Goal: Task Accomplishment & Management: Manage account settings

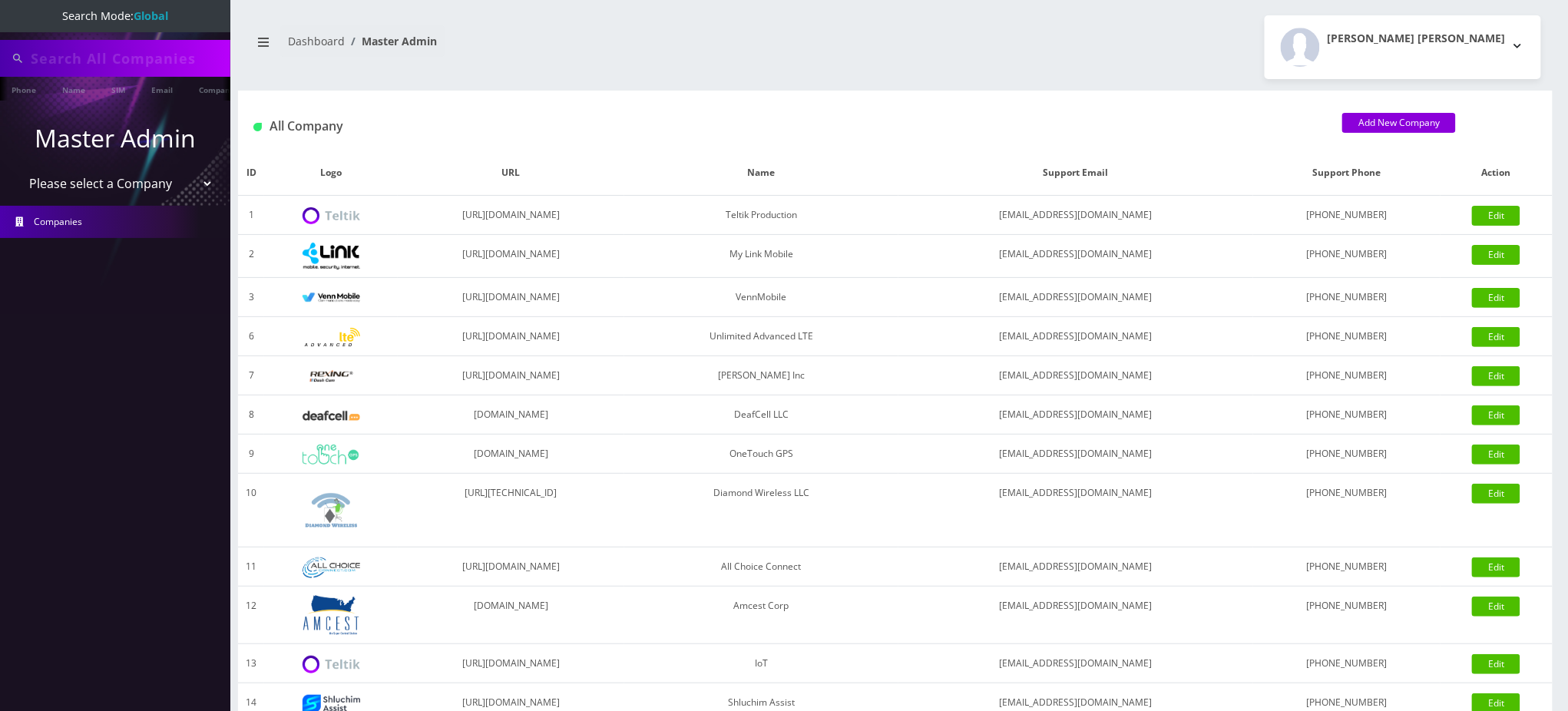
click at [149, 58] on input "text" at bounding box center [128, 58] width 196 height 29
drag, startPoint x: 143, startPoint y: 61, endPoint x: 0, endPoint y: 53, distance: 143.2
click at [0, 57] on div "3472614189" at bounding box center [115, 58] width 230 height 37
type input "5512096691"
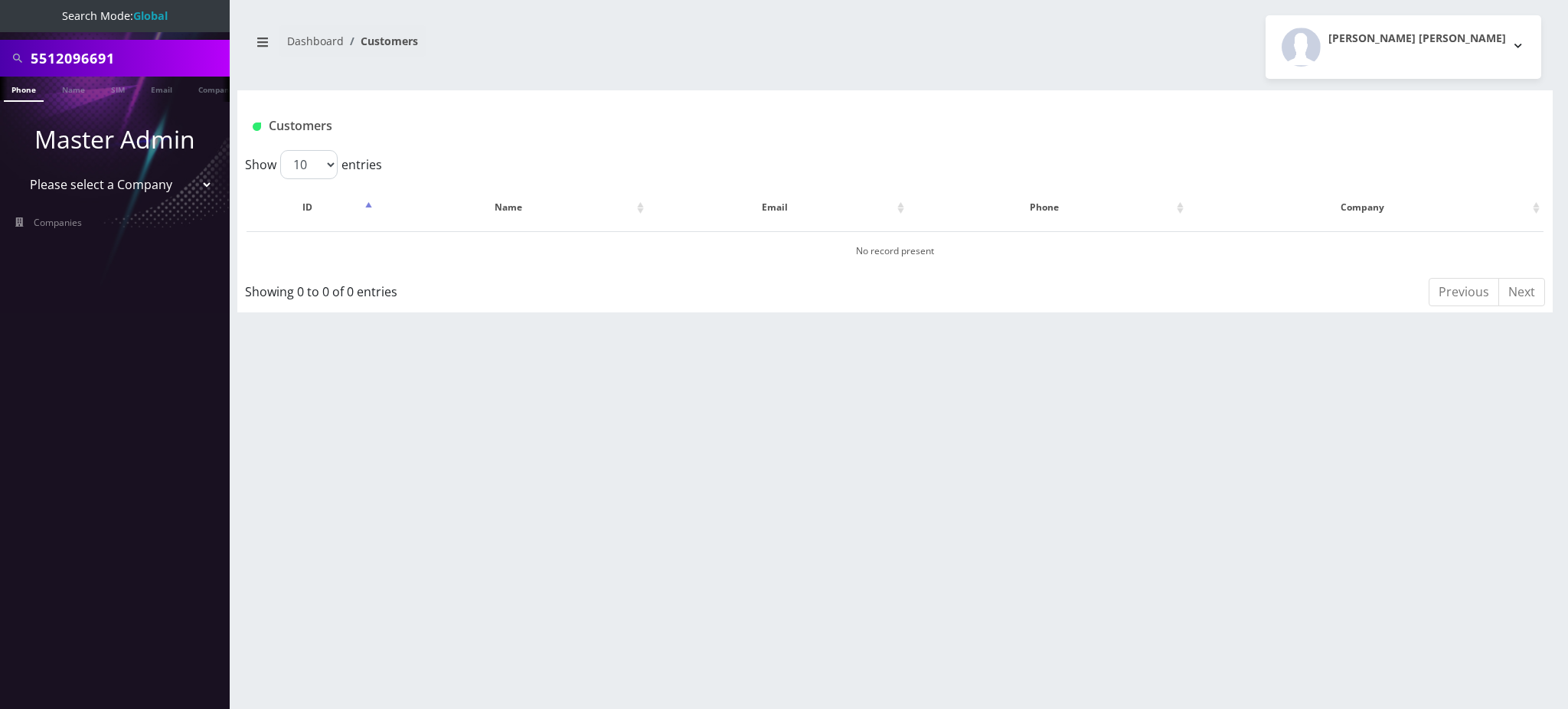
click at [82, 58] on input "5512096691" at bounding box center [128, 57] width 195 height 29
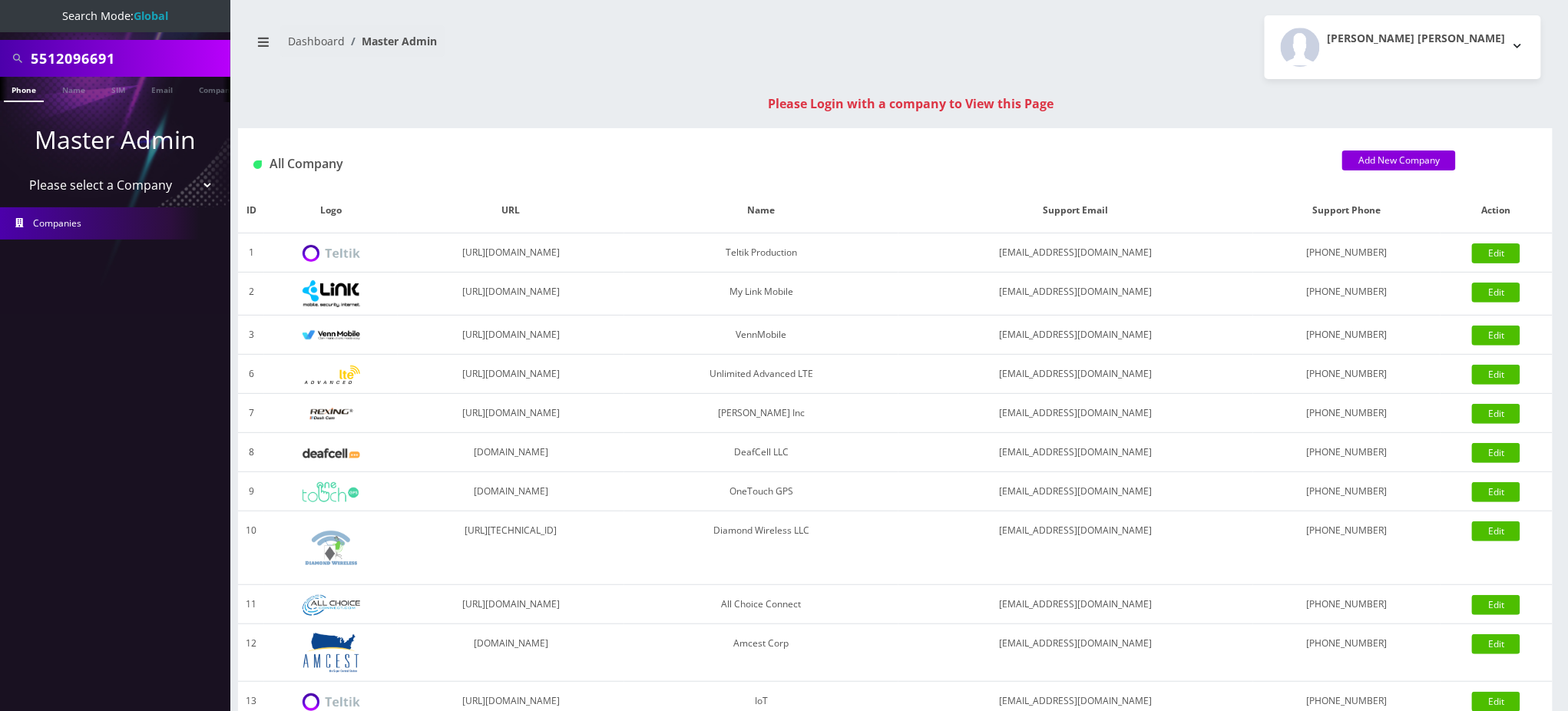
drag, startPoint x: 135, startPoint y: 61, endPoint x: 0, endPoint y: 28, distance: 139.0
click at [0, 28] on nav "Search Mode: Global 5512096691 Phone Name SIM Email Company Customer Master Adm…" at bounding box center [115, 355] width 230 height 711
paste input "8901260580769808558"
type input "8901260580769808558"
click at [124, 92] on link "SIM" at bounding box center [118, 89] width 29 height 25
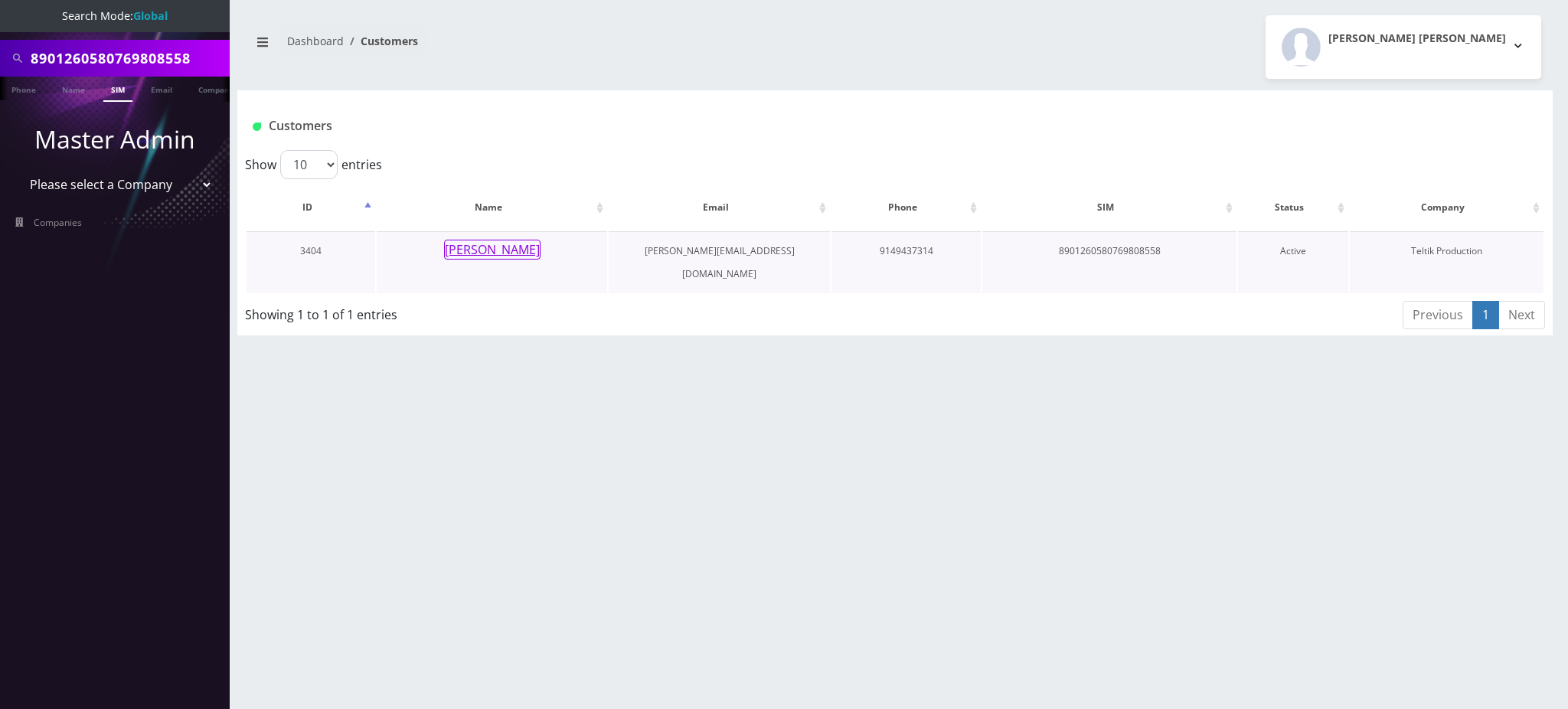
click at [505, 255] on button "[PERSON_NAME]" at bounding box center [492, 249] width 96 height 20
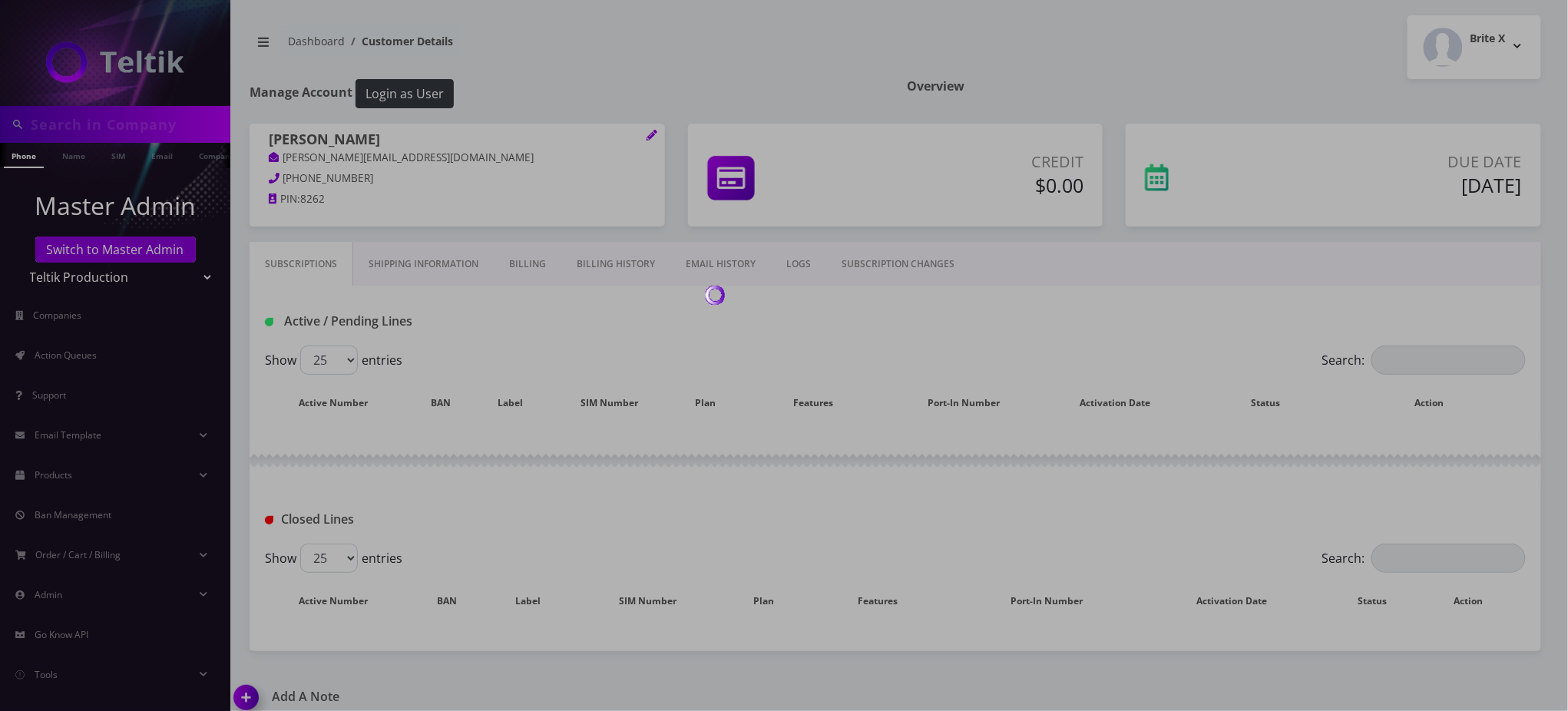
type input "8901260580769808558"
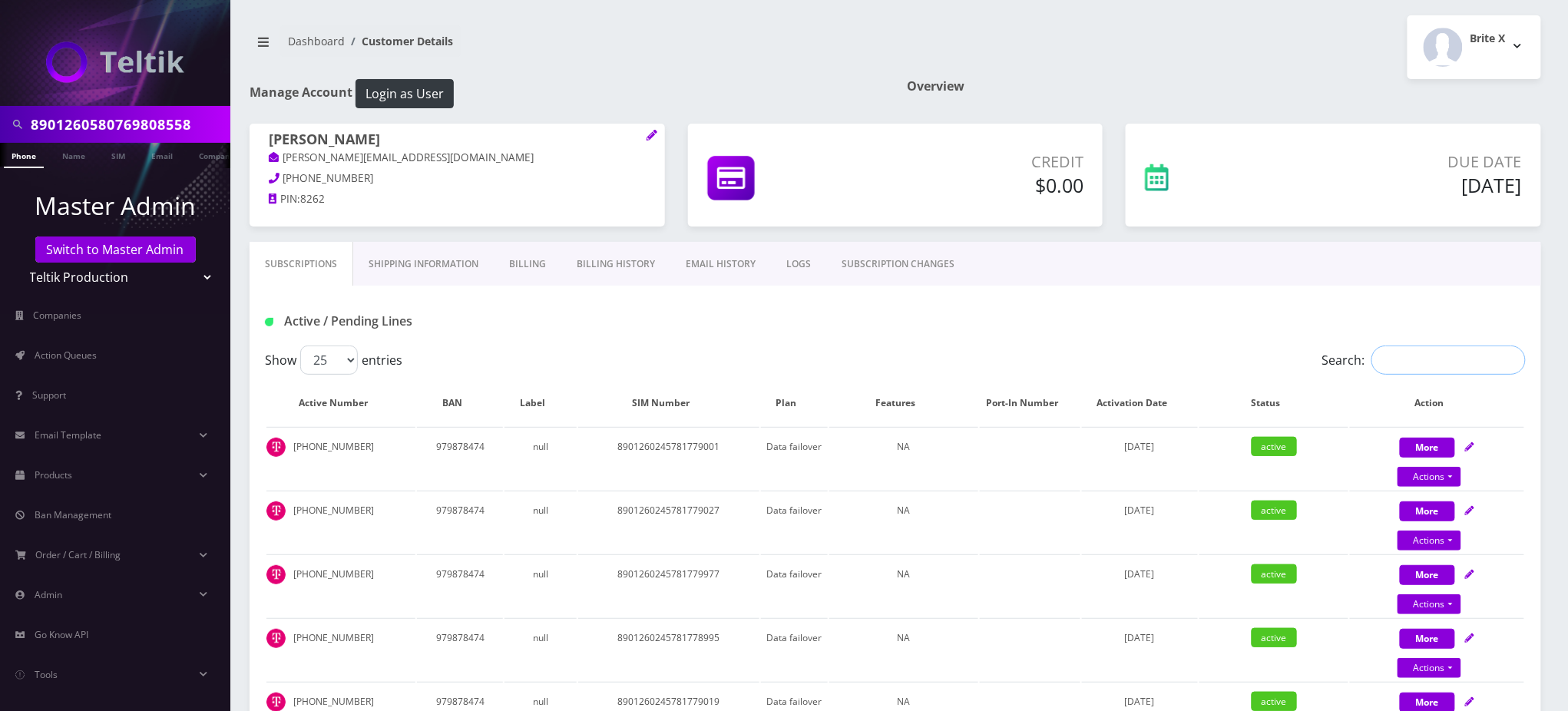
click at [1416, 354] on input "Search:" at bounding box center [1449, 359] width 154 height 29
paste input "8901260580769808558"
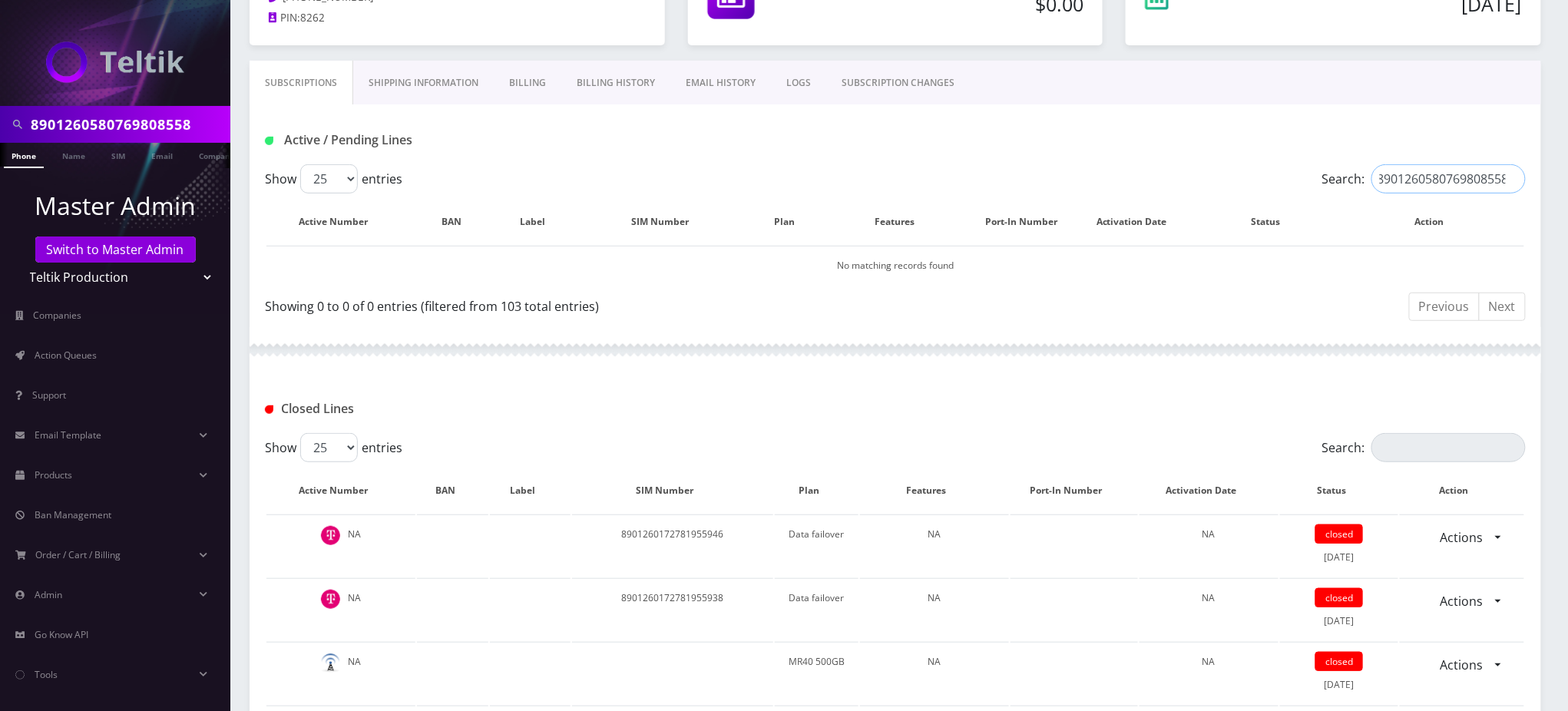
scroll to position [204, 0]
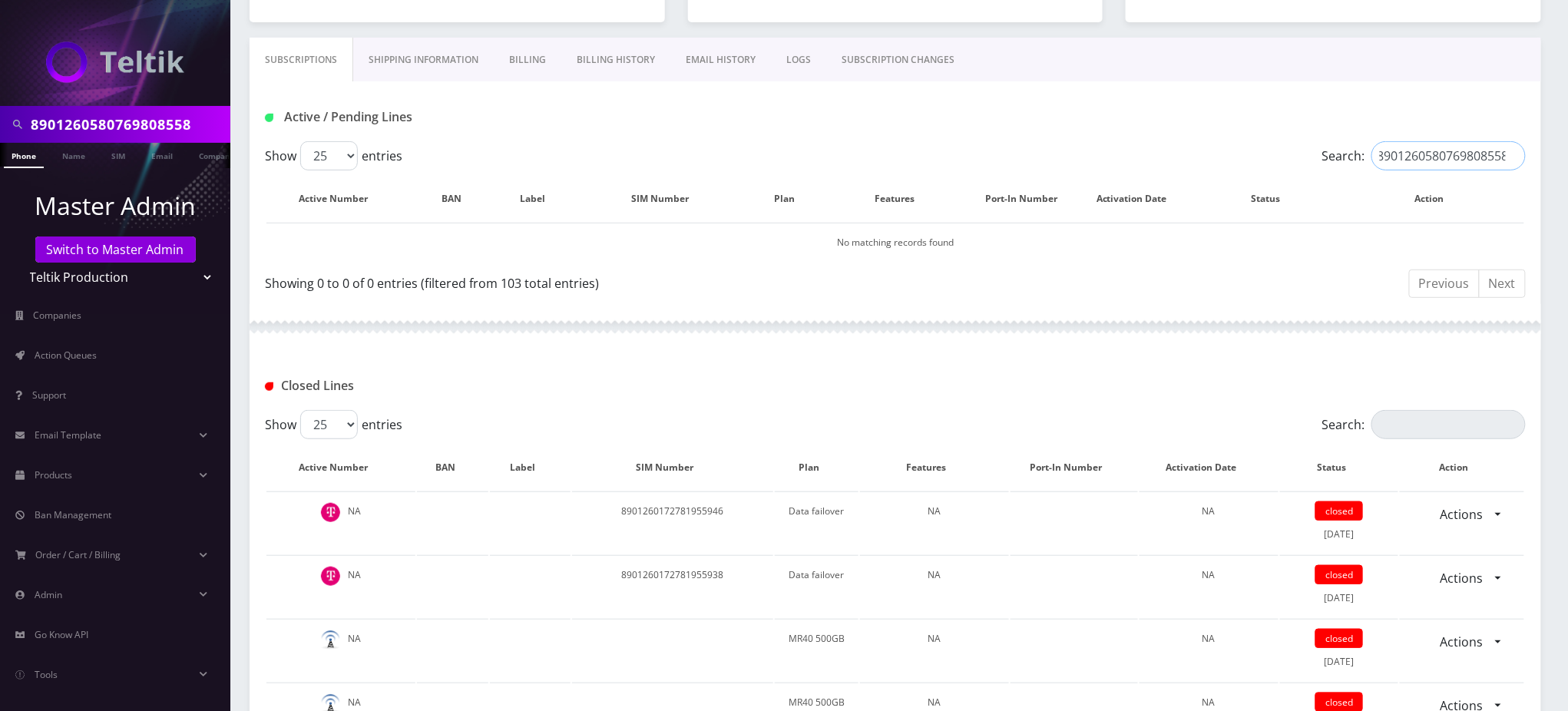
type input "8901260580769808558"
click at [1404, 423] on input "Search:" at bounding box center [1449, 424] width 154 height 29
paste input "8901260580769808558"
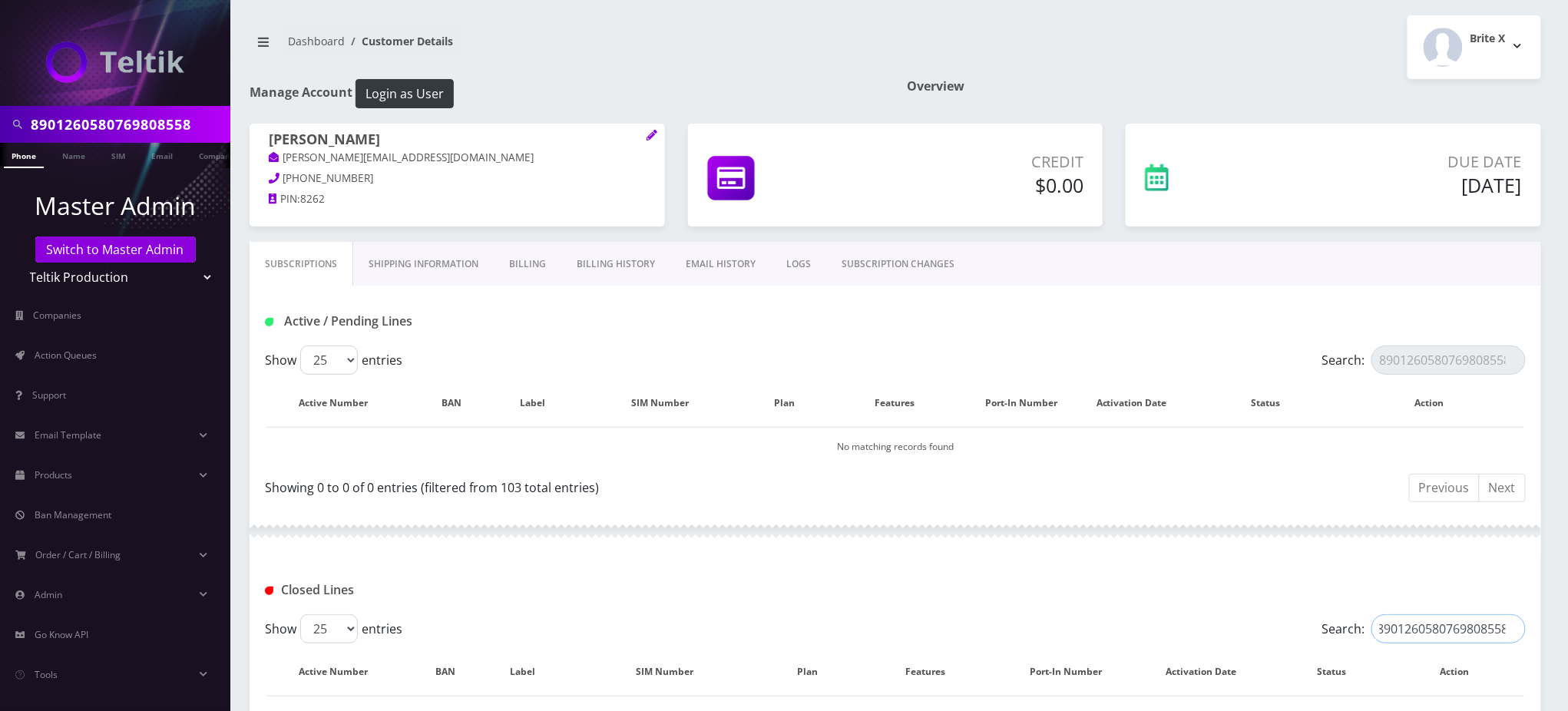
type input "8901260580769808558"
click at [1476, 362] on input "8901260580769808558" at bounding box center [1449, 359] width 154 height 29
click at [1512, 363] on input "8901260580769808558" at bounding box center [1449, 359] width 154 height 29
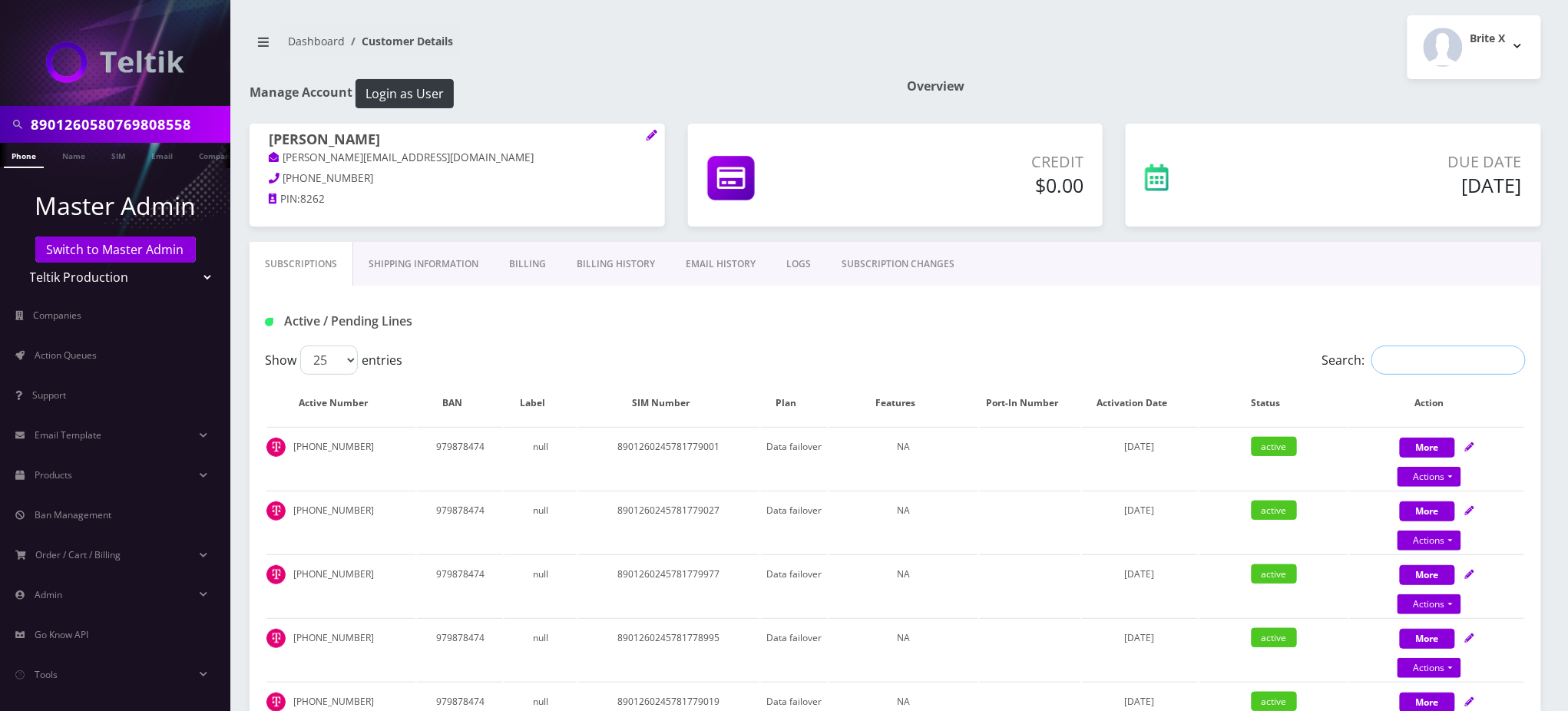
click at [1423, 363] on input "Search:" at bounding box center [1449, 359] width 154 height 29
paste input "8901260700742096713"
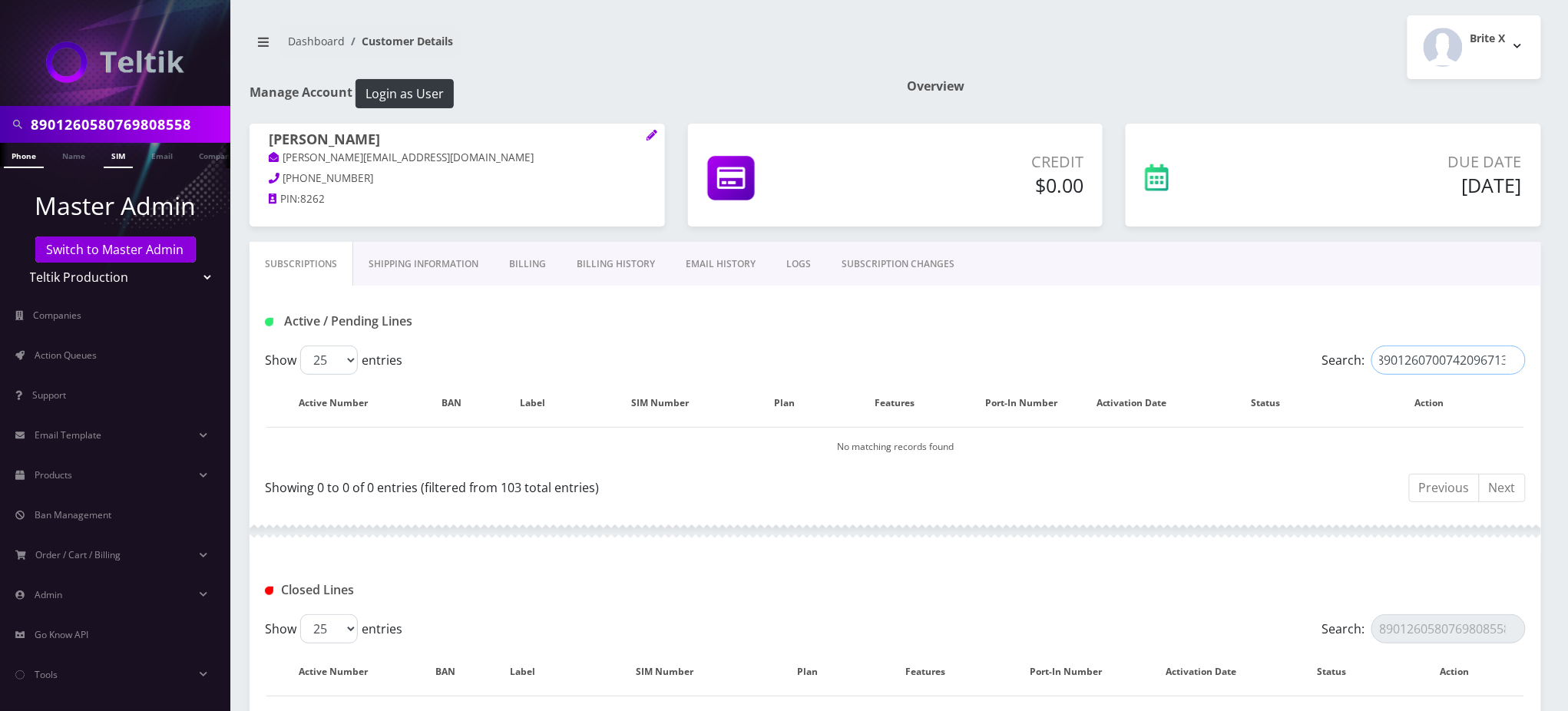
type input "8901260700742096713"
click at [113, 158] on link "SIM" at bounding box center [118, 155] width 29 height 25
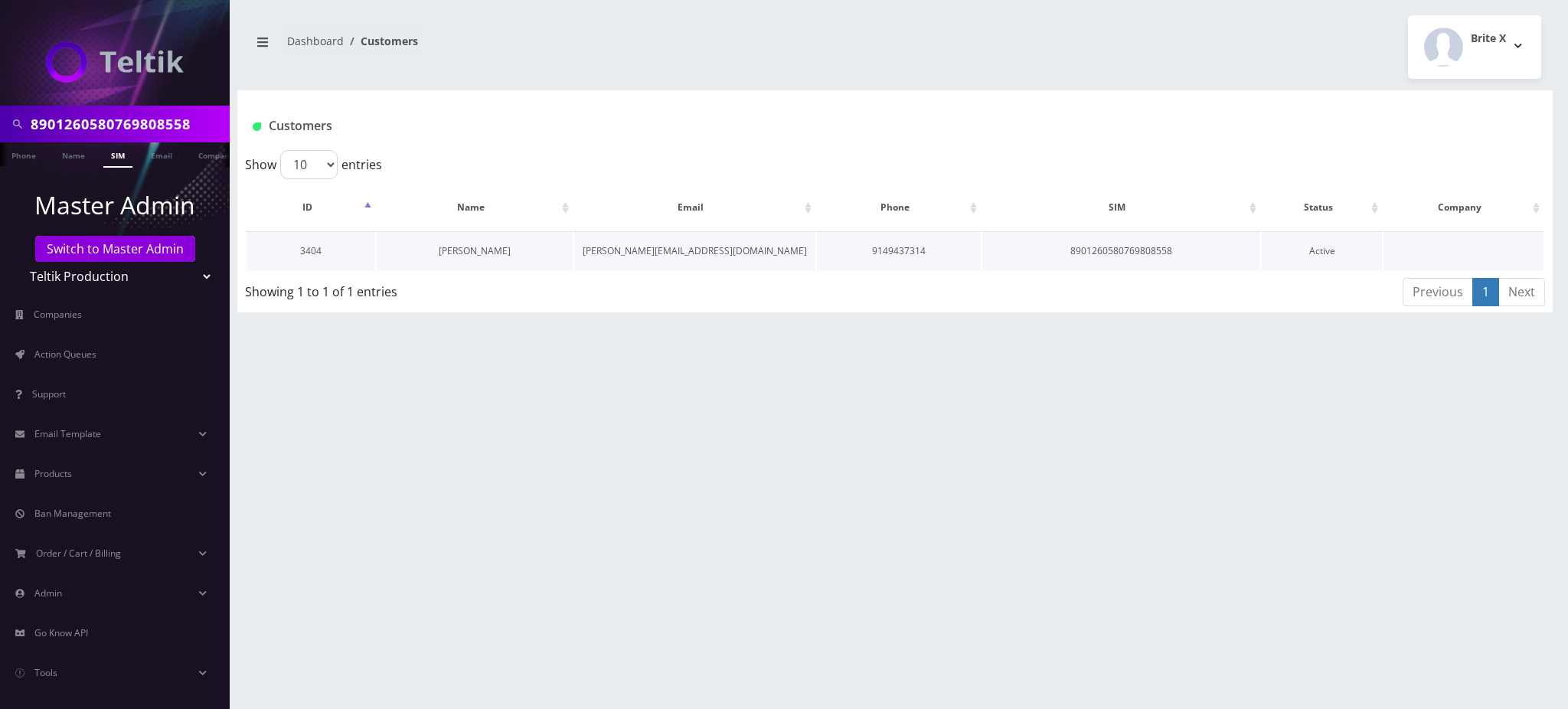
click at [468, 249] on link "[PERSON_NAME]" at bounding box center [475, 251] width 72 height 13
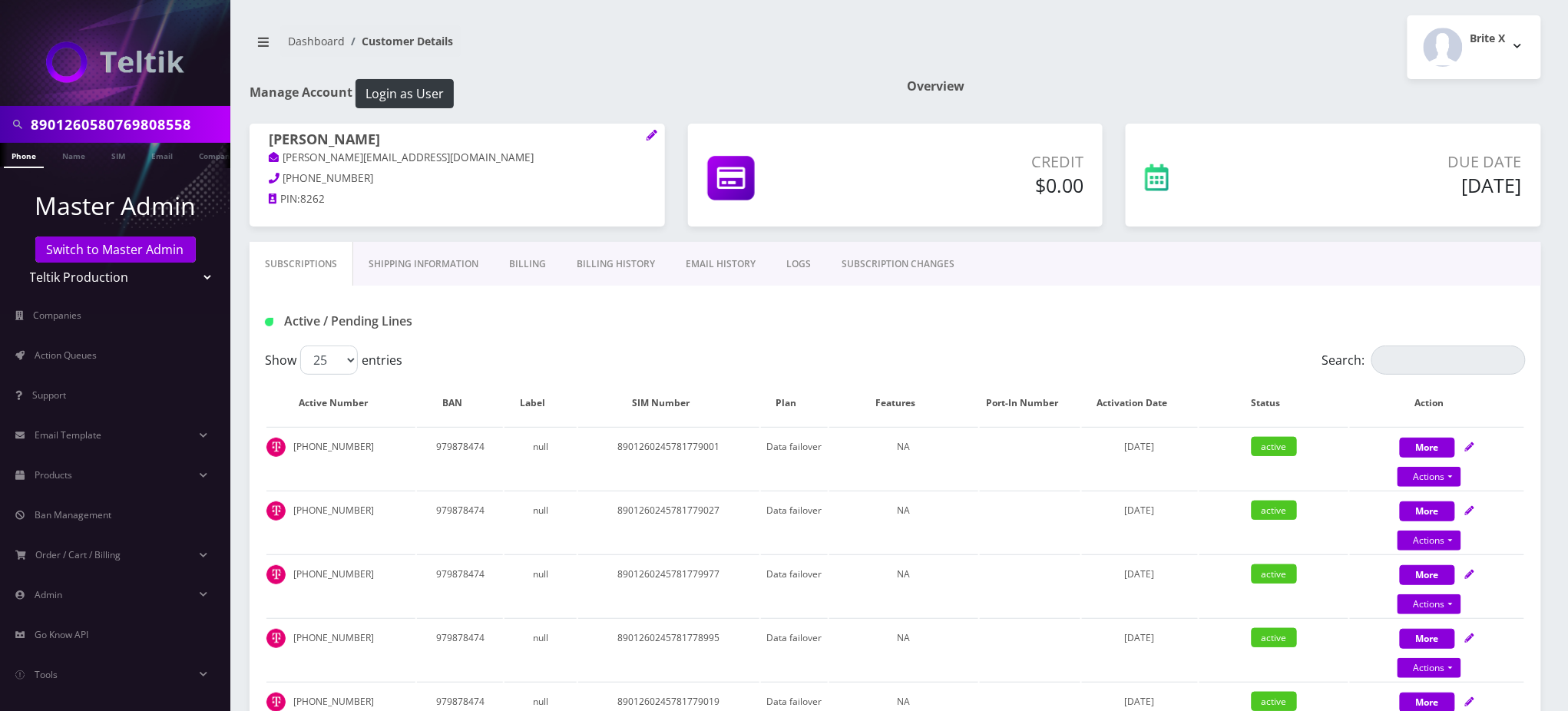
click at [87, 127] on input "8901260580769808558" at bounding box center [128, 124] width 196 height 29
click at [1430, 360] on input "Search:" at bounding box center [1449, 359] width 154 height 29
paste input "8901260580769808558"
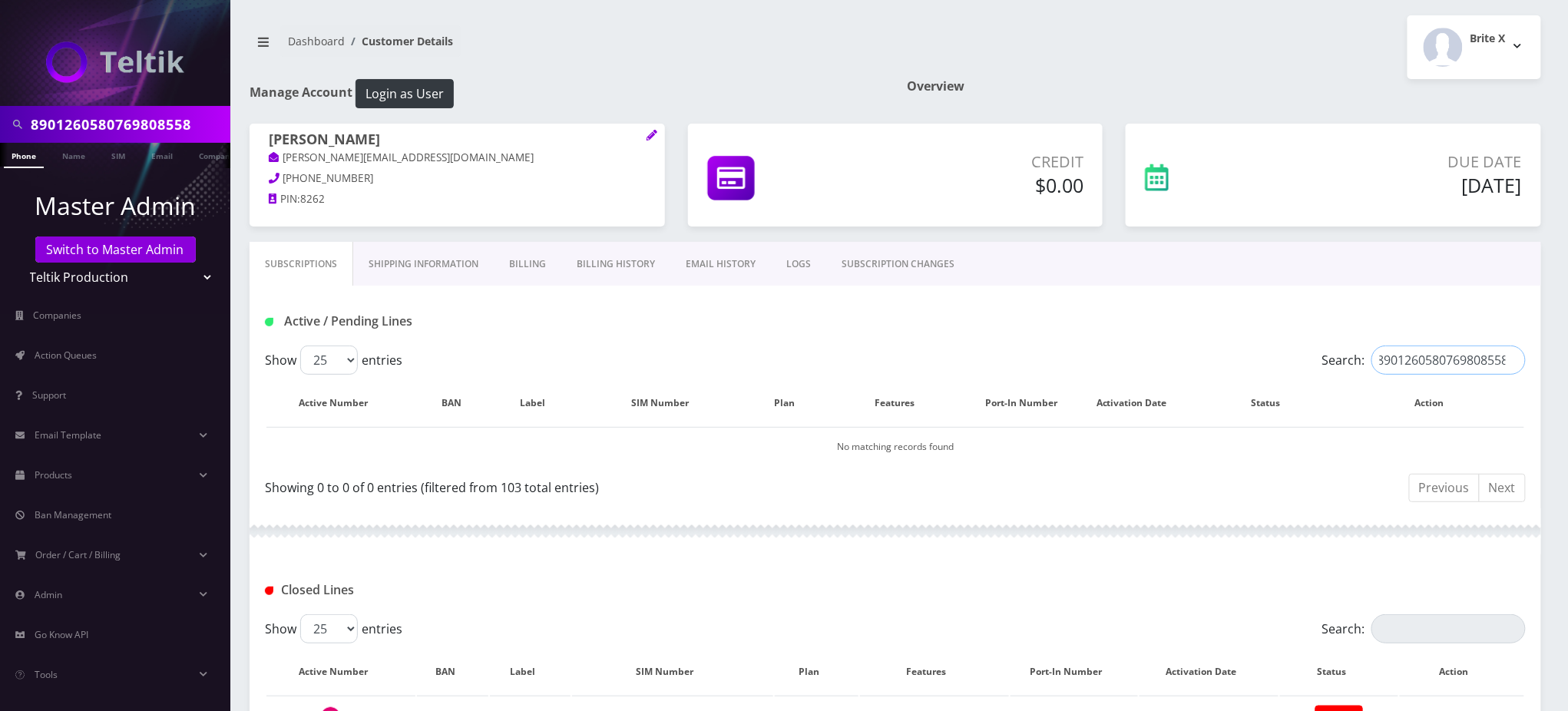
type input "8901260580769808558"
click at [1115, 308] on div "Active / Pending Lines" at bounding box center [896, 321] width 1284 height 25
click at [1097, 330] on div "Active / Pending Lines" at bounding box center [896, 321] width 1284 height 25
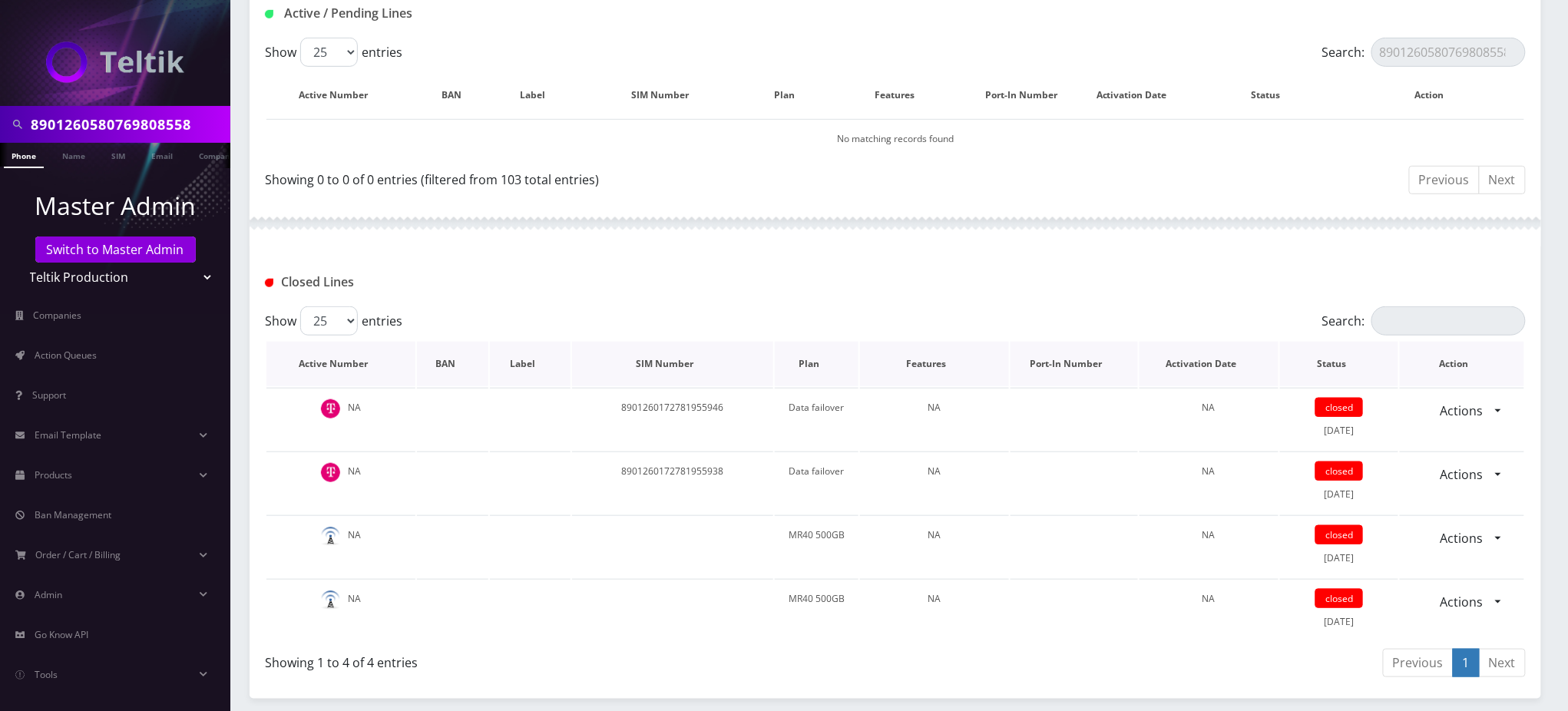
scroll to position [307, 0]
click at [1460, 318] on input "Search:" at bounding box center [1449, 321] width 154 height 29
paste input "8901260580769808558"
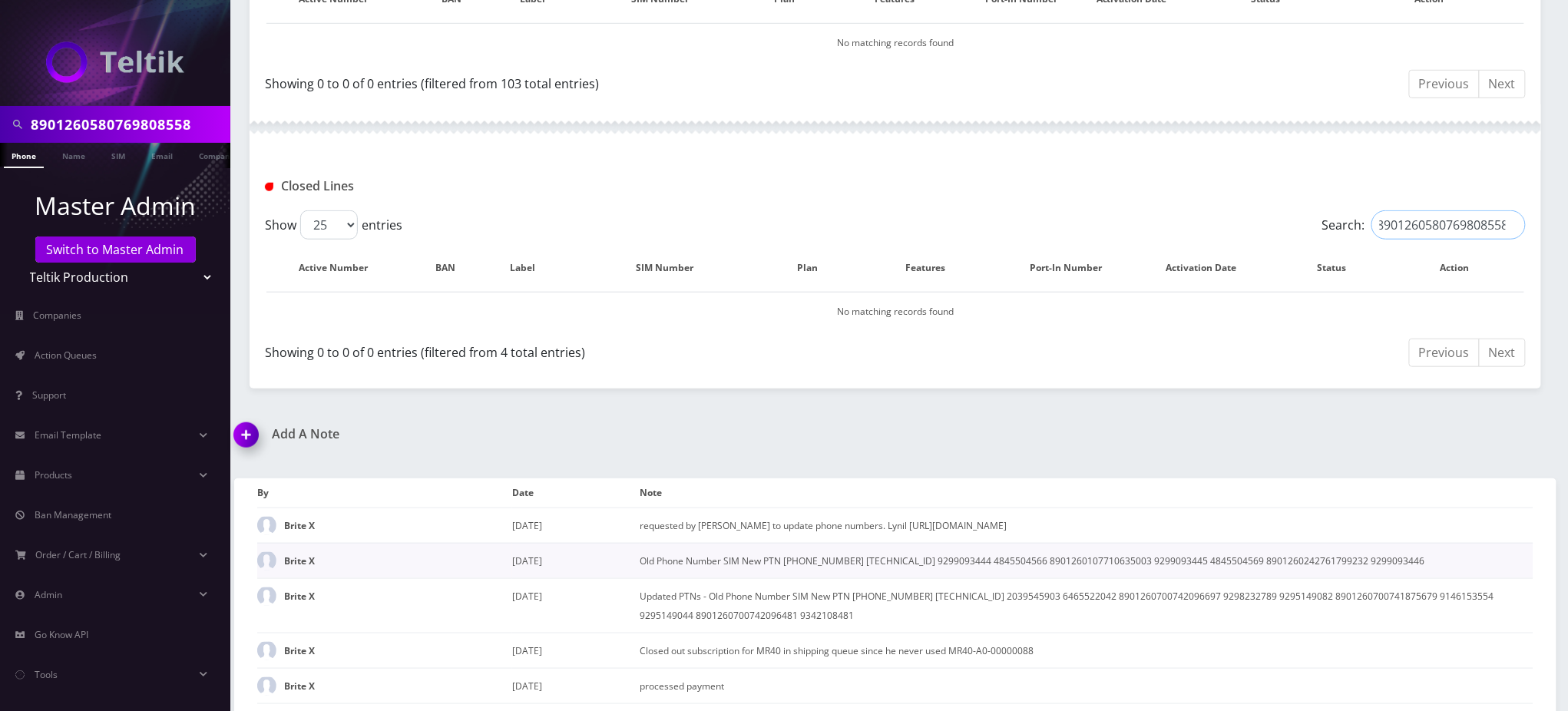
scroll to position [409, 0]
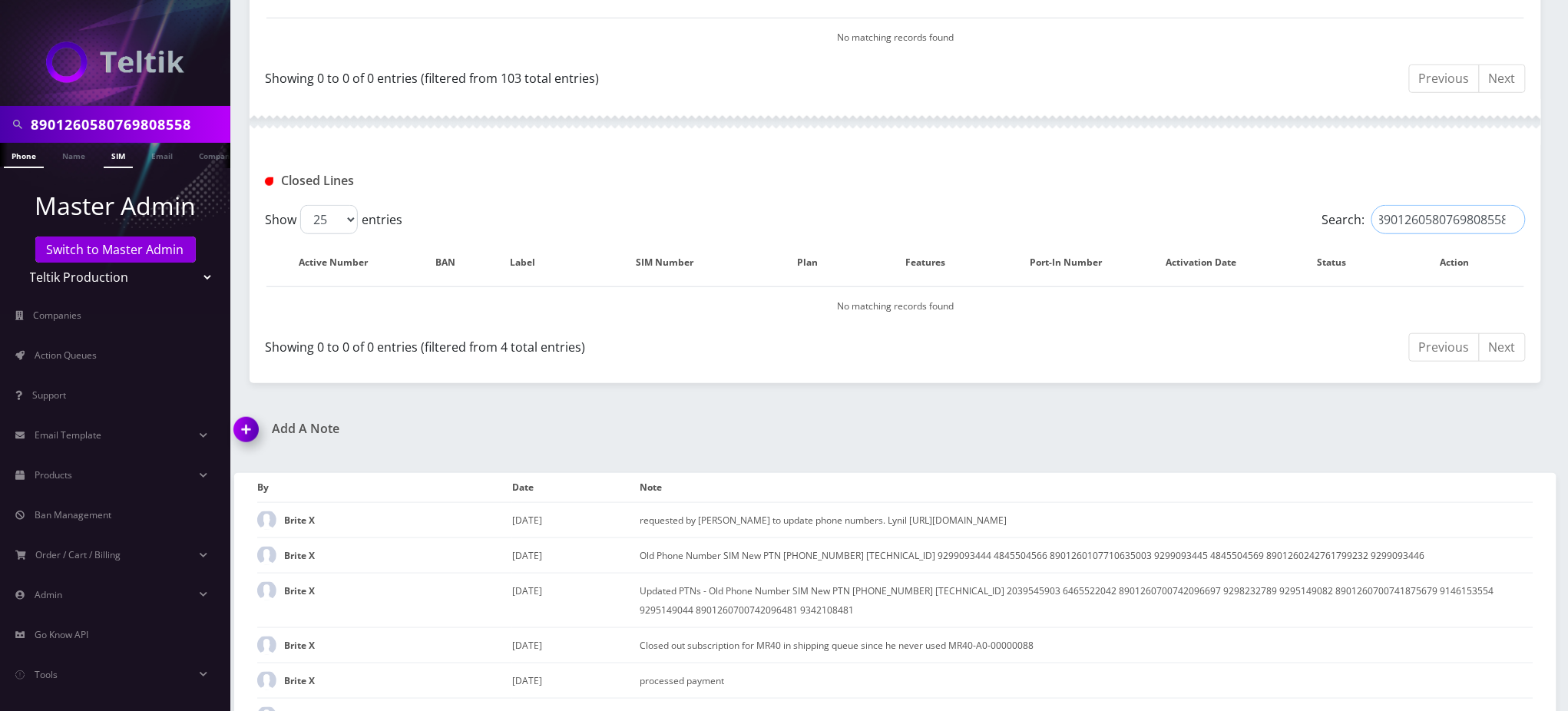
type input "8901260580769808558"
click at [121, 154] on link "SIM" at bounding box center [118, 155] width 29 height 25
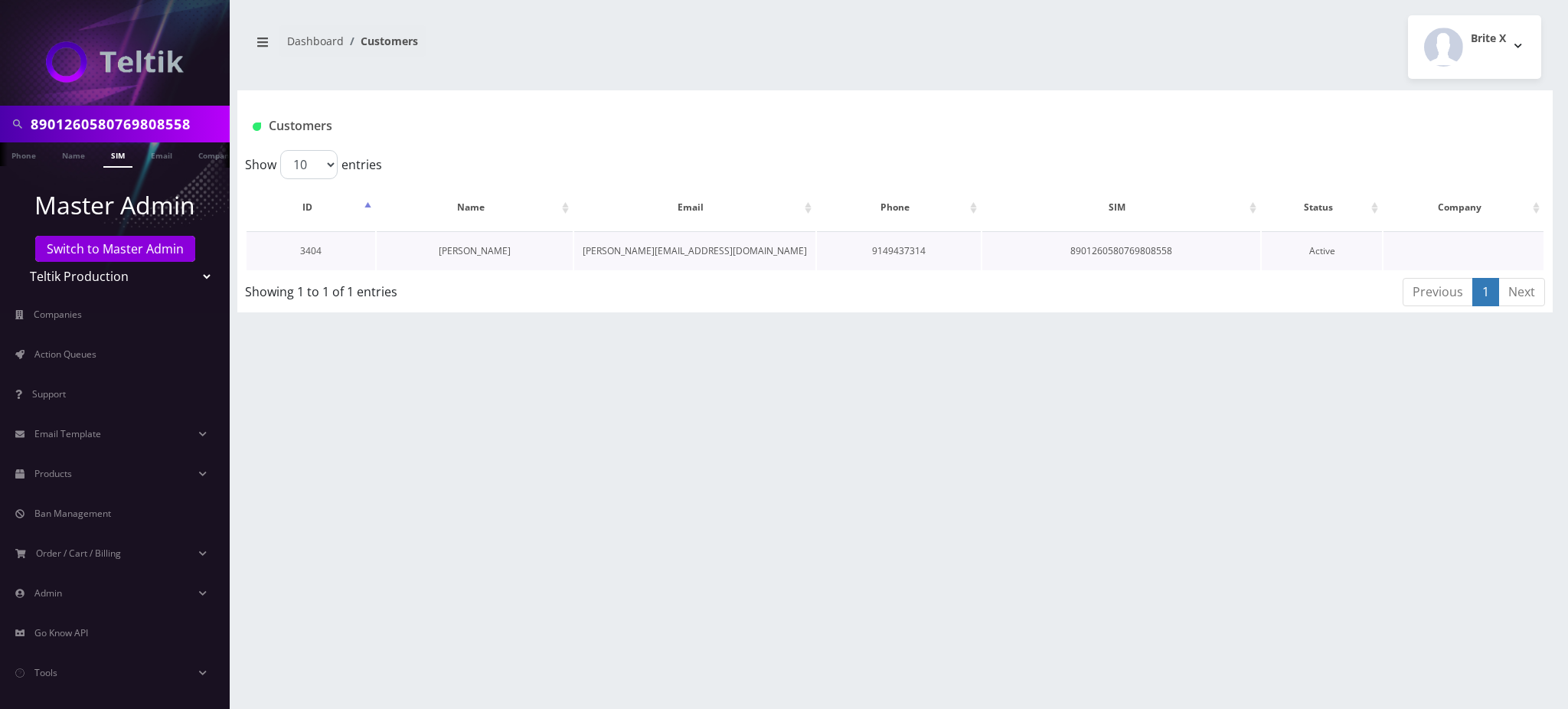
click at [495, 249] on link "[PERSON_NAME]" at bounding box center [475, 251] width 72 height 13
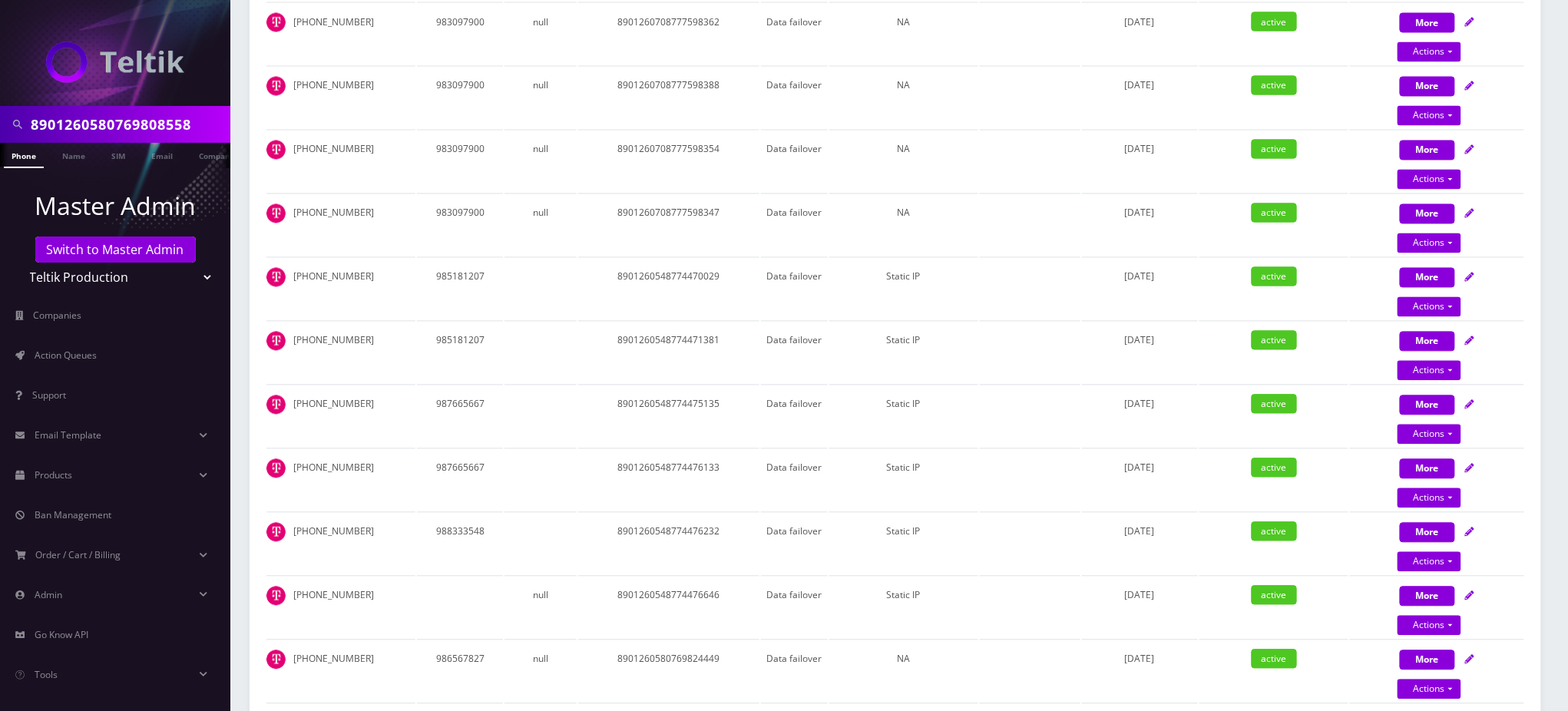
scroll to position [1637, 0]
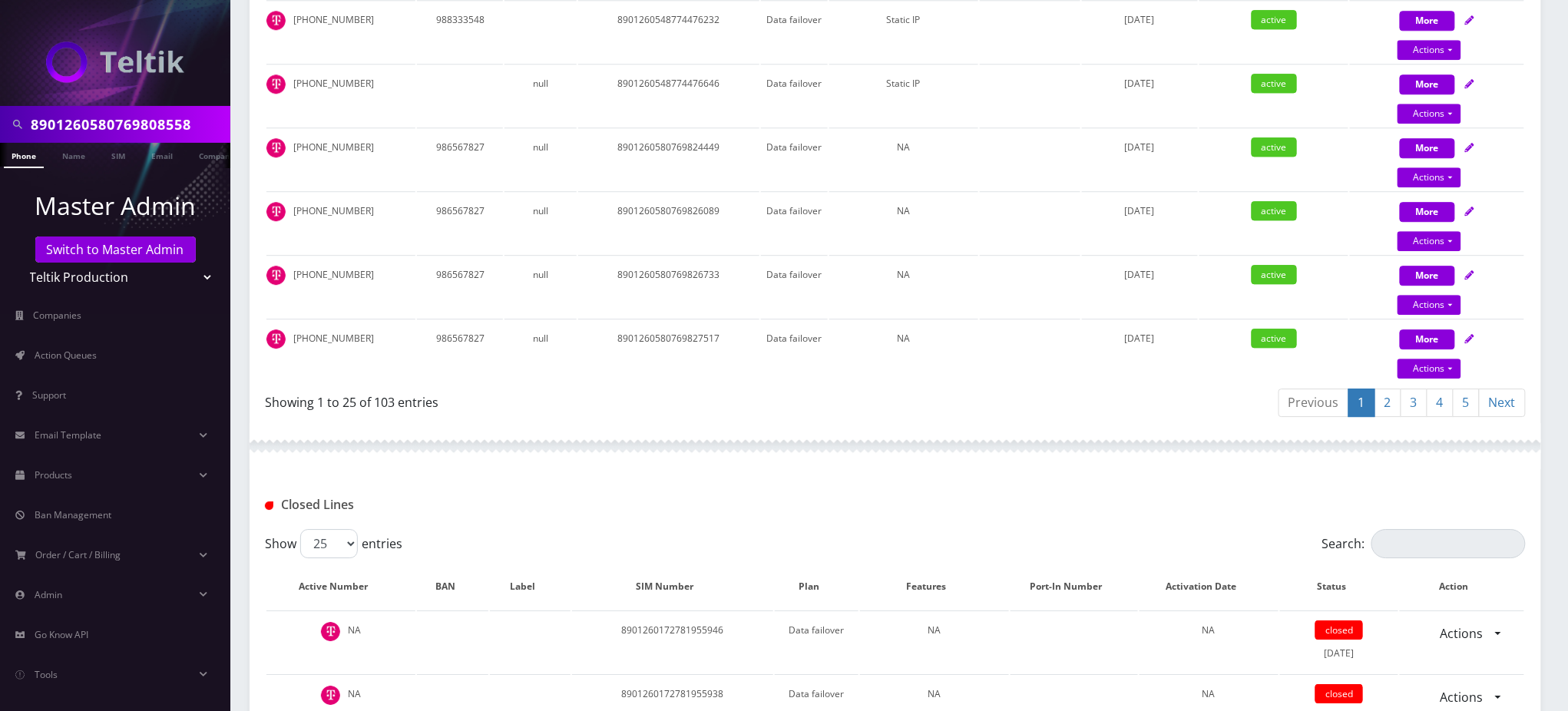
click at [1386, 388] on link "2" at bounding box center [1388, 403] width 27 height 28
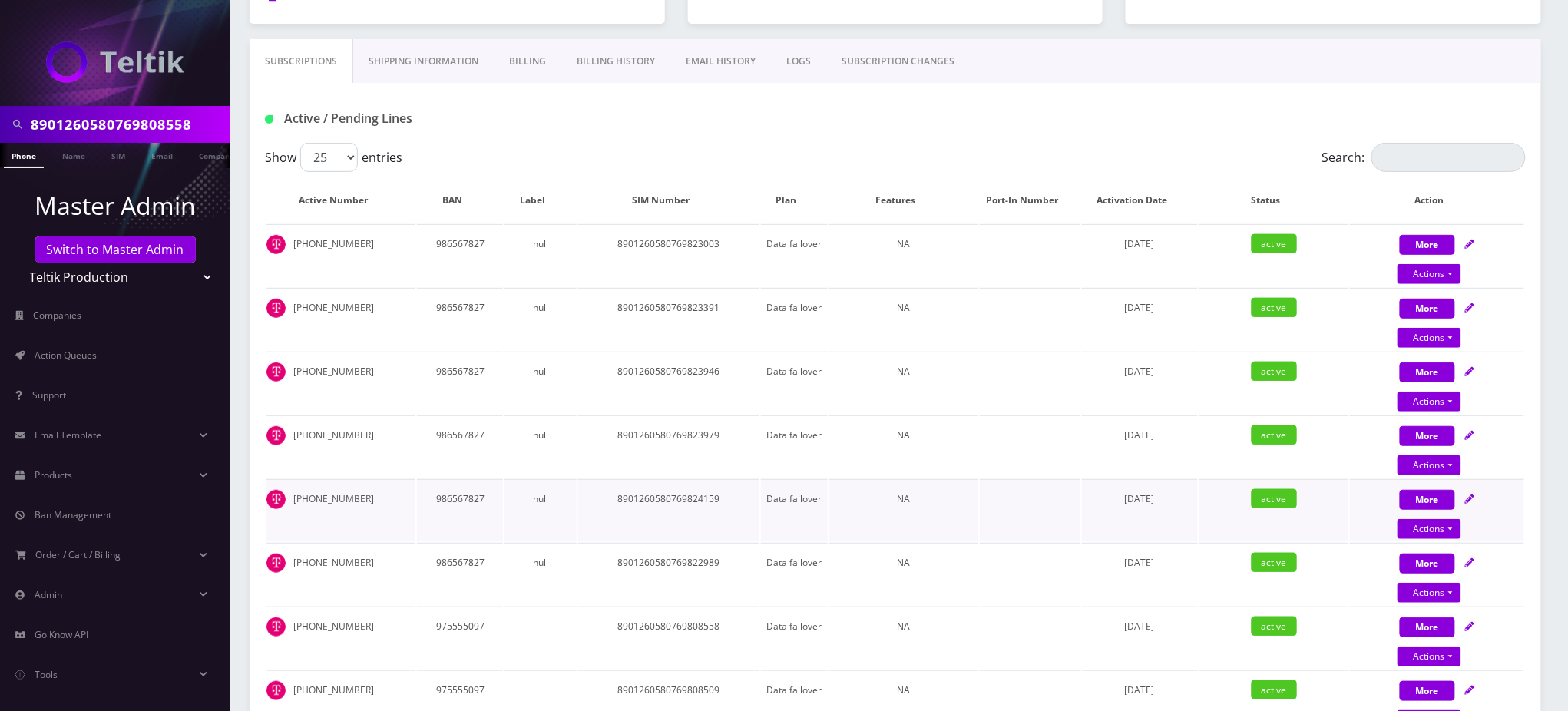
scroll to position [0, 0]
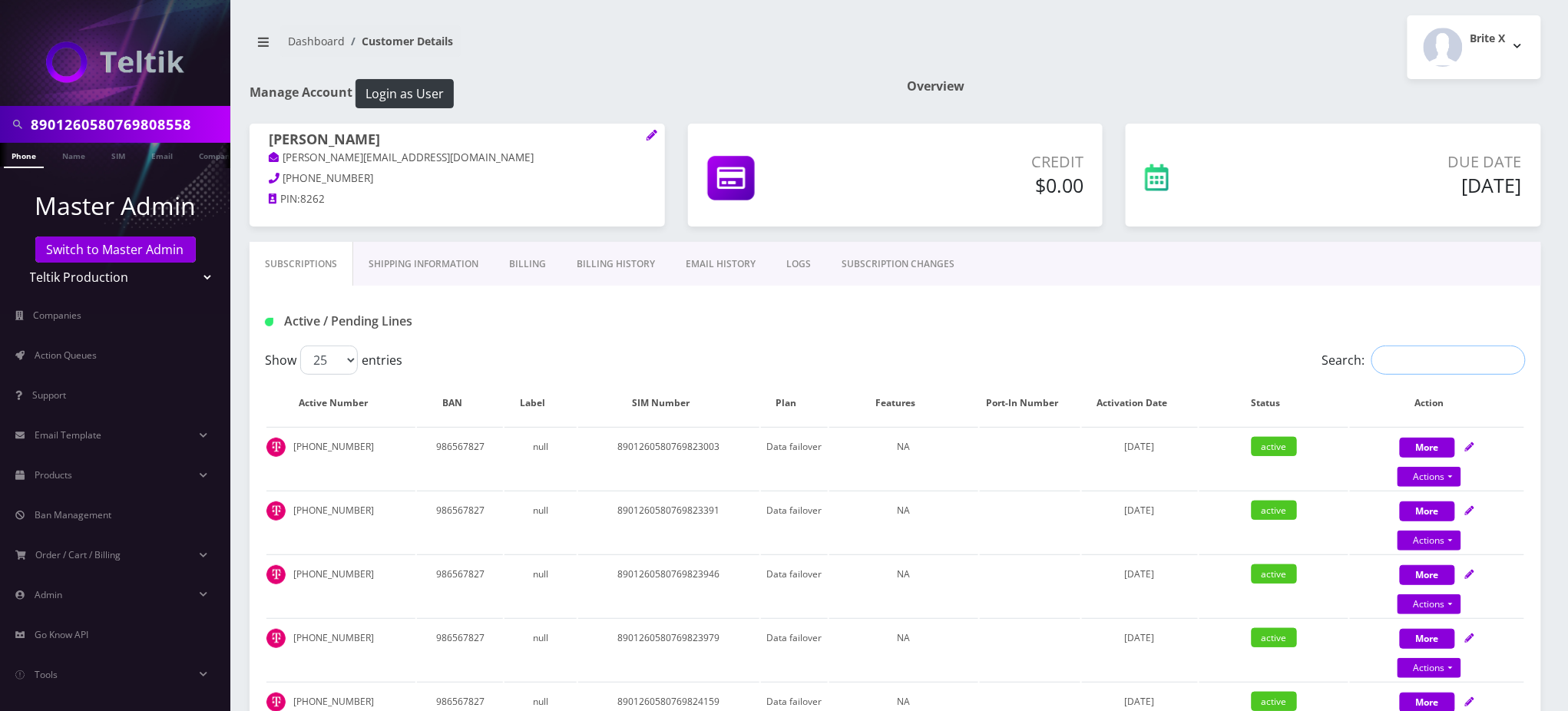
click at [1429, 361] on input "Search:" at bounding box center [1449, 359] width 154 height 29
paste input "8901260580769808558"
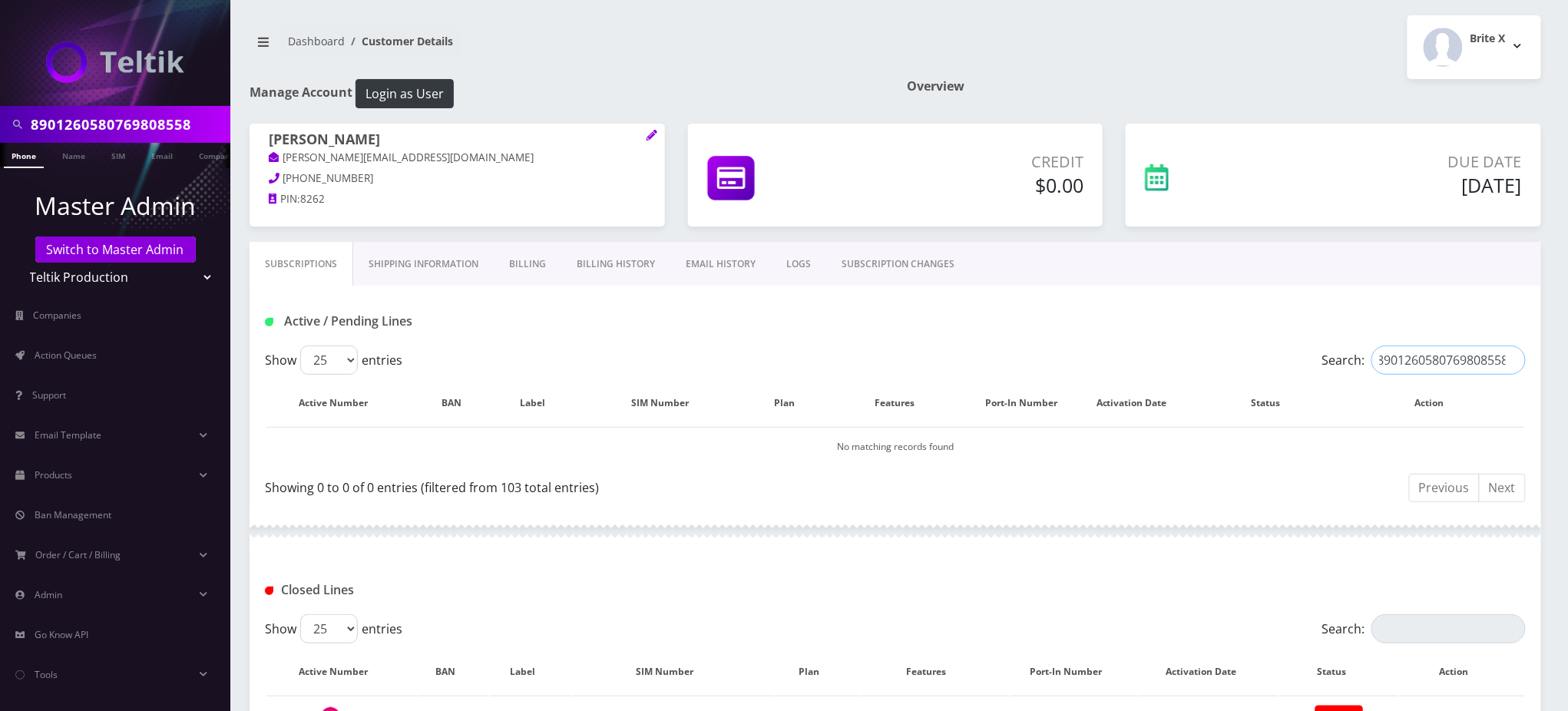
type input "8901260580769808558"
click at [1113, 349] on div "Show 25 50 100 250 500 entries" at bounding box center [738, 359] width 947 height 29
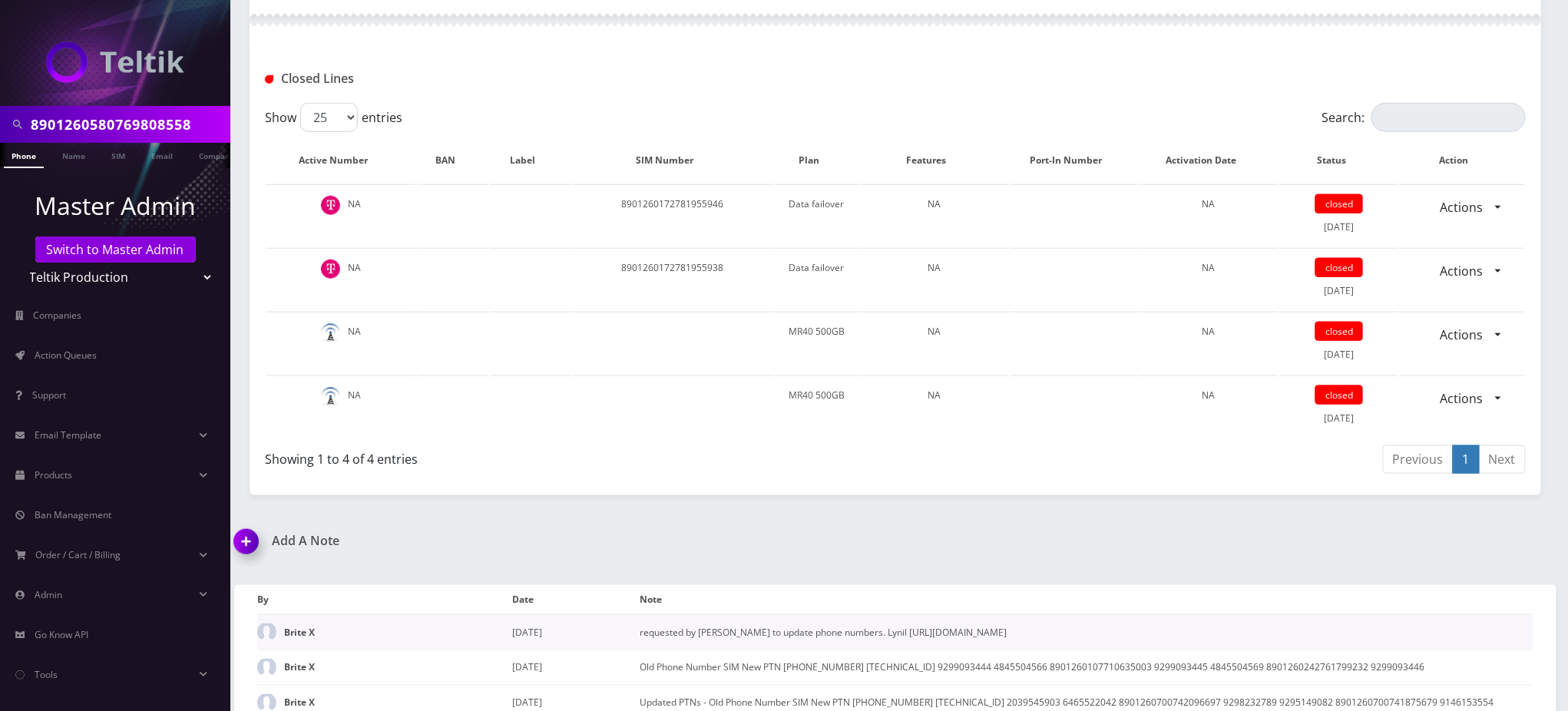
scroll to position [1024, 0]
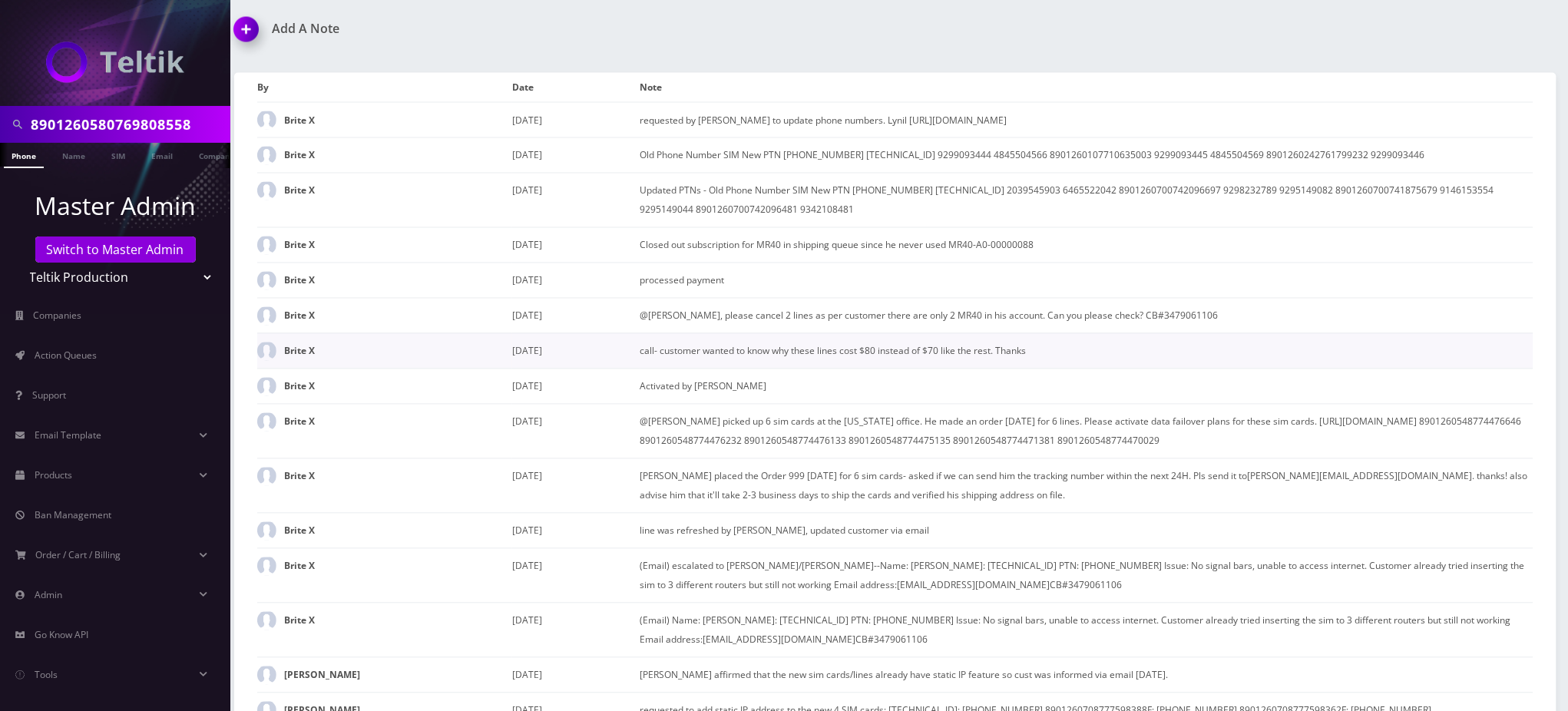
click at [1398, 337] on td "call- customer wanted to know why these lines cost $80 instead of $70 like the …" at bounding box center [1087, 351] width 893 height 35
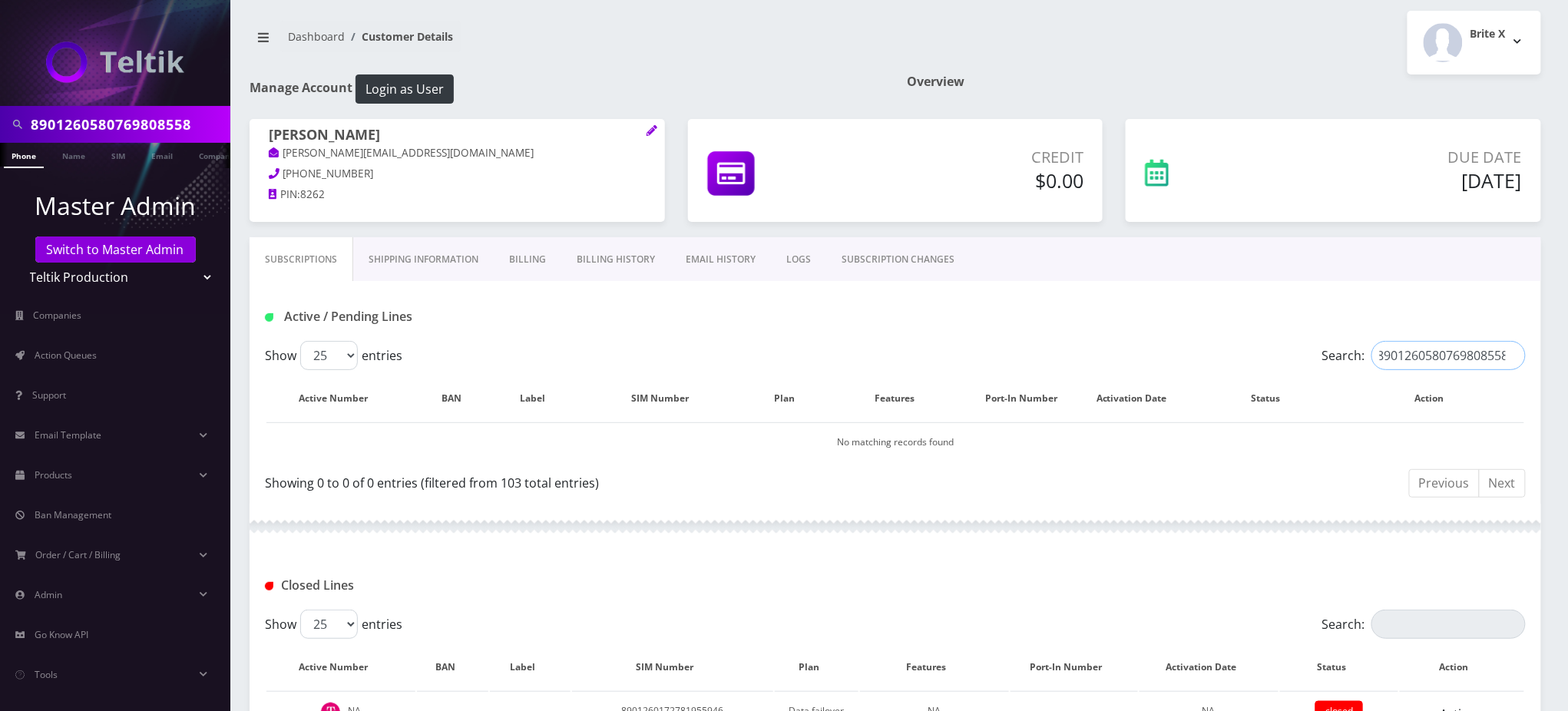
click at [1510, 351] on input "8901260580769808558" at bounding box center [1449, 355] width 154 height 29
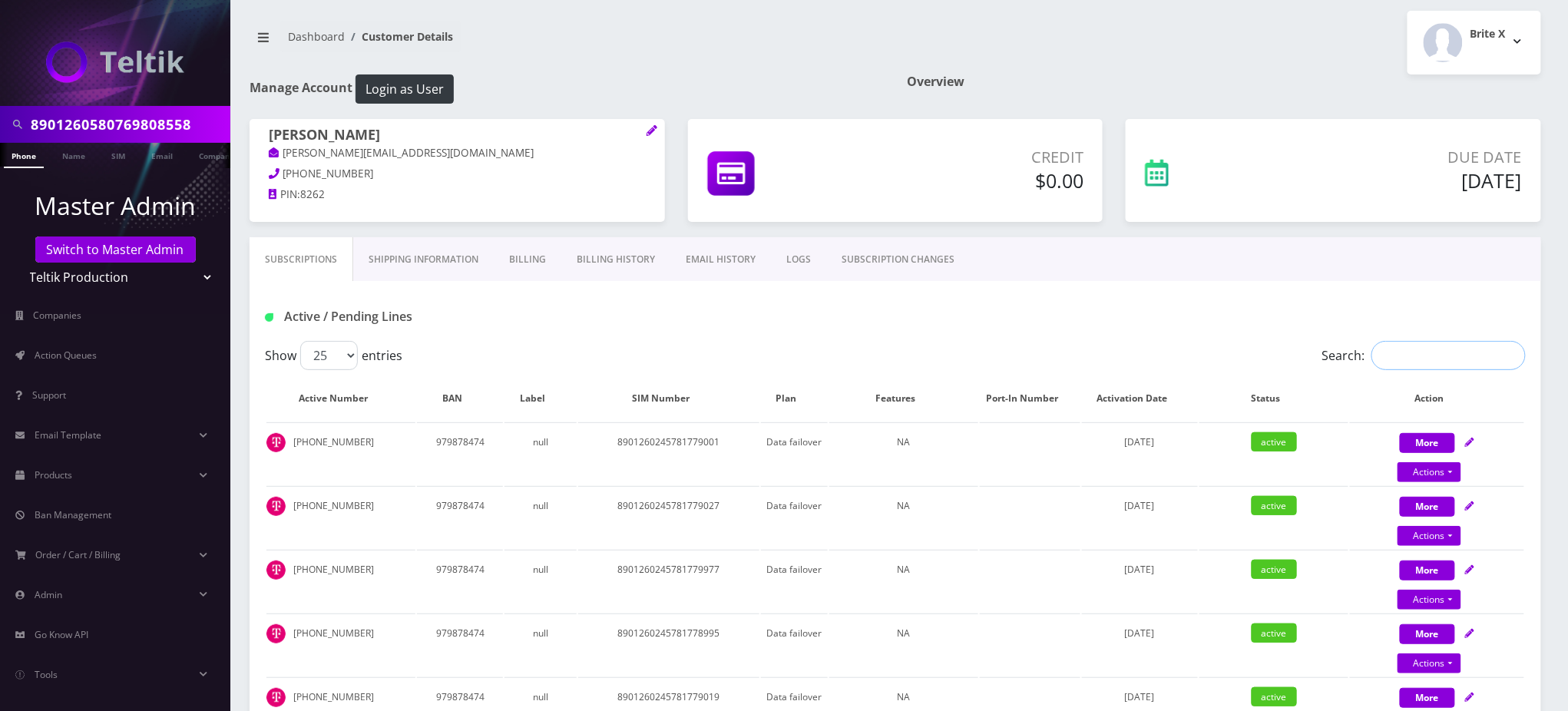
click at [1408, 354] on input "Search:" at bounding box center [1449, 355] width 154 height 29
paste input "8558"
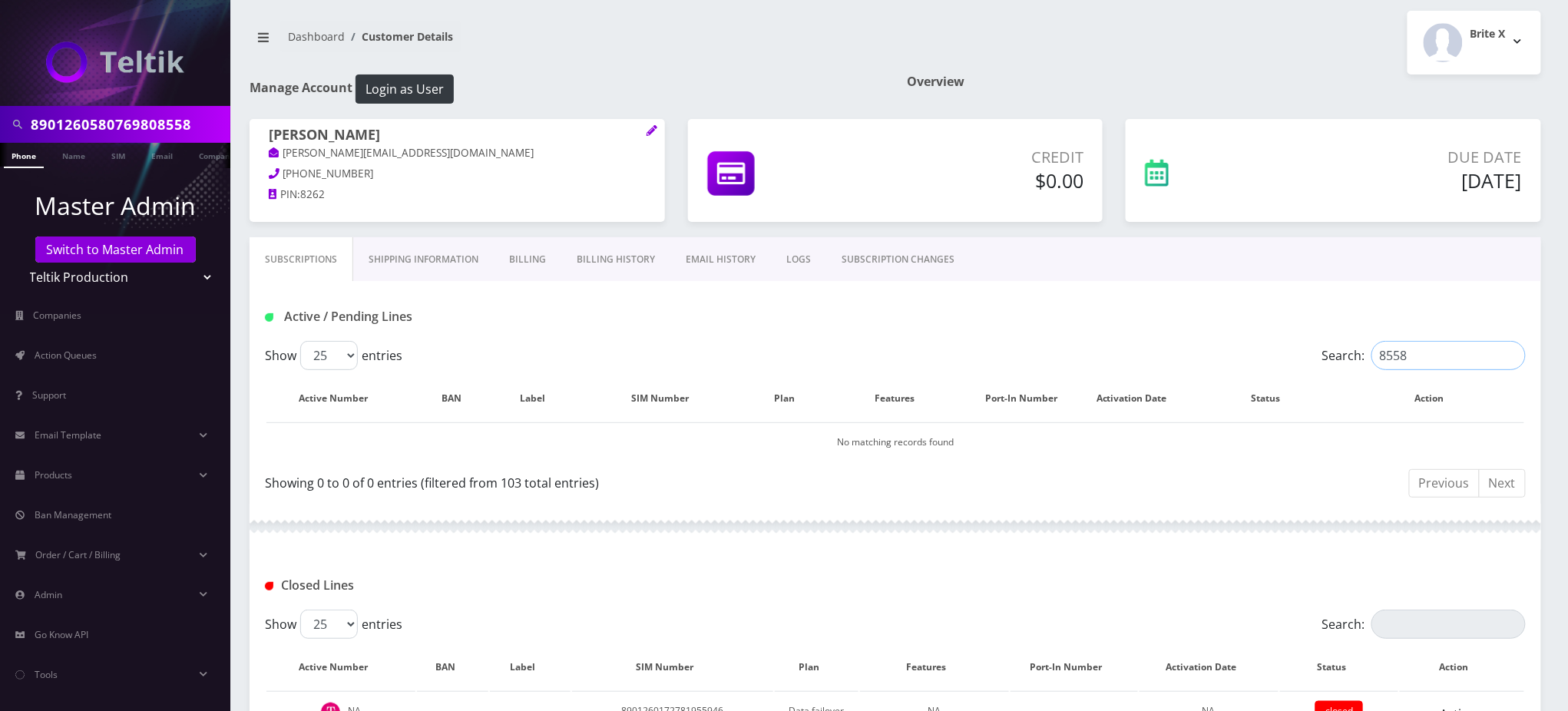
type input "8558"
click at [1416, 613] on input "Search:" at bounding box center [1449, 623] width 154 height 29
paste input "8558"
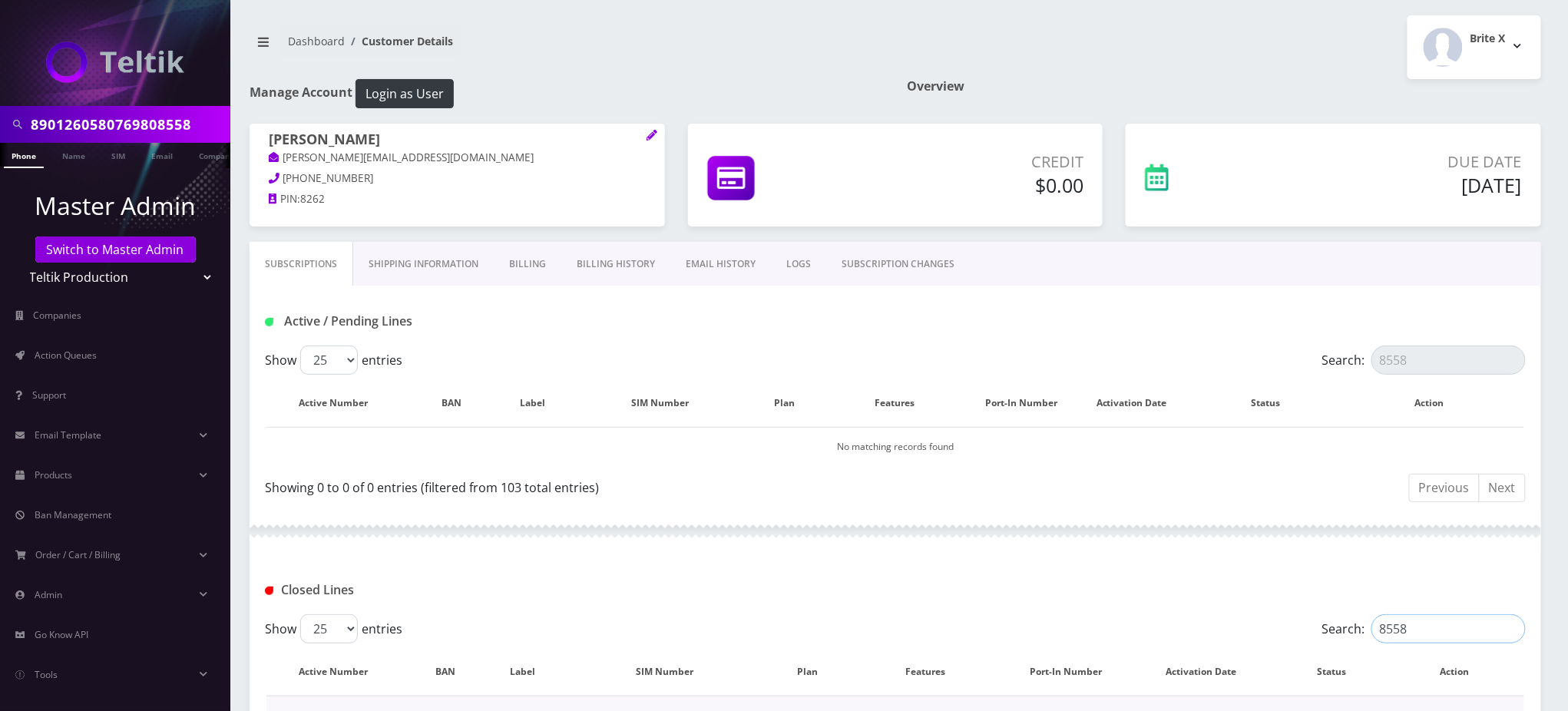
type input "8558"
drag, startPoint x: 1430, startPoint y: 310, endPoint x: 1426, endPoint y: 296, distance: 14.6
click at [1430, 310] on div "Active / Pending Lines" at bounding box center [896, 321] width 1284 height 25
drag, startPoint x: 1421, startPoint y: 360, endPoint x: 1222, endPoint y: 358, distance: 199.0
click at [1230, 358] on div "Search: 8558" at bounding box center [1369, 359] width 315 height 29
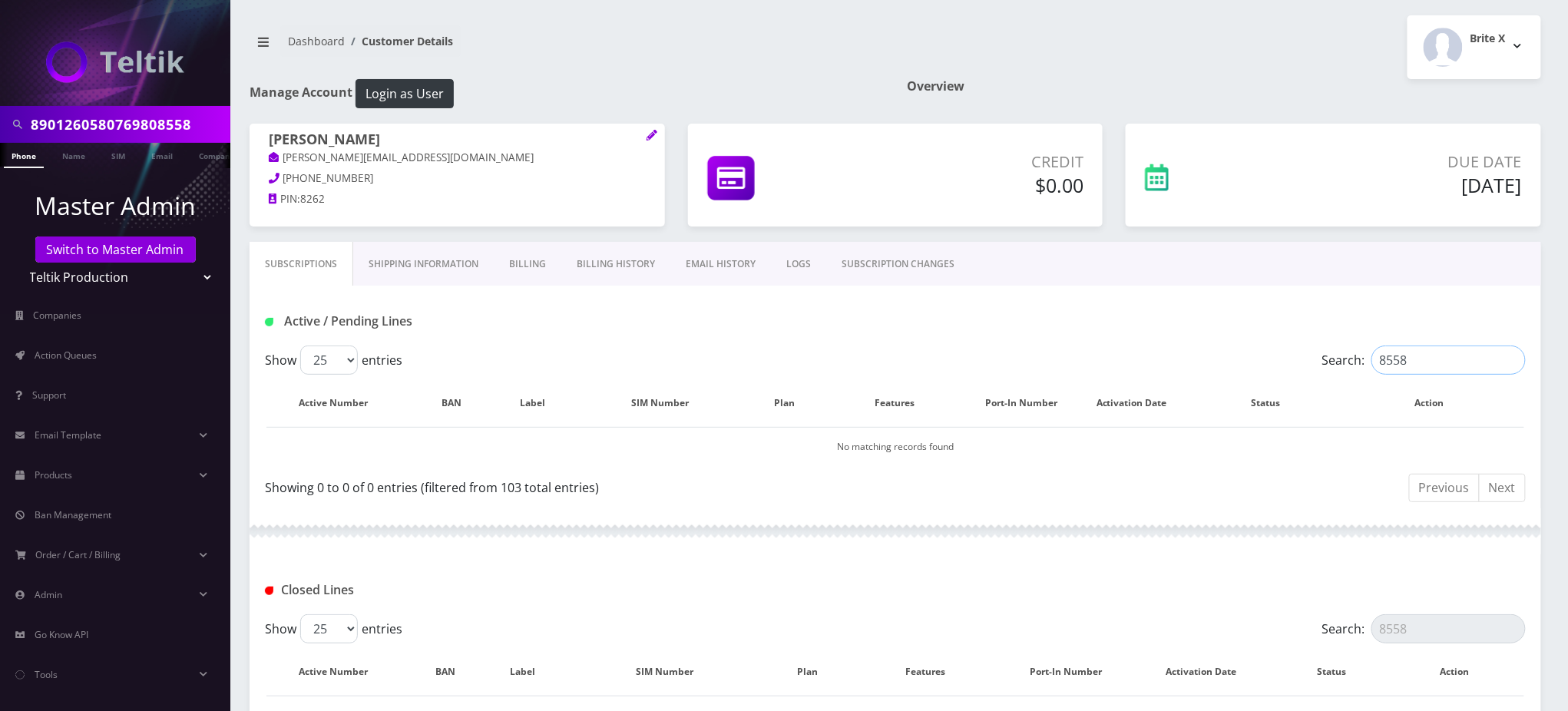
paste input "901260700742096747"
click at [1423, 357] on input "8901260700742096747" at bounding box center [1449, 359] width 154 height 29
paste input "8777598354"
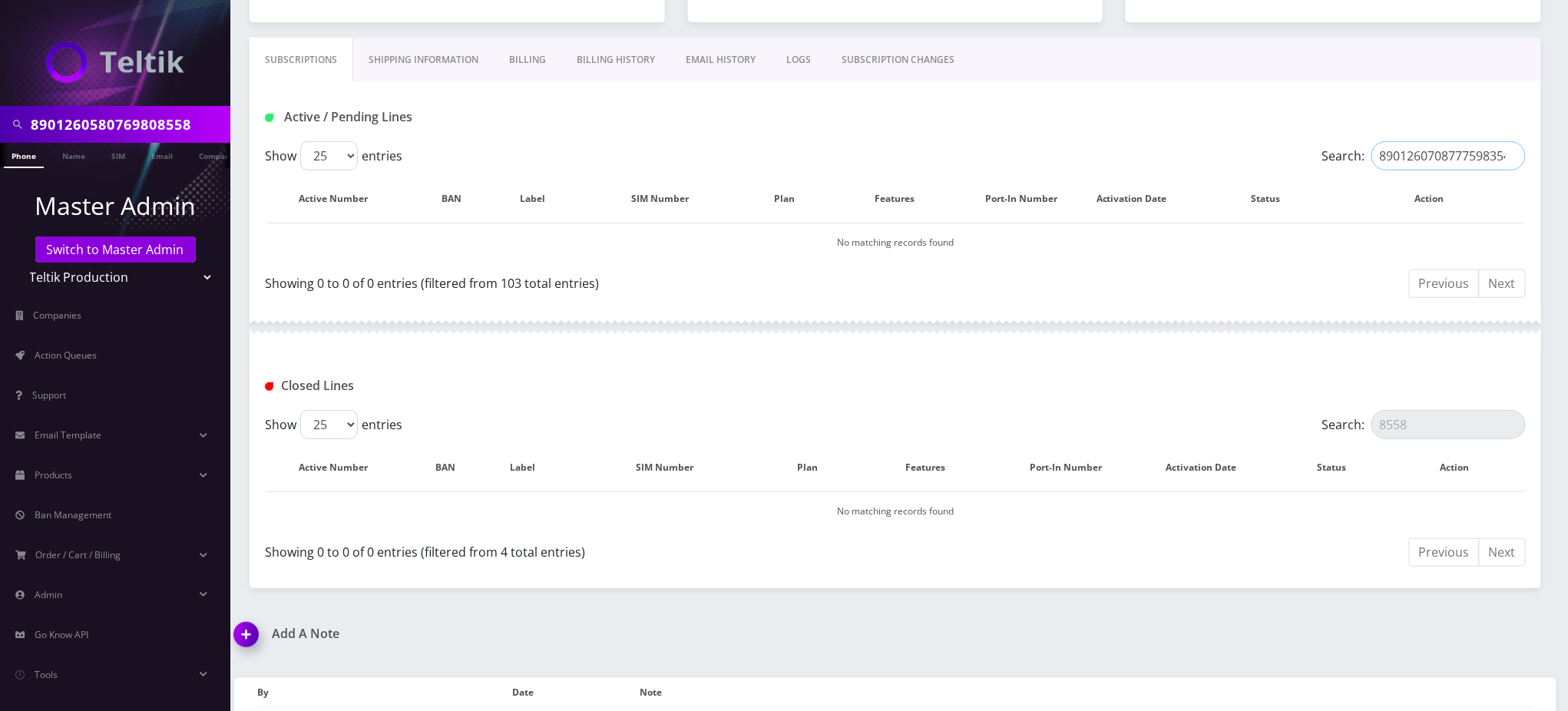
click at [1455, 151] on input "8901260708777598354" at bounding box center [1449, 155] width 154 height 29
paste input "548774476133"
type input "8901260548774476133"
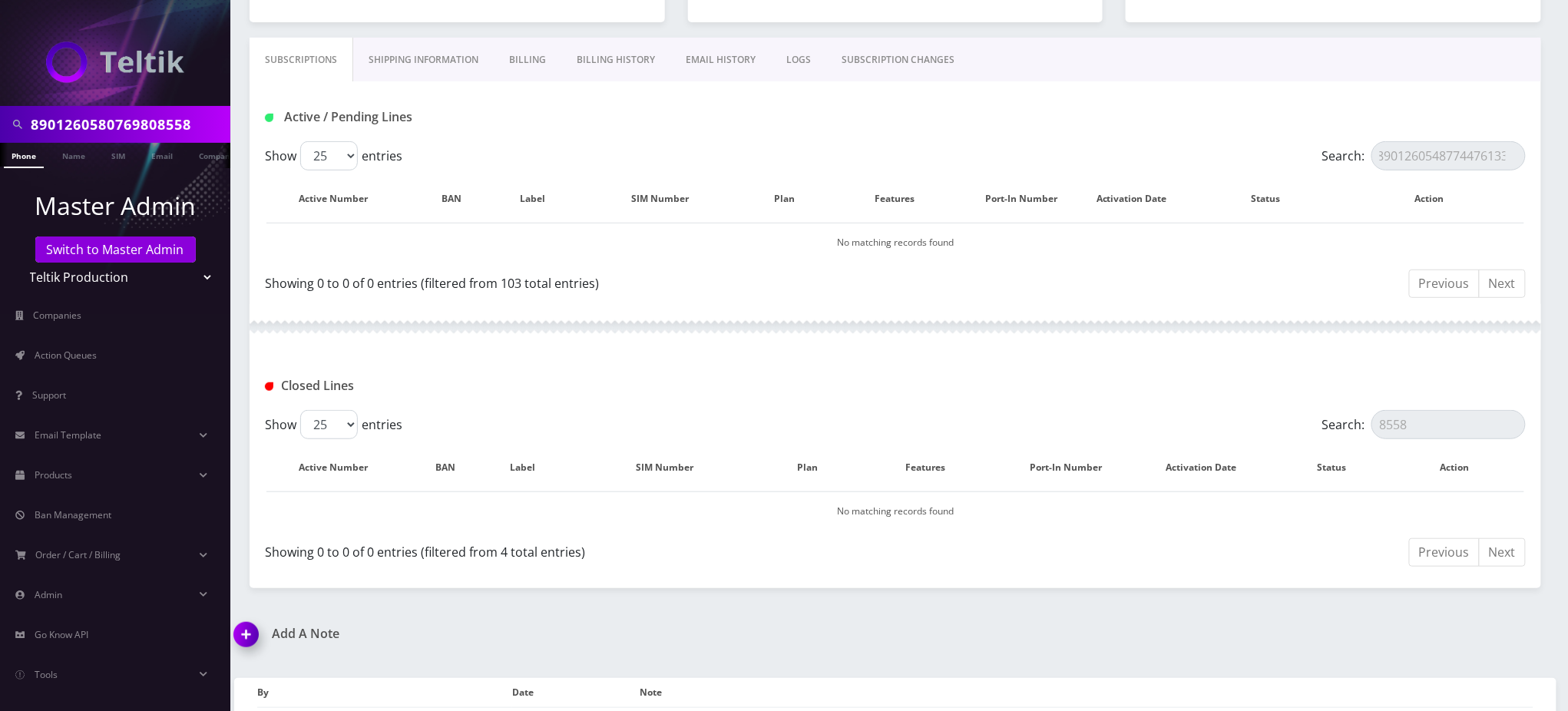
scroll to position [0, 0]
click at [321, 160] on select "25 50 100 250 500" at bounding box center [329, 155] width 58 height 29
select select "100"
click at [300, 141] on select "25 50 100 250 500" at bounding box center [329, 155] width 58 height 29
click at [1445, 158] on input "8901260548774476133" at bounding box center [1449, 155] width 154 height 29
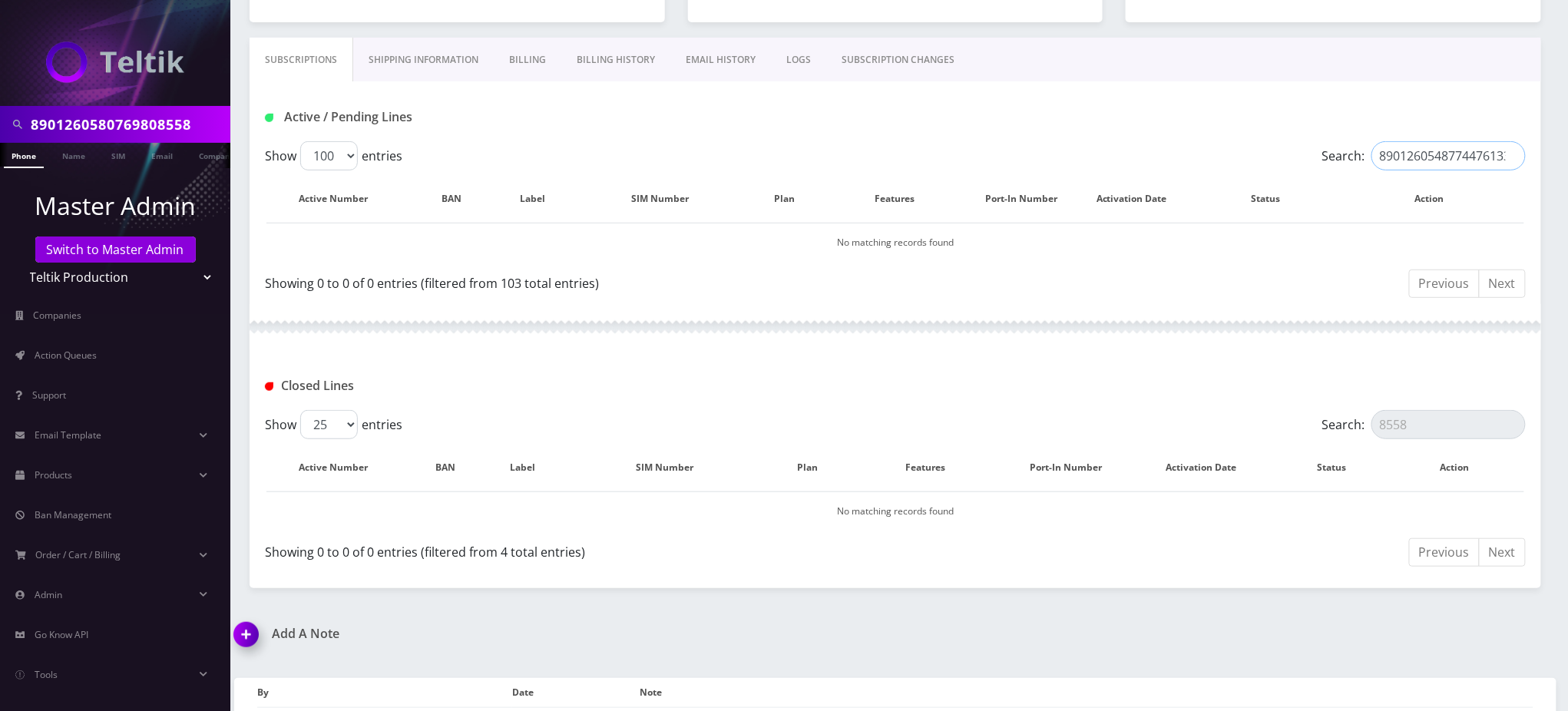
click at [1445, 158] on input "8901260548774476133" at bounding box center [1449, 155] width 154 height 29
paste input "245781779977"
click at [1438, 158] on input "8901260245781779977" at bounding box center [1449, 155] width 154 height 29
paste input "548774476232"
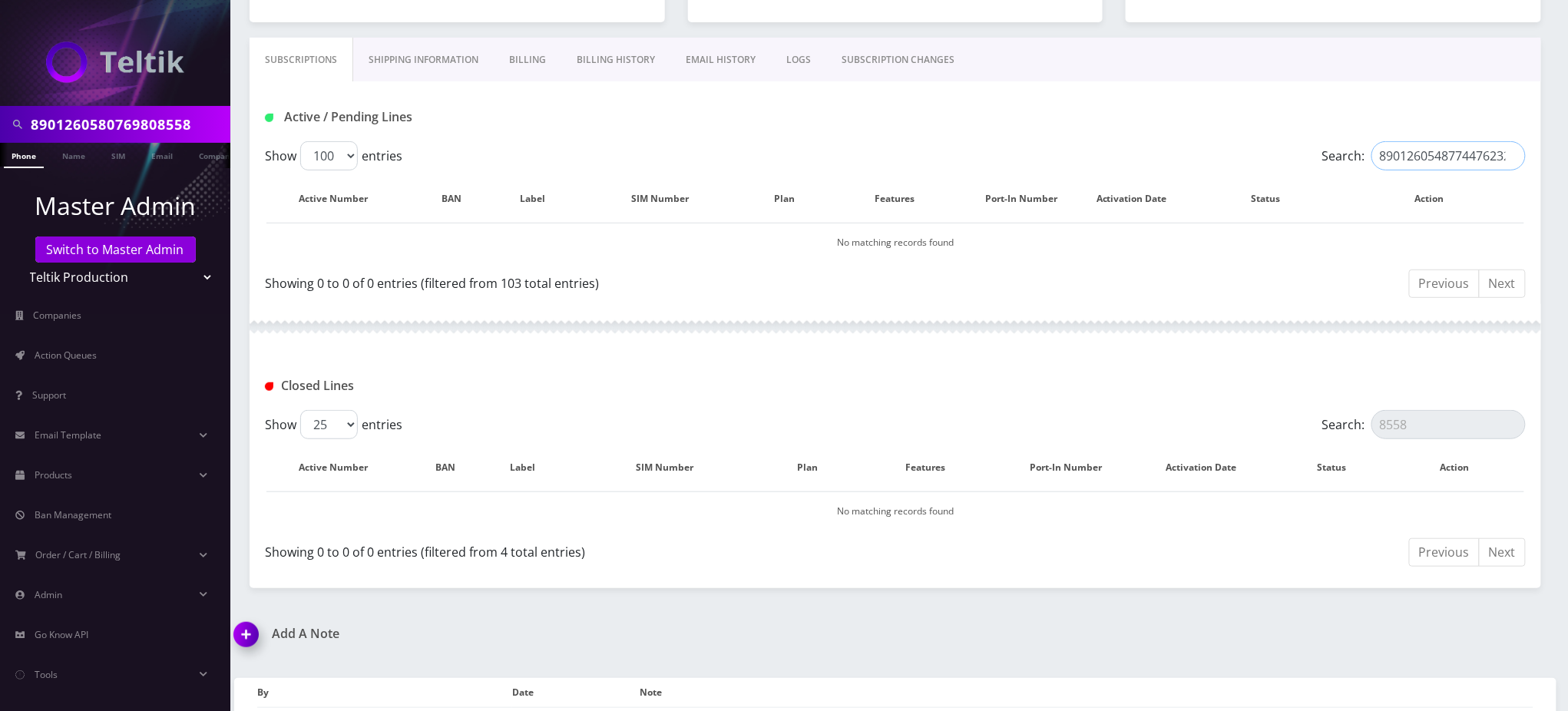
click at [1422, 152] on input "8901260548774476232" at bounding box center [1449, 155] width 154 height 29
click at [1423, 152] on input "8901260548774476232" at bounding box center [1449, 155] width 154 height 29
paste input "700742096713"
type input "8901260700742096713"
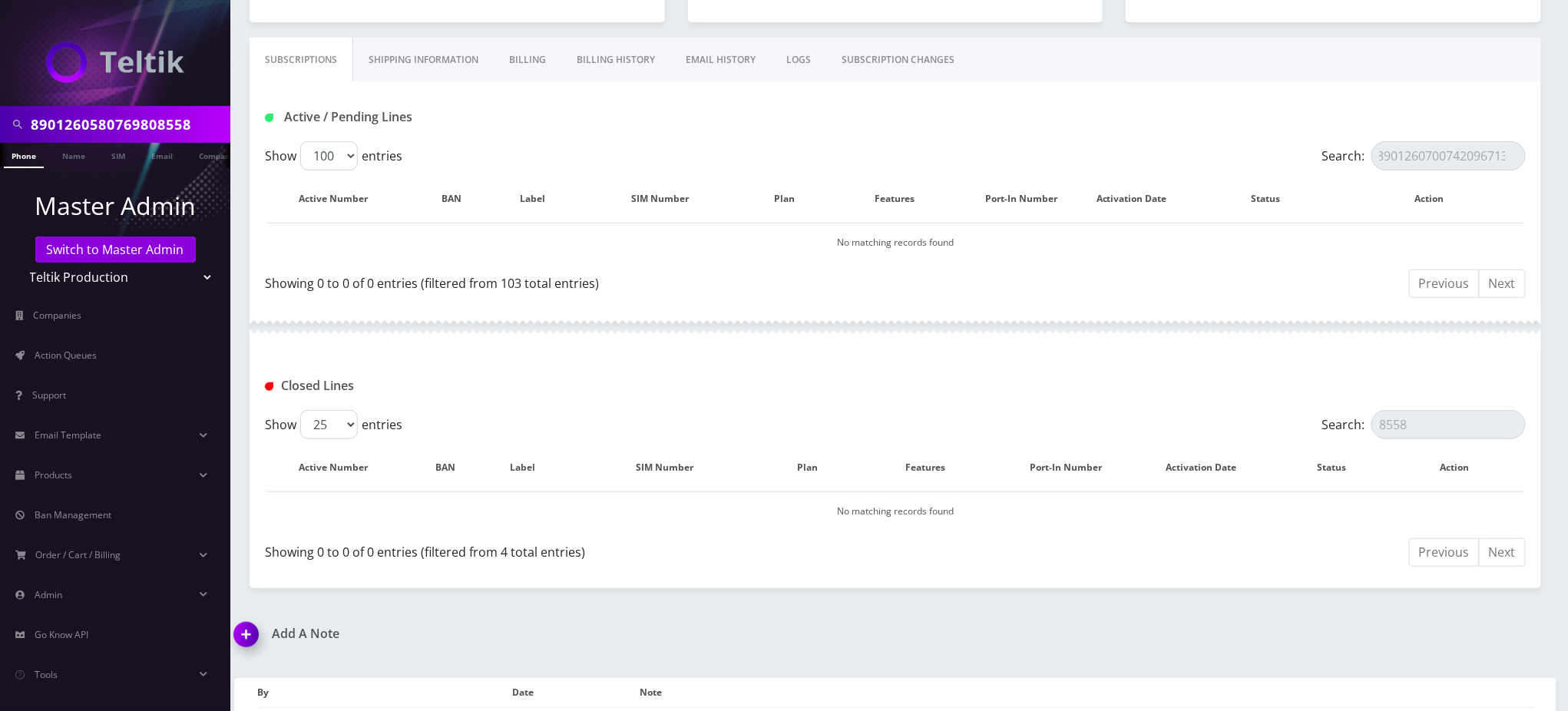
click at [813, 98] on div "Active / Pending Lines" at bounding box center [895, 112] width 1292 height 60
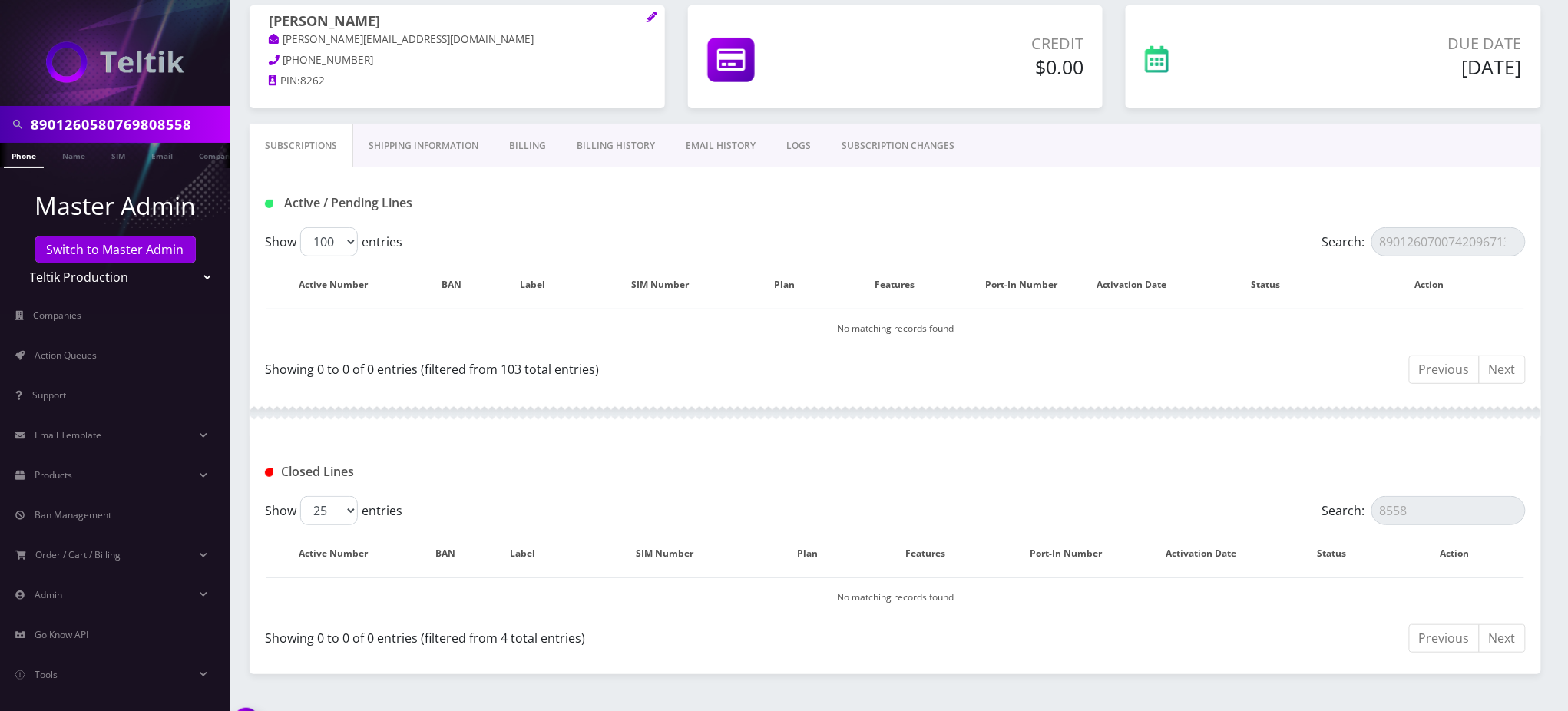
scroll to position [0, 0]
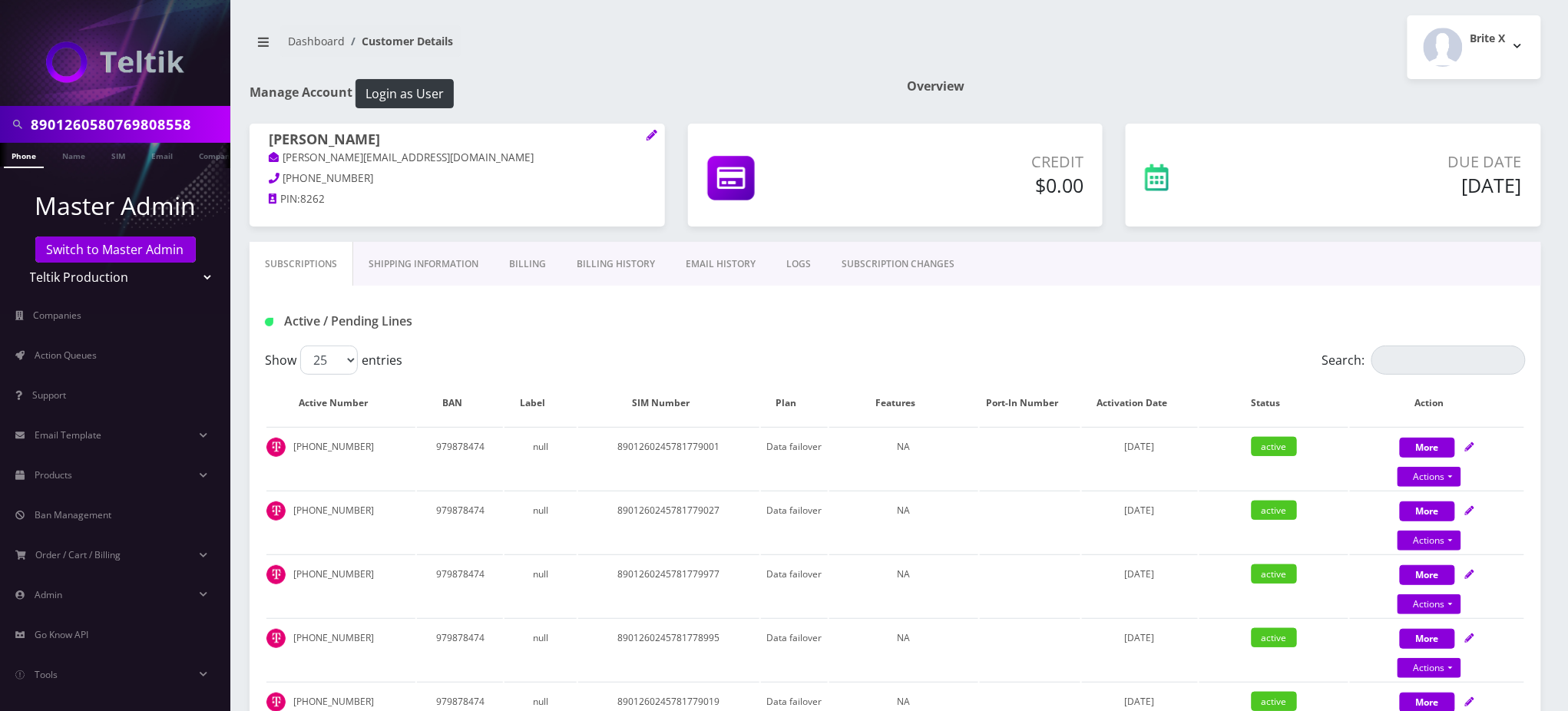
click at [656, 321] on h1 "Active / Pending Lines" at bounding box center [467, 321] width 405 height 14
click at [116, 153] on link "SIM" at bounding box center [118, 155] width 29 height 25
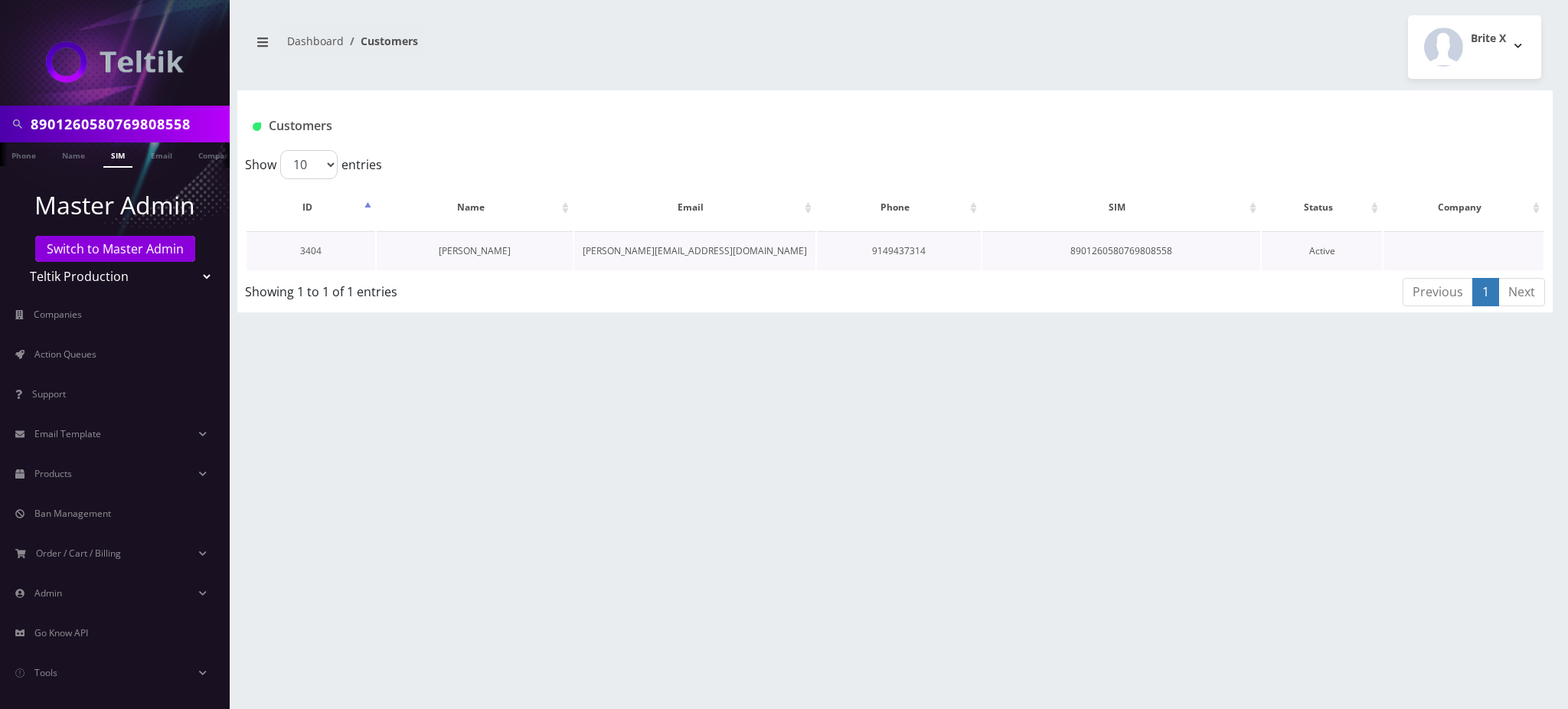
click at [462, 247] on link "[PERSON_NAME]" at bounding box center [475, 251] width 72 height 13
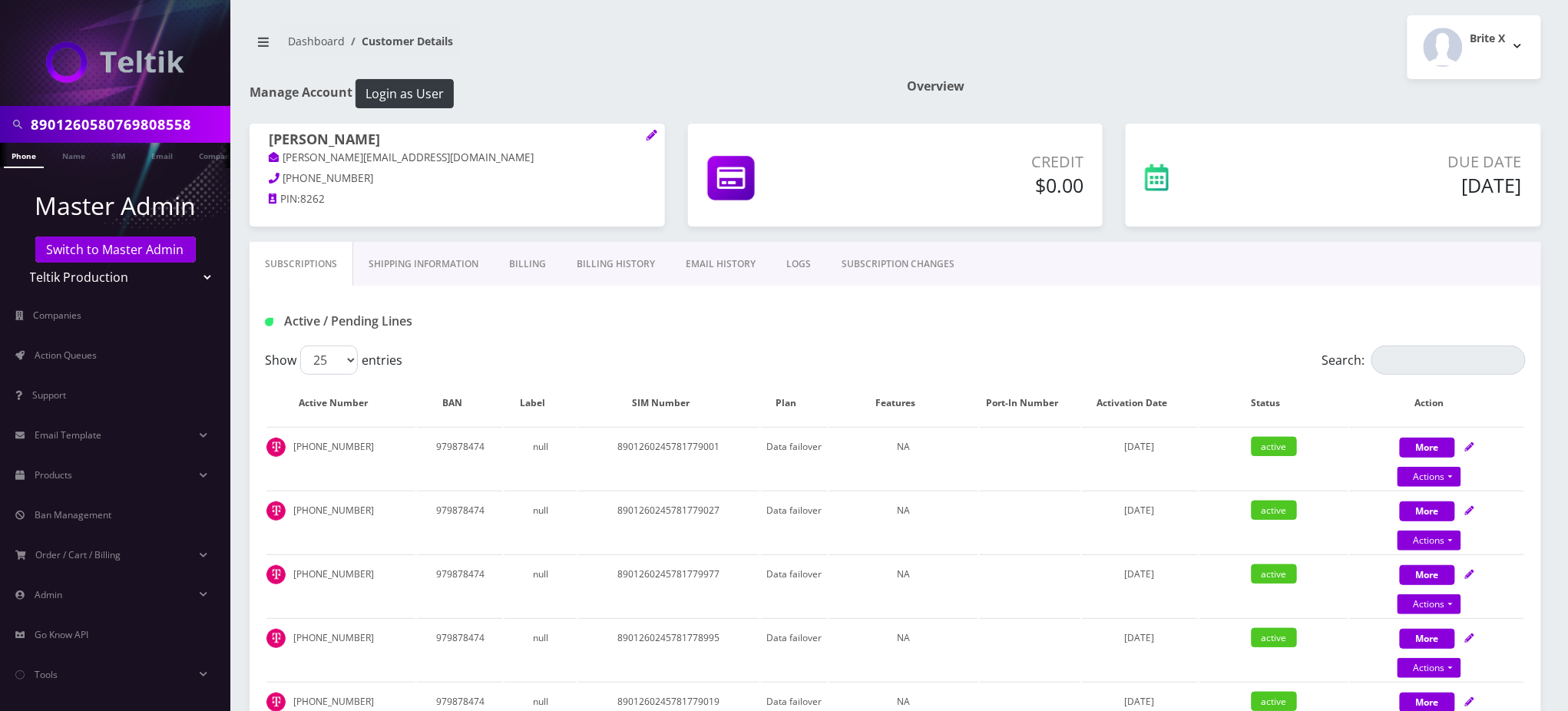
click at [120, 124] on input "8901260580769808558" at bounding box center [128, 124] width 196 height 29
click at [1417, 356] on input "Search:" at bounding box center [1449, 359] width 154 height 29
paste input "8901260580769808558"
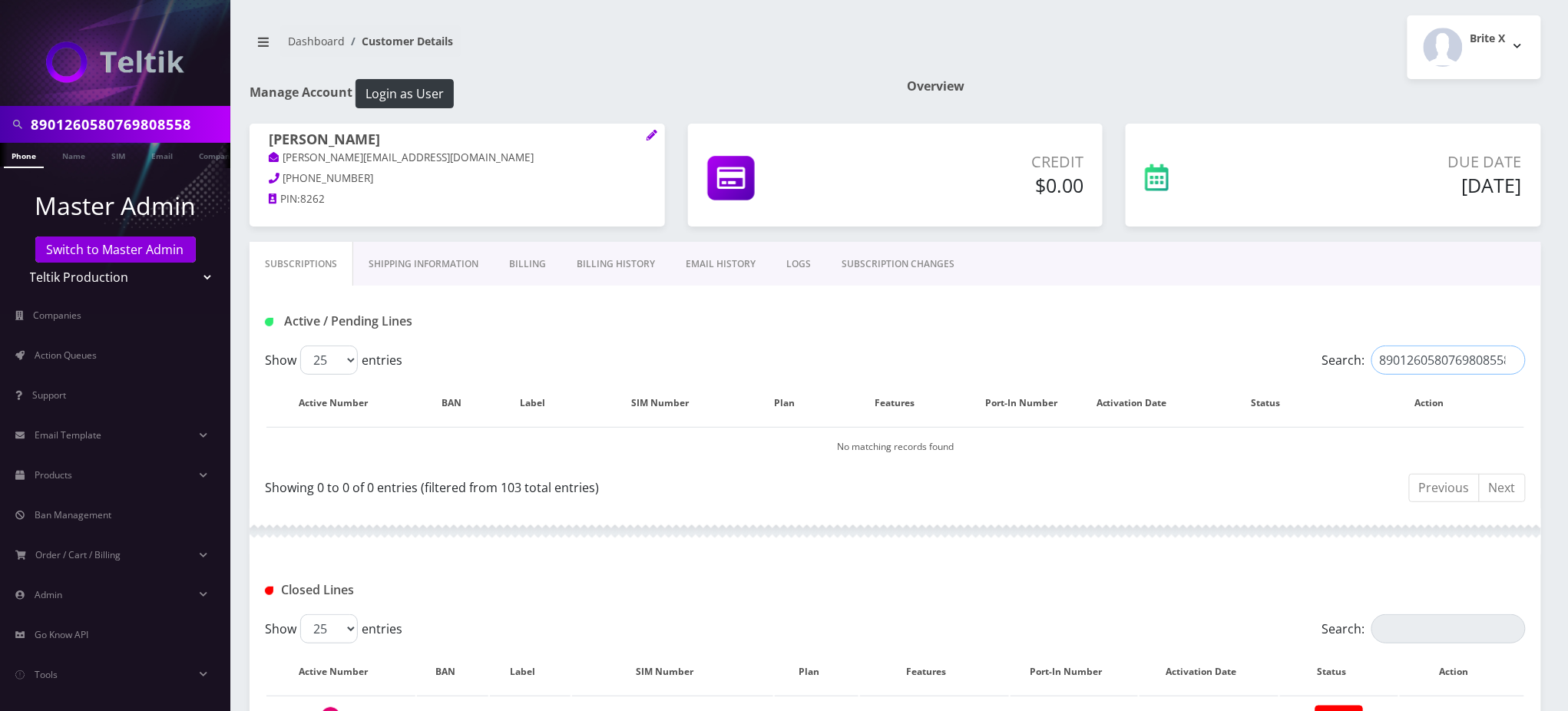
click at [1440, 351] on input "8901260580769808558" at bounding box center [1449, 359] width 154 height 29
click at [1440, 354] on input "8901260580769808558" at bounding box center [1449, 359] width 154 height 29
click at [1440, 355] on input "8901260580769808558" at bounding box center [1449, 359] width 154 height 29
paste input "9149437314"
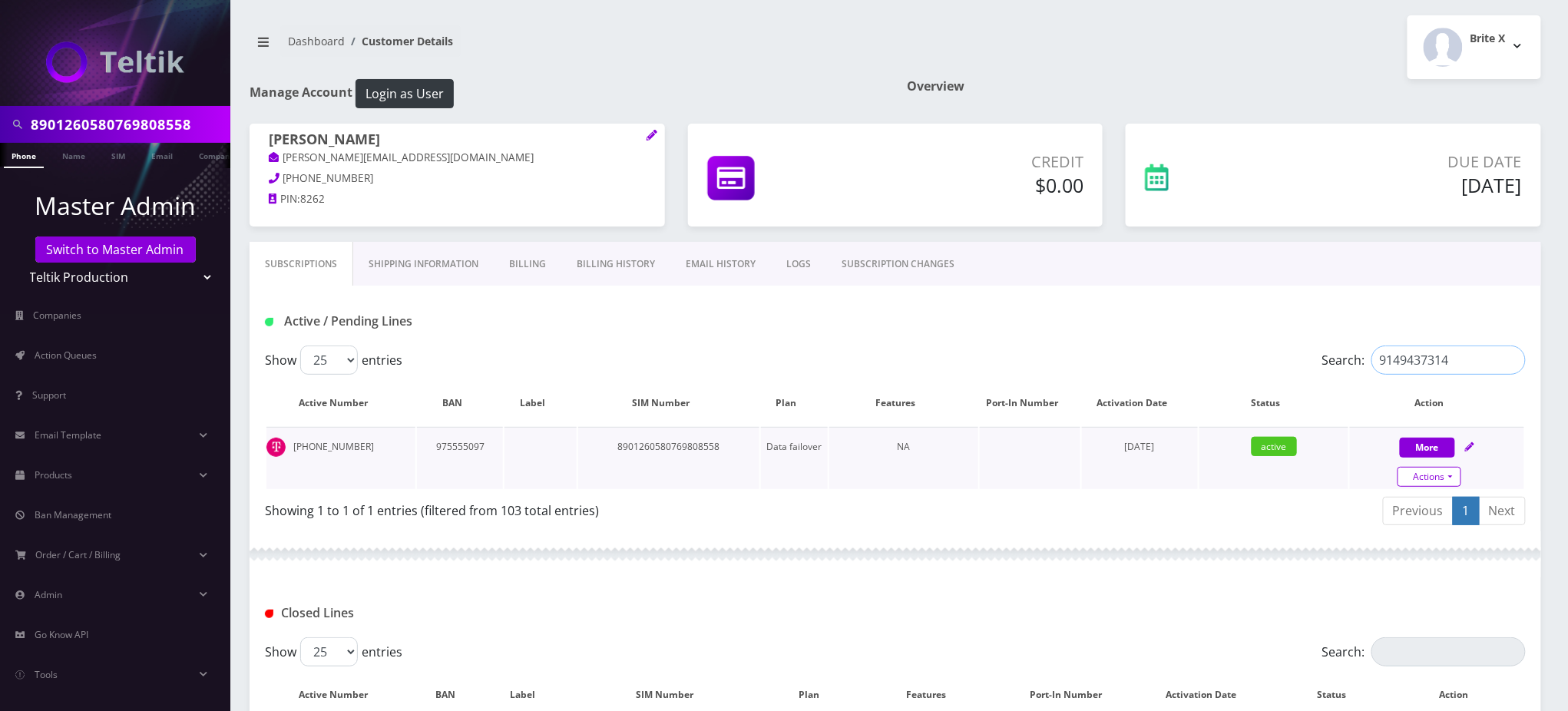
type input "9149437314"
click at [1436, 476] on link "Actions" at bounding box center [1430, 477] width 63 height 20
select select "102"
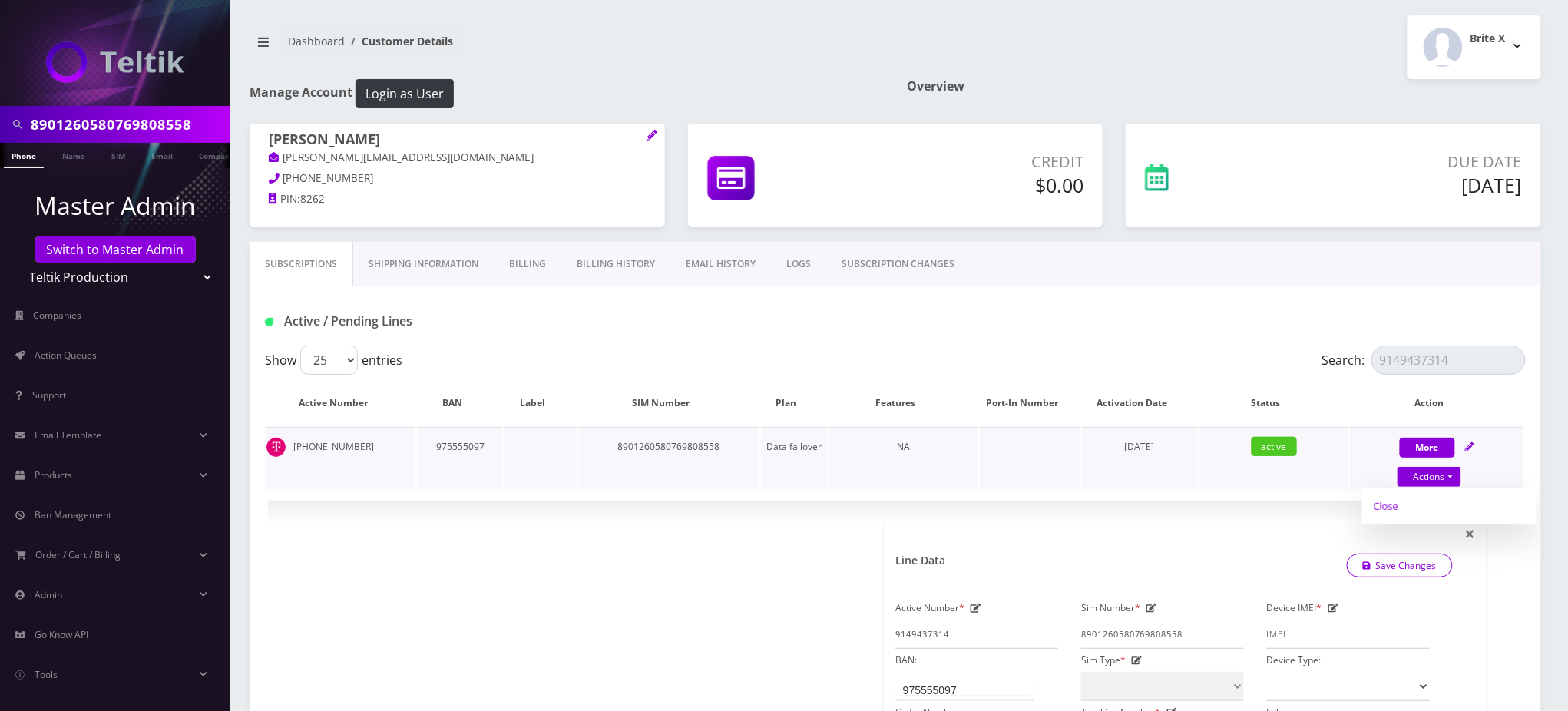
click at [1390, 508] on link "Close" at bounding box center [1450, 506] width 174 height 23
type input "[DATE]"
select select "102"
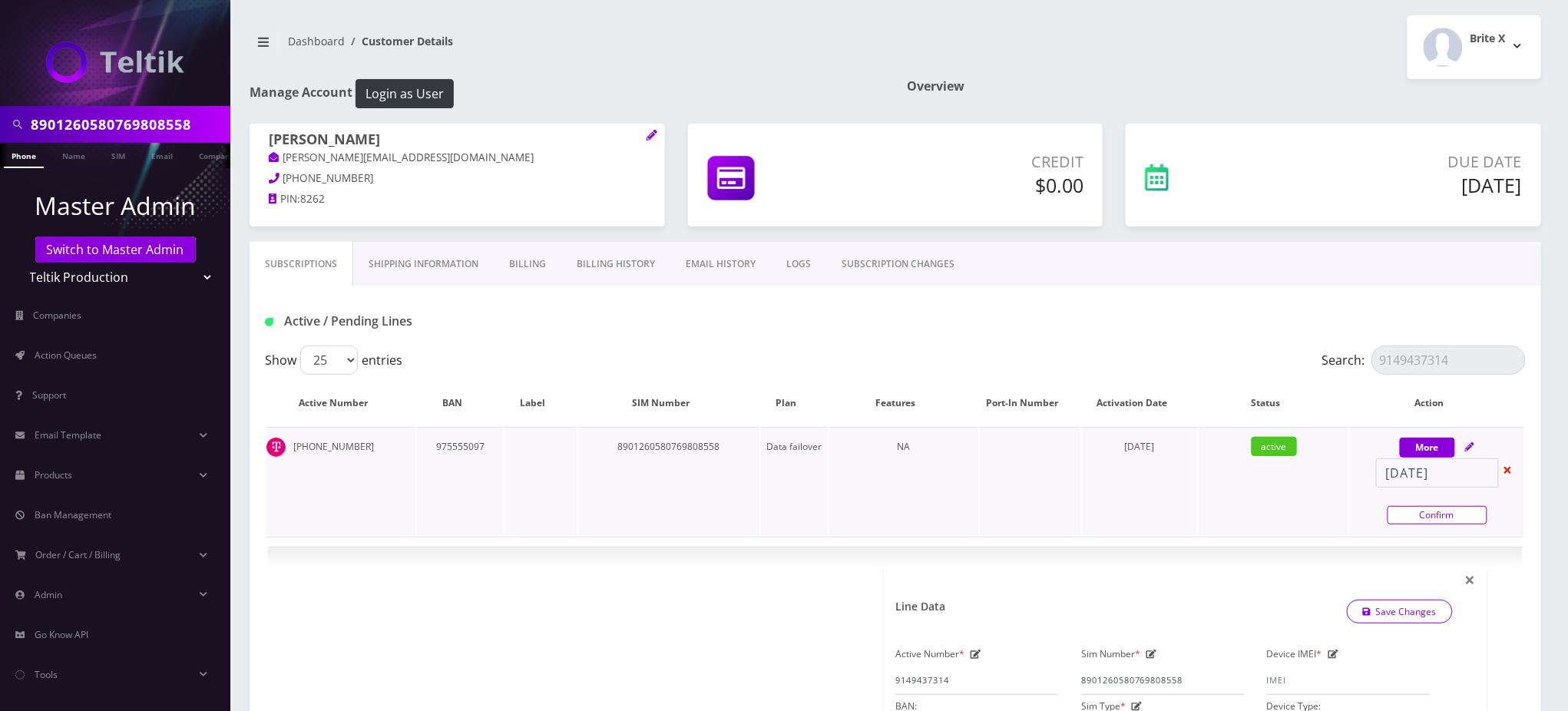
click at [1441, 513] on link "Confirm" at bounding box center [1438, 515] width 100 height 18
select select "102"
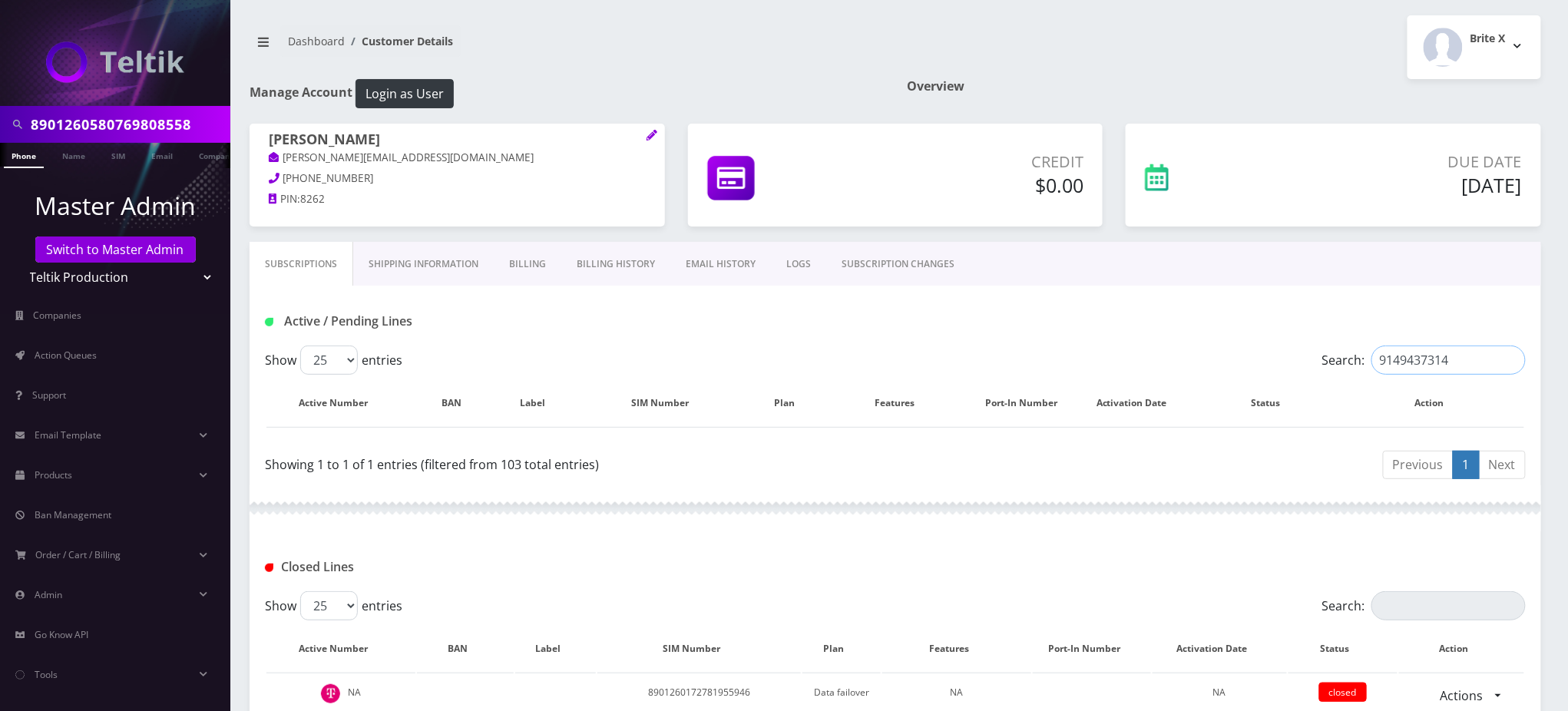
click at [1415, 367] on input "9149437314" at bounding box center [1449, 359] width 154 height 29
paste input "8622643226"
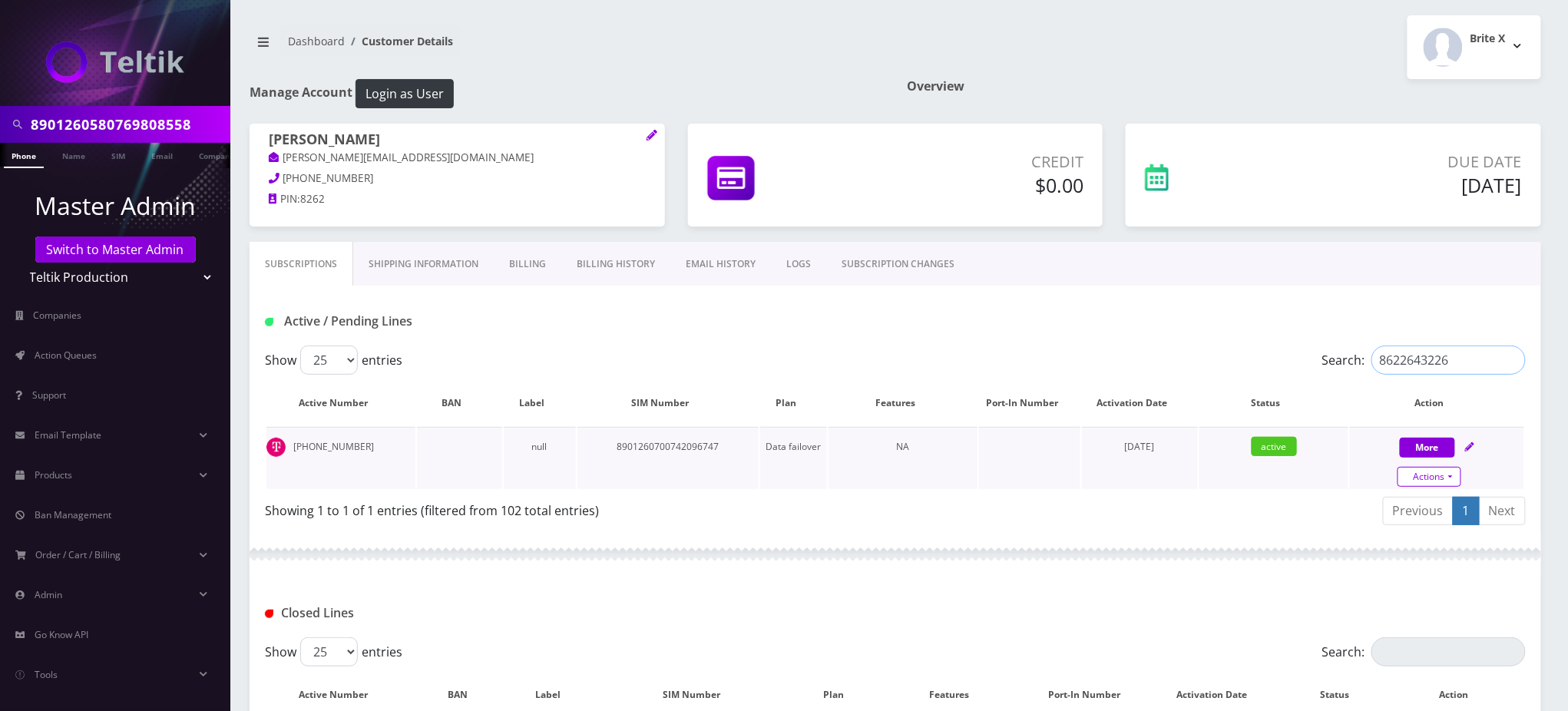
type input "8622643226"
click at [1434, 474] on link "Actions" at bounding box center [1430, 477] width 63 height 20
select select "102"
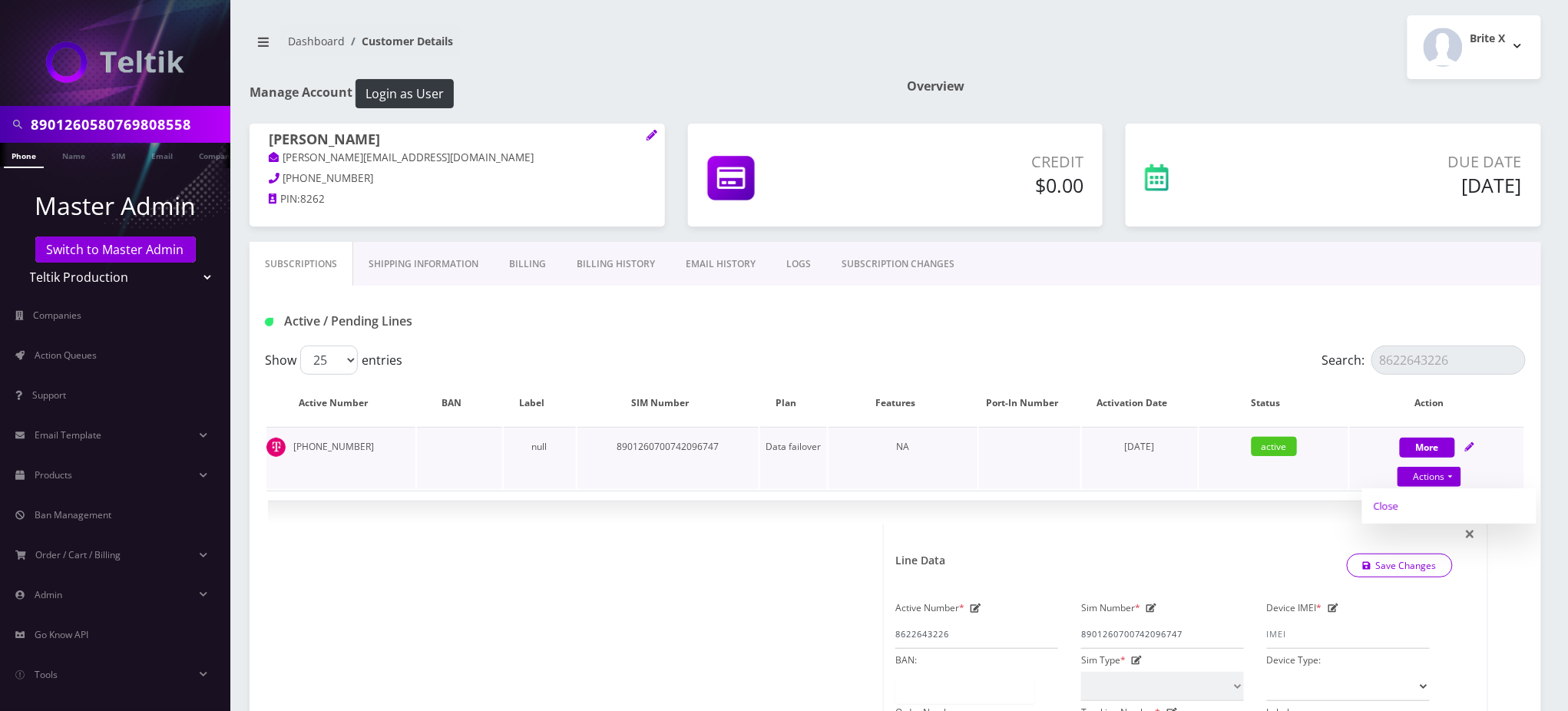
click at [1394, 504] on link "Close" at bounding box center [1450, 506] width 174 height 23
type input "[DATE]"
select select "102"
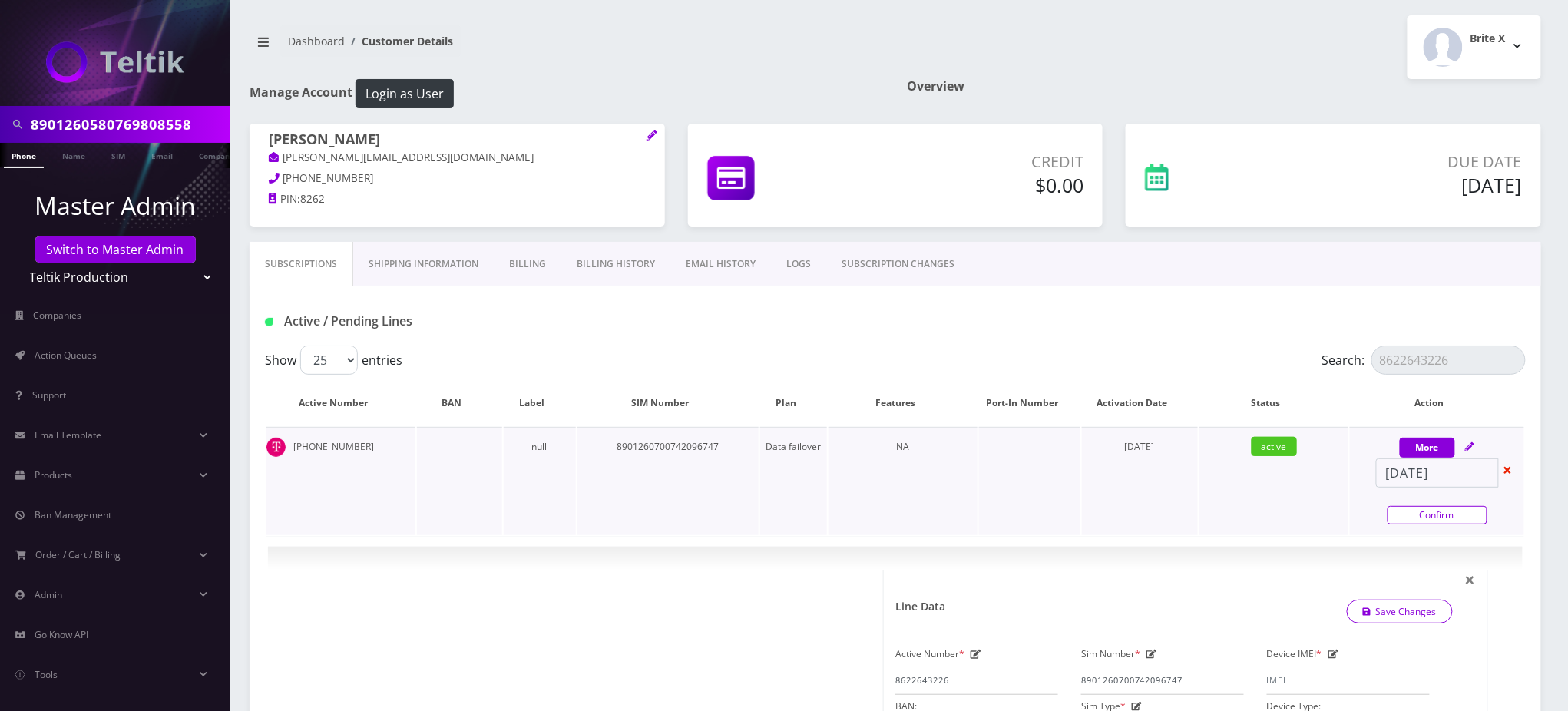
click at [1440, 517] on link "Confirm" at bounding box center [1438, 515] width 100 height 18
select select "102"
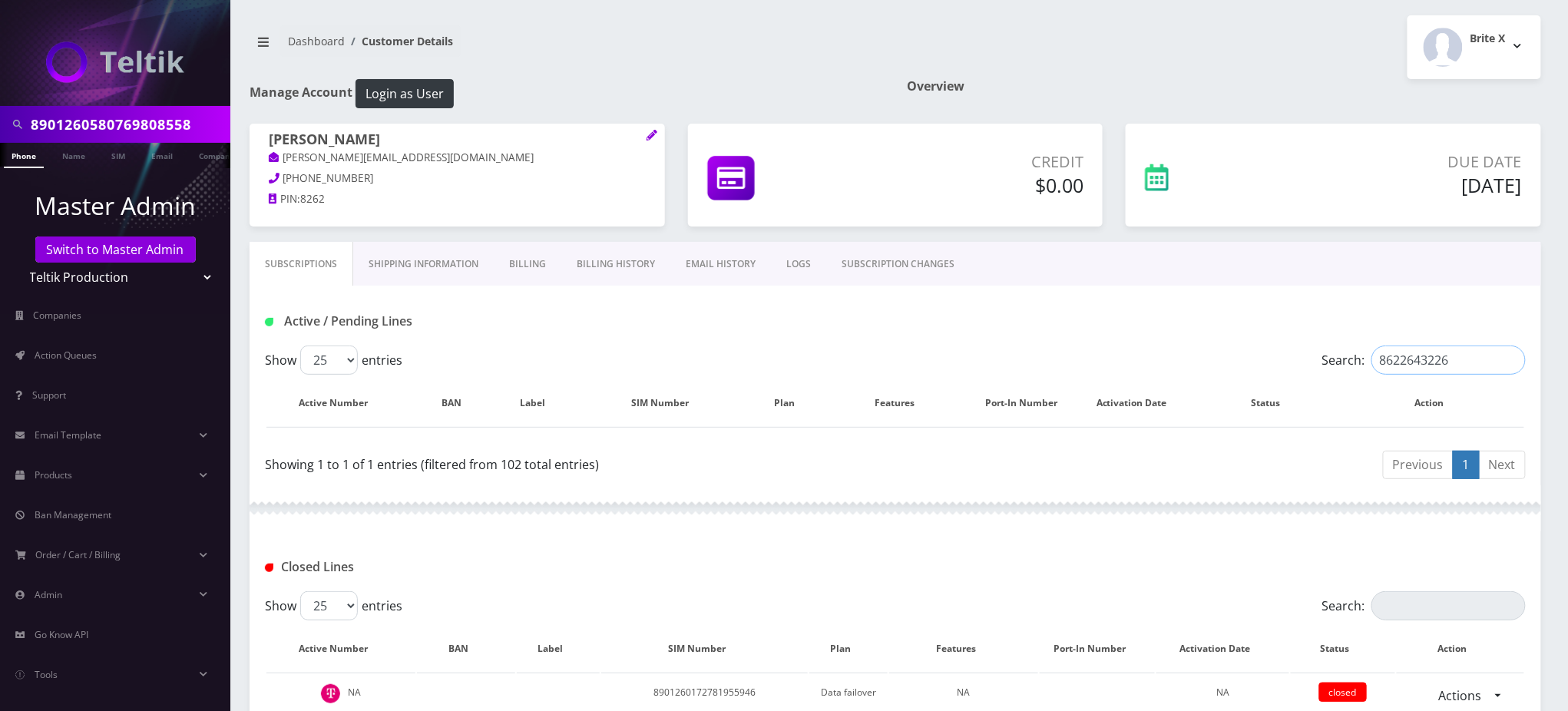
click at [1418, 362] on input "8622643226" at bounding box center [1449, 359] width 154 height 29
paste input "6466373973"
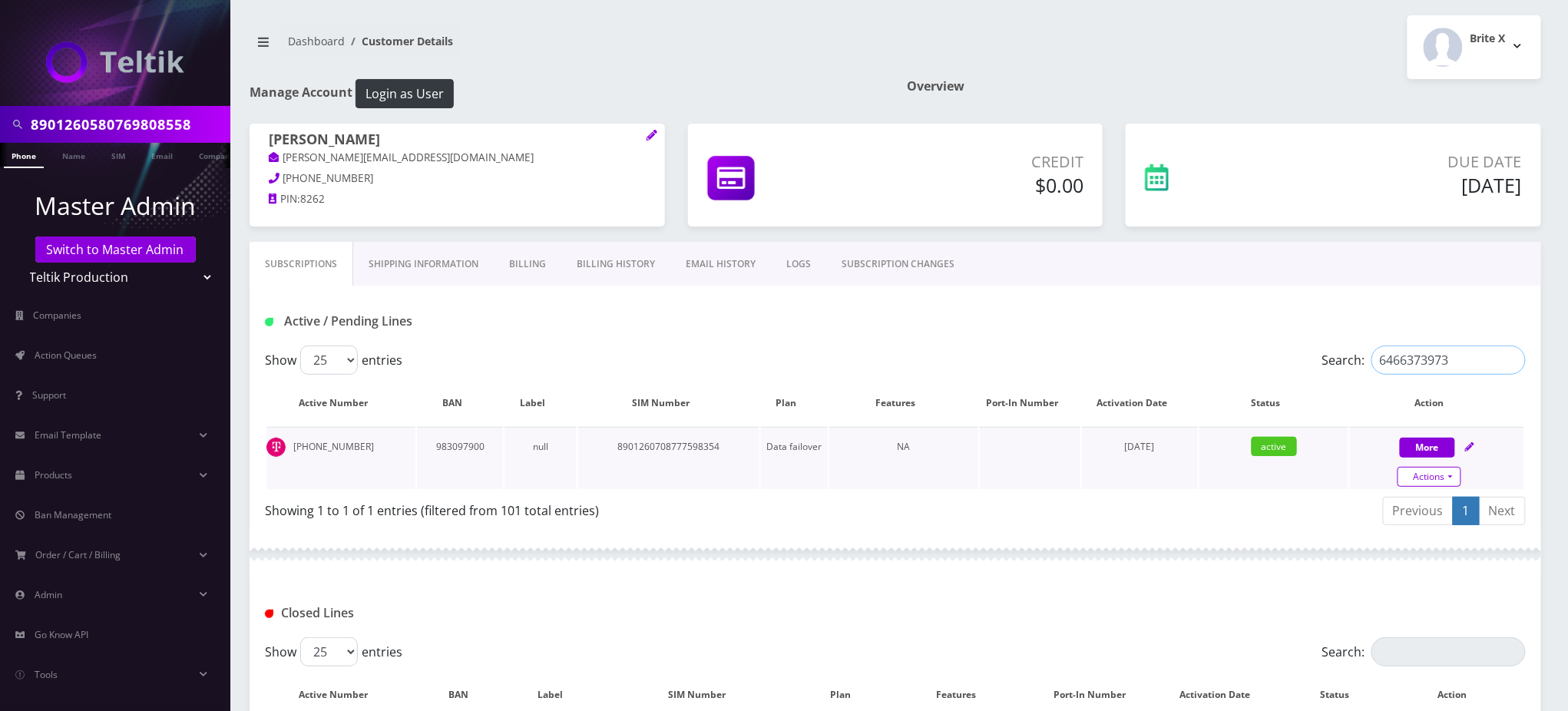
type input "6466373973"
click at [1436, 478] on link "Actions" at bounding box center [1430, 477] width 63 height 20
select select "3-in-1 SIM Starter Kit"
select select "102"
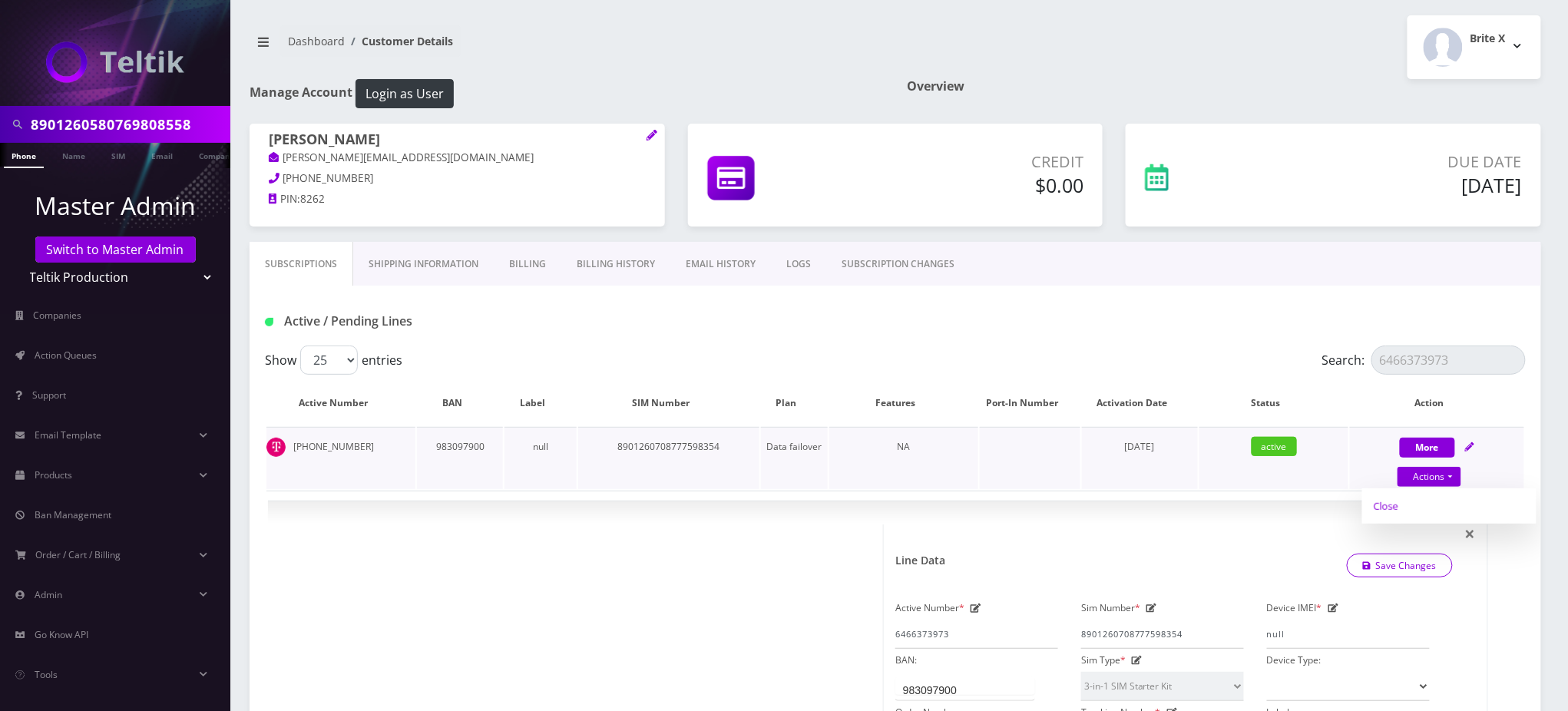
click at [1384, 502] on link "Close" at bounding box center [1450, 506] width 174 height 23
type input "[DATE]"
select select "3-in-1 SIM Starter Kit"
select select "102"
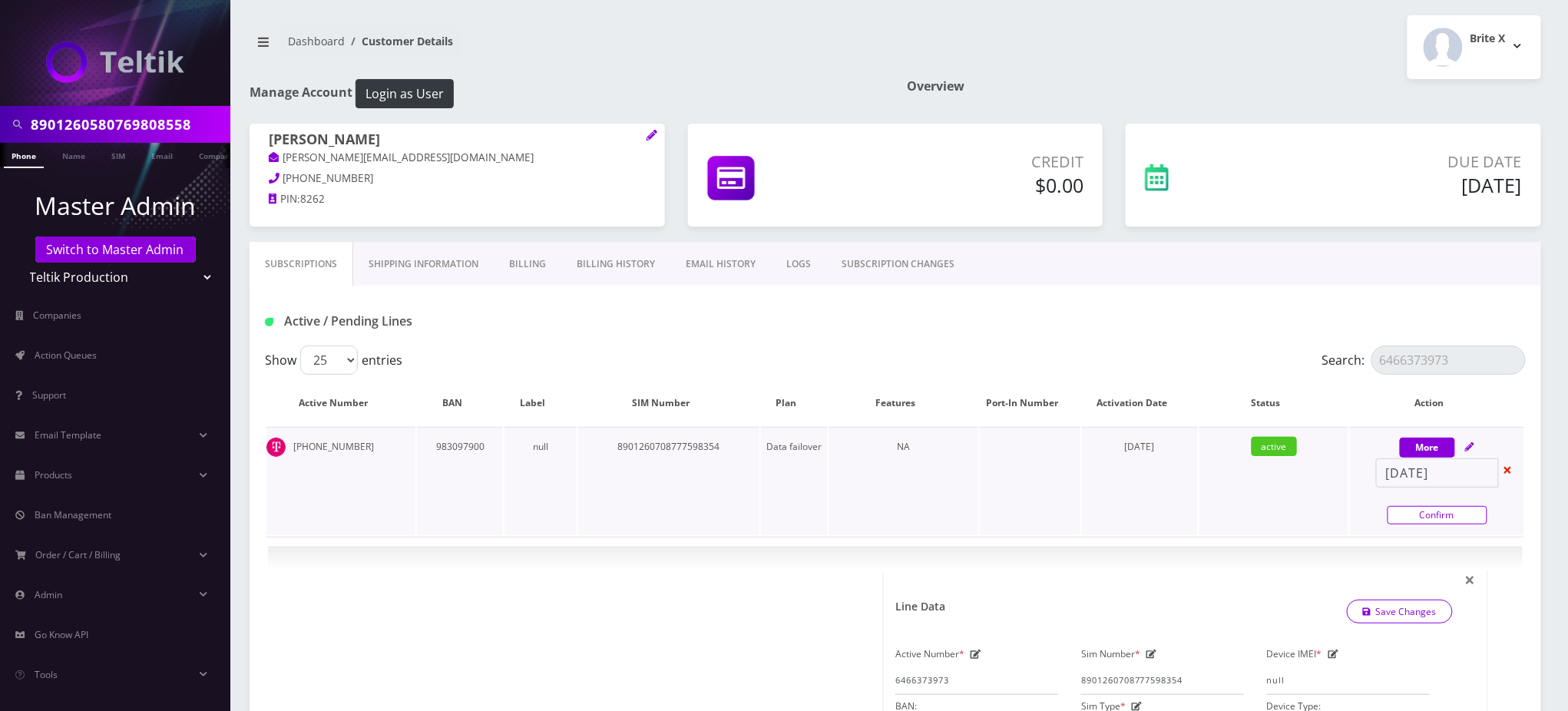
click at [1440, 519] on link "Confirm" at bounding box center [1438, 515] width 100 height 18
select select "3-in-1 SIM Starter Kit"
select select "102"
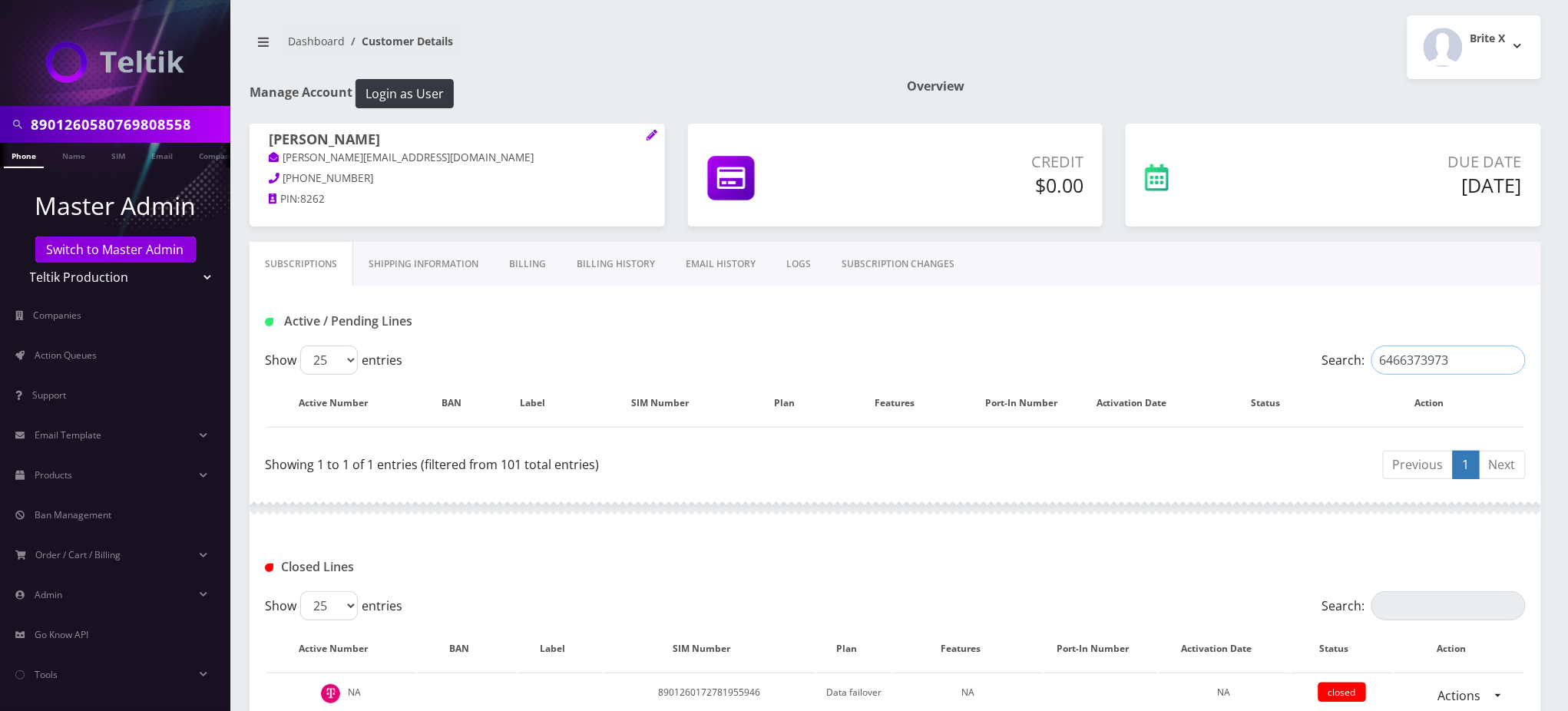
click at [1429, 356] on input "6466373973" at bounding box center [1449, 359] width 154 height 29
paste input "9298237610"
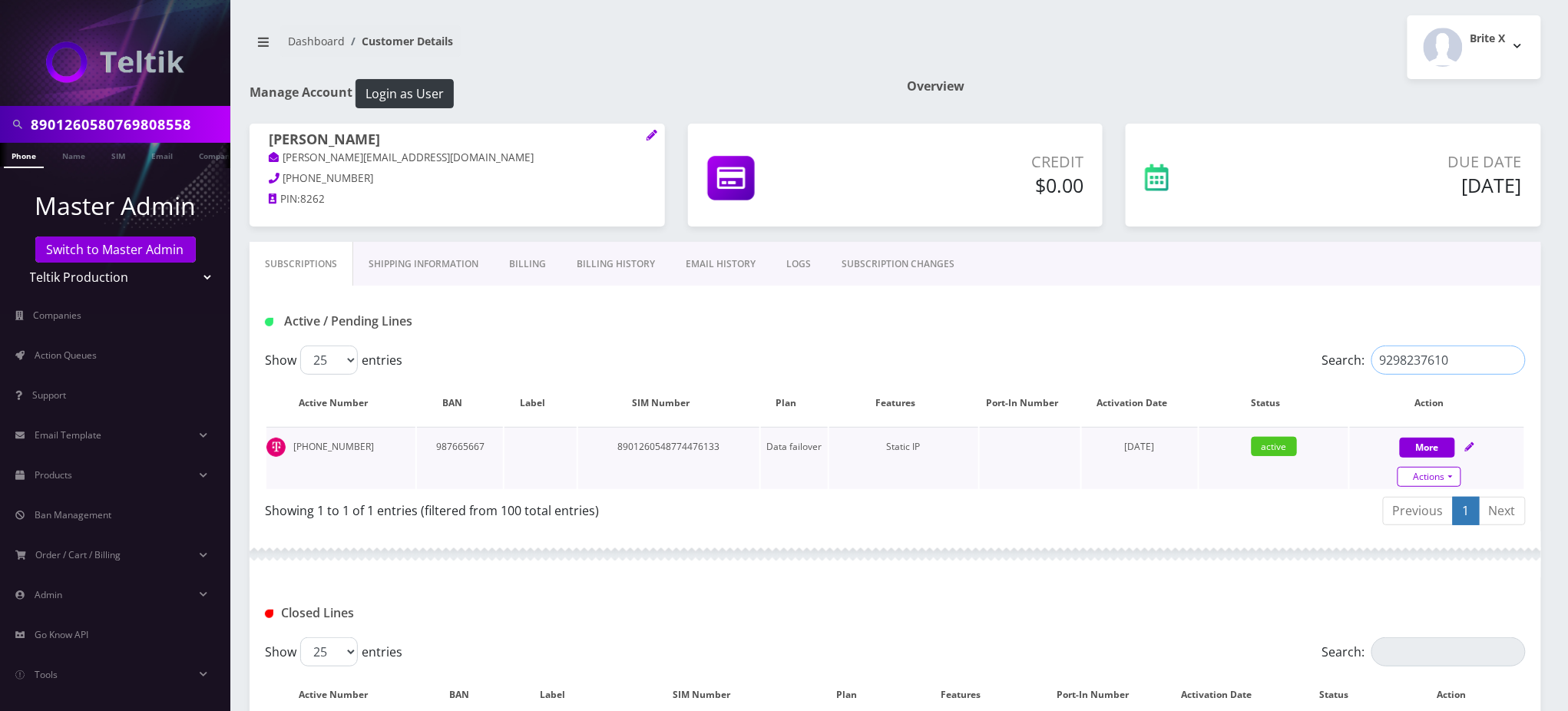
type input "9298237610"
click at [1440, 480] on link "Actions" at bounding box center [1430, 477] width 63 height 20
select select "3-in-1 SIM Starter Kit"
select select "102"
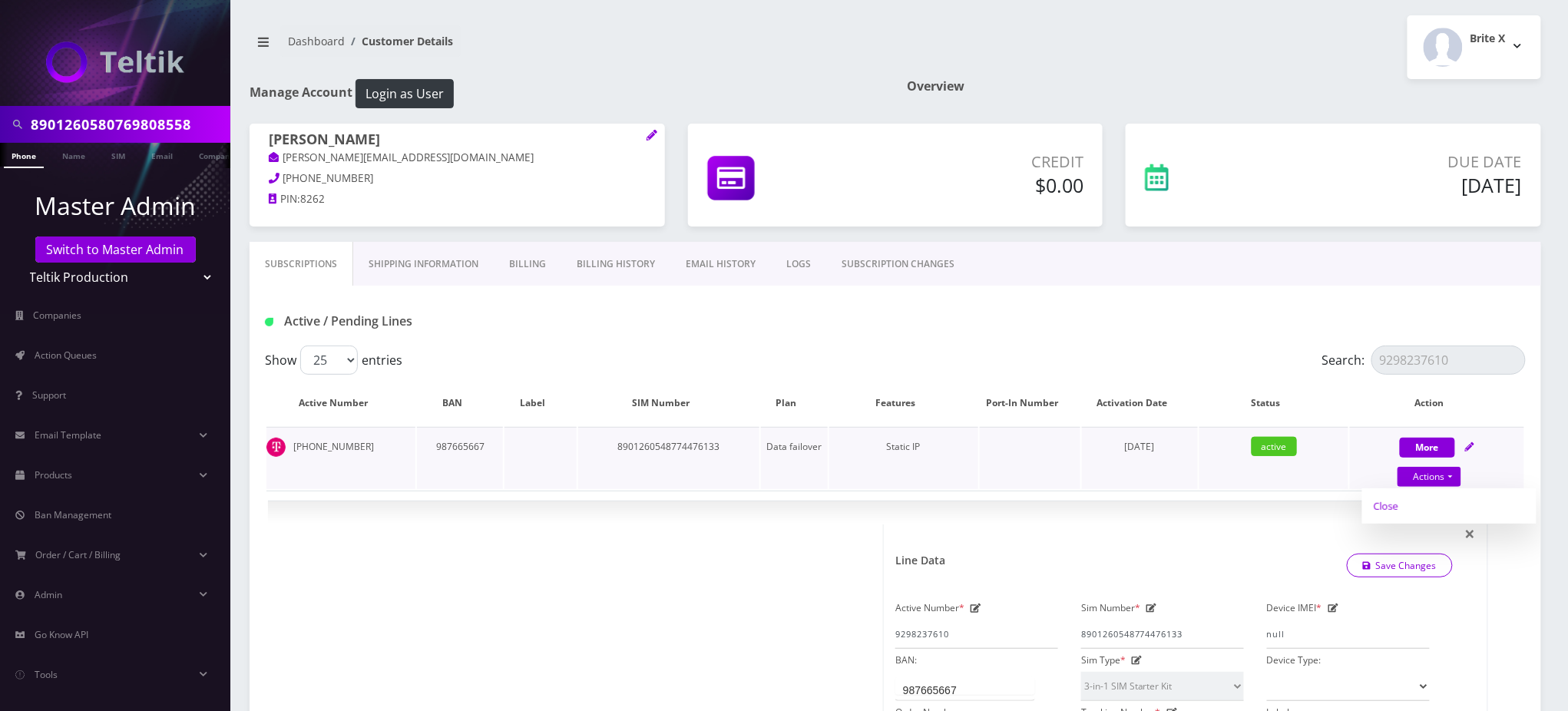
click at [1384, 507] on link "Close" at bounding box center [1450, 506] width 174 height 23
type input "[DATE]"
select select "3-in-1 SIM Starter Kit"
select select "102"
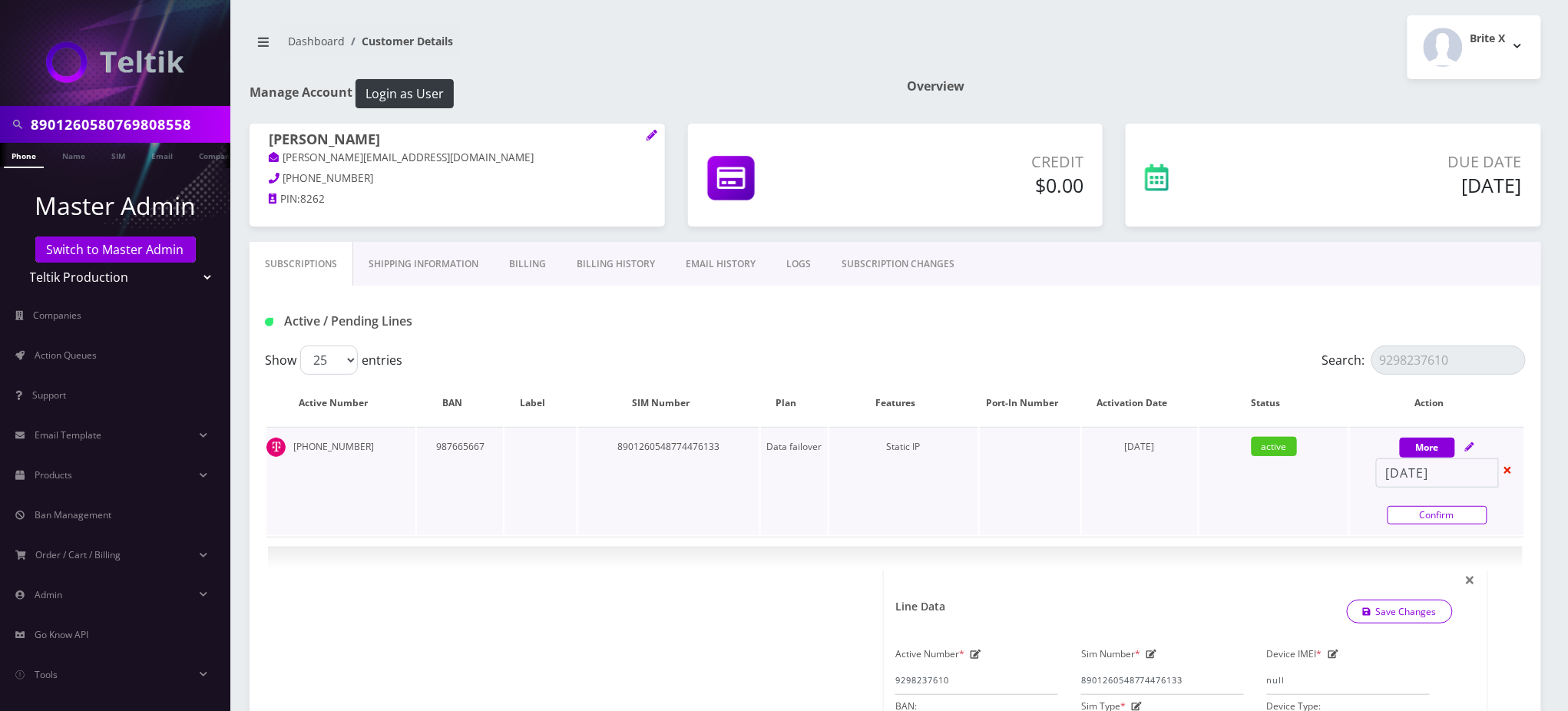
click at [1411, 508] on link "Confirm" at bounding box center [1438, 515] width 100 height 18
select select "3-in-1 SIM Starter Kit"
select select "102"
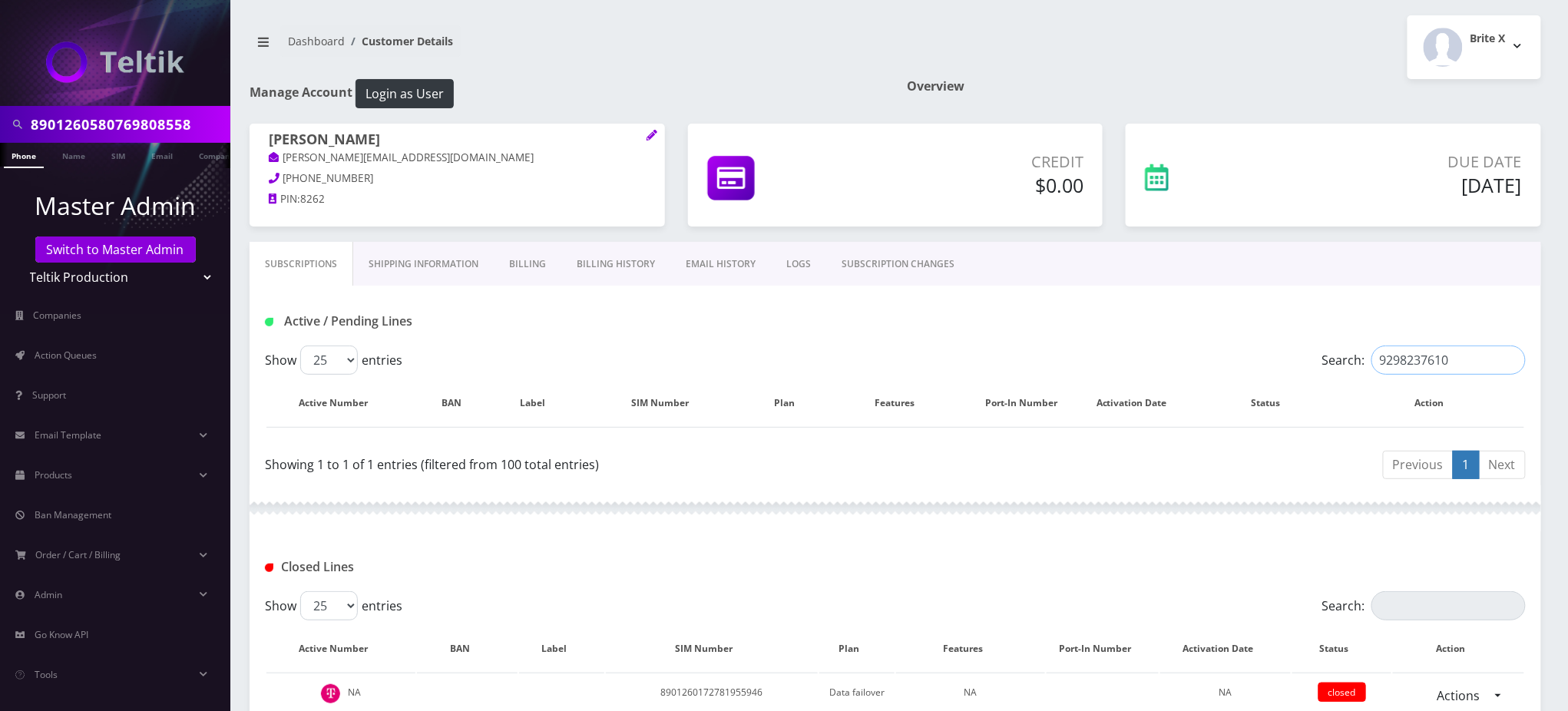
drag, startPoint x: 1397, startPoint y: 362, endPoint x: 881, endPoint y: 362, distance: 516.0
click at [1053, 362] on div "Show 25 50 100 250 500 entries Search: 9298237610" at bounding box center [896, 359] width 1261 height 29
paste input "145273248"
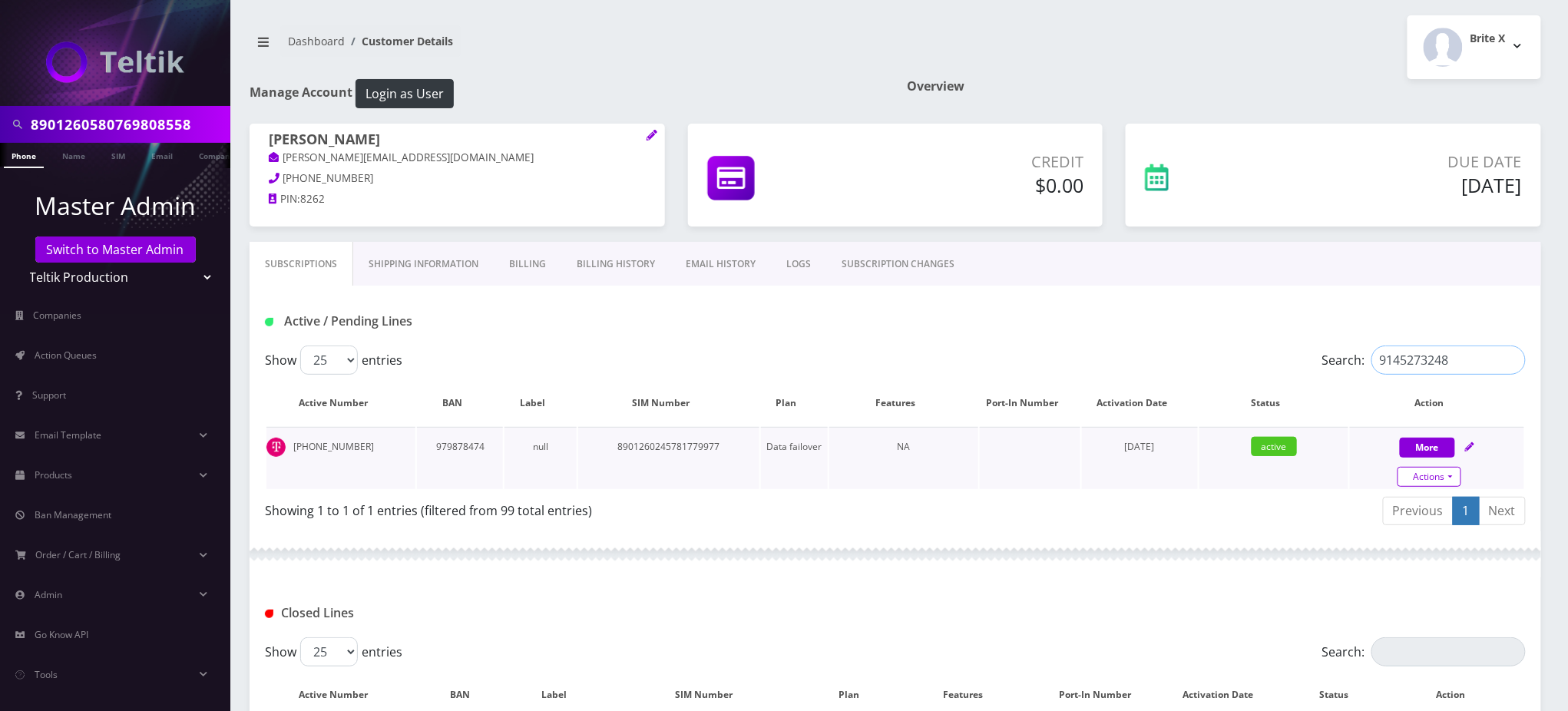
type input "9145273248"
click at [1445, 474] on link "Actions" at bounding box center [1430, 477] width 63 height 20
select select "102"
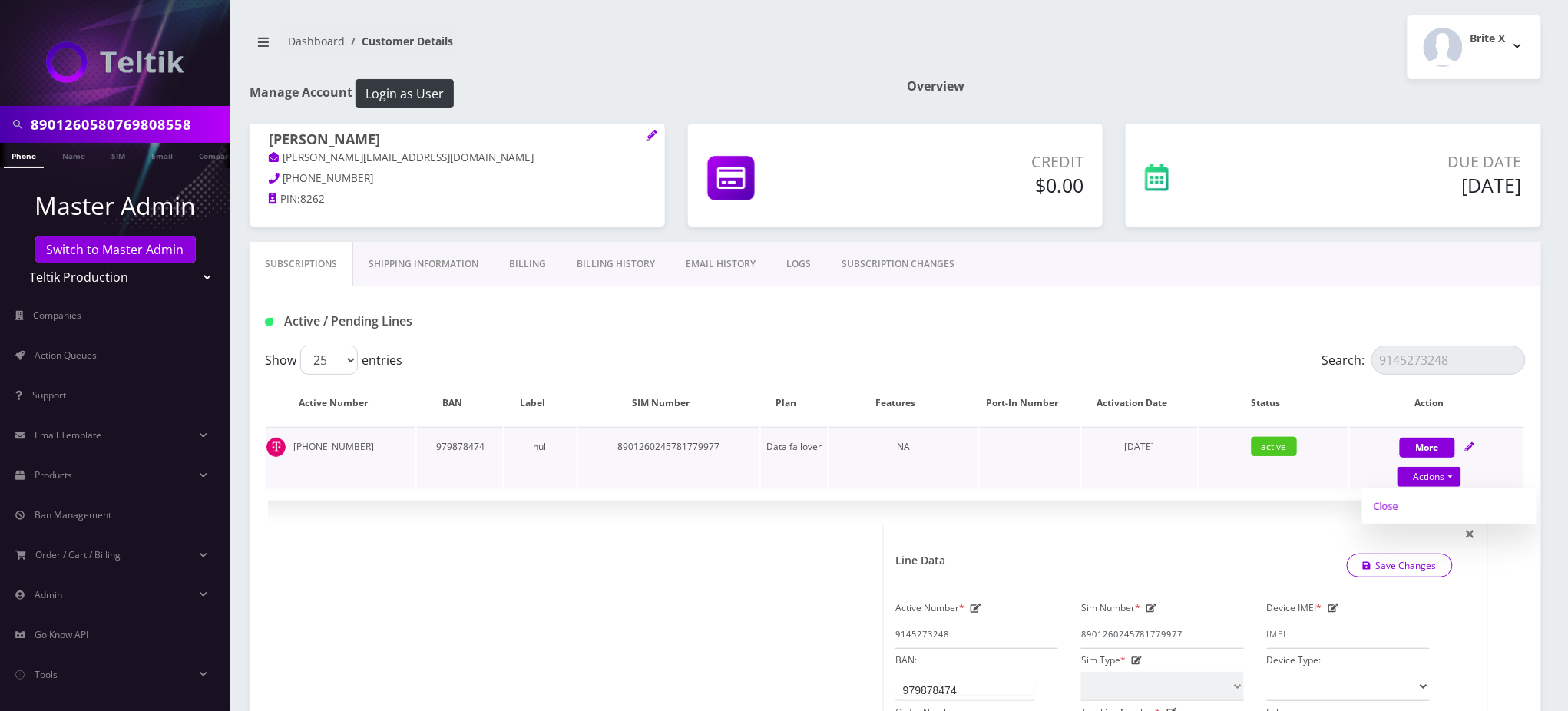
click at [1395, 504] on link "Close" at bounding box center [1450, 506] width 174 height 23
type input "[DATE]"
select select "102"
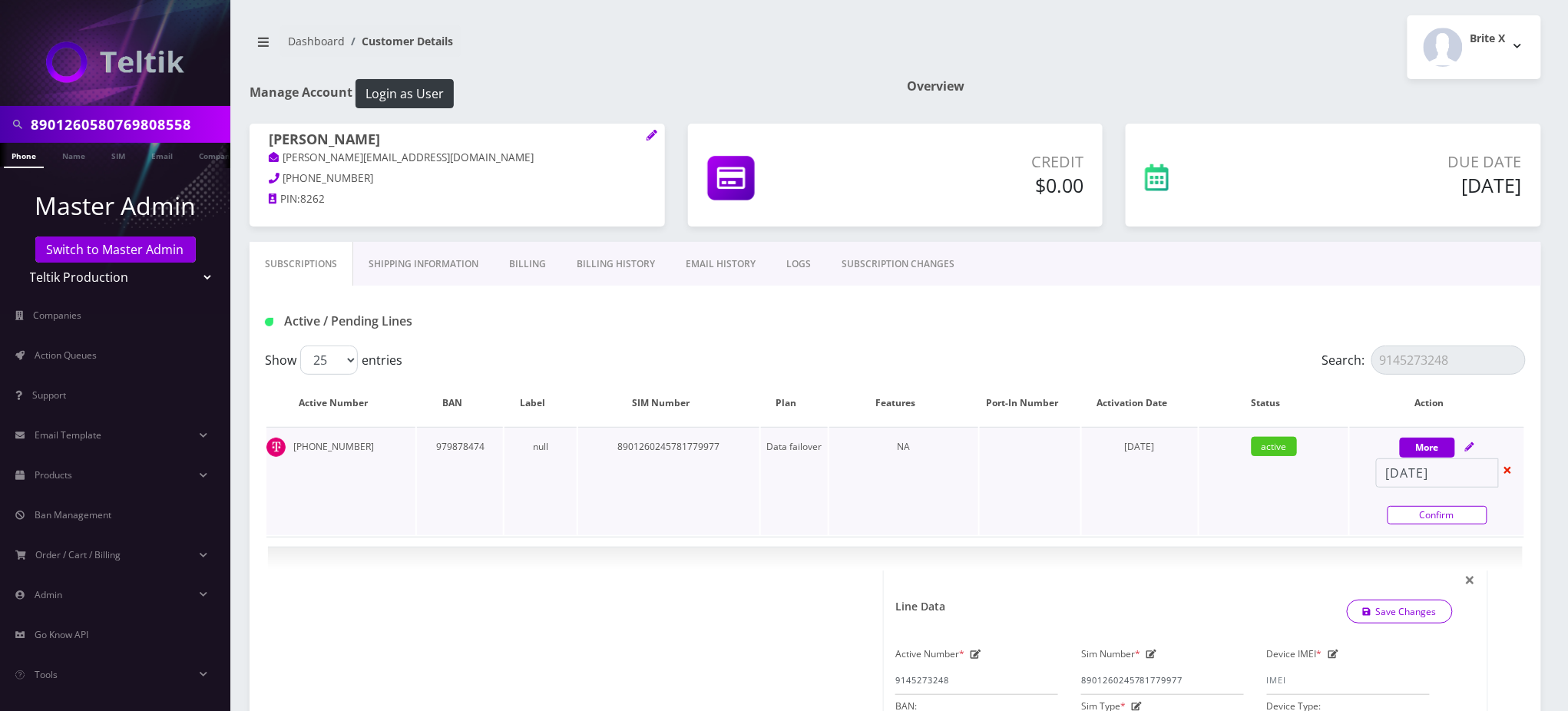
click at [1408, 516] on link "Confirm" at bounding box center [1438, 515] width 100 height 18
select select "102"
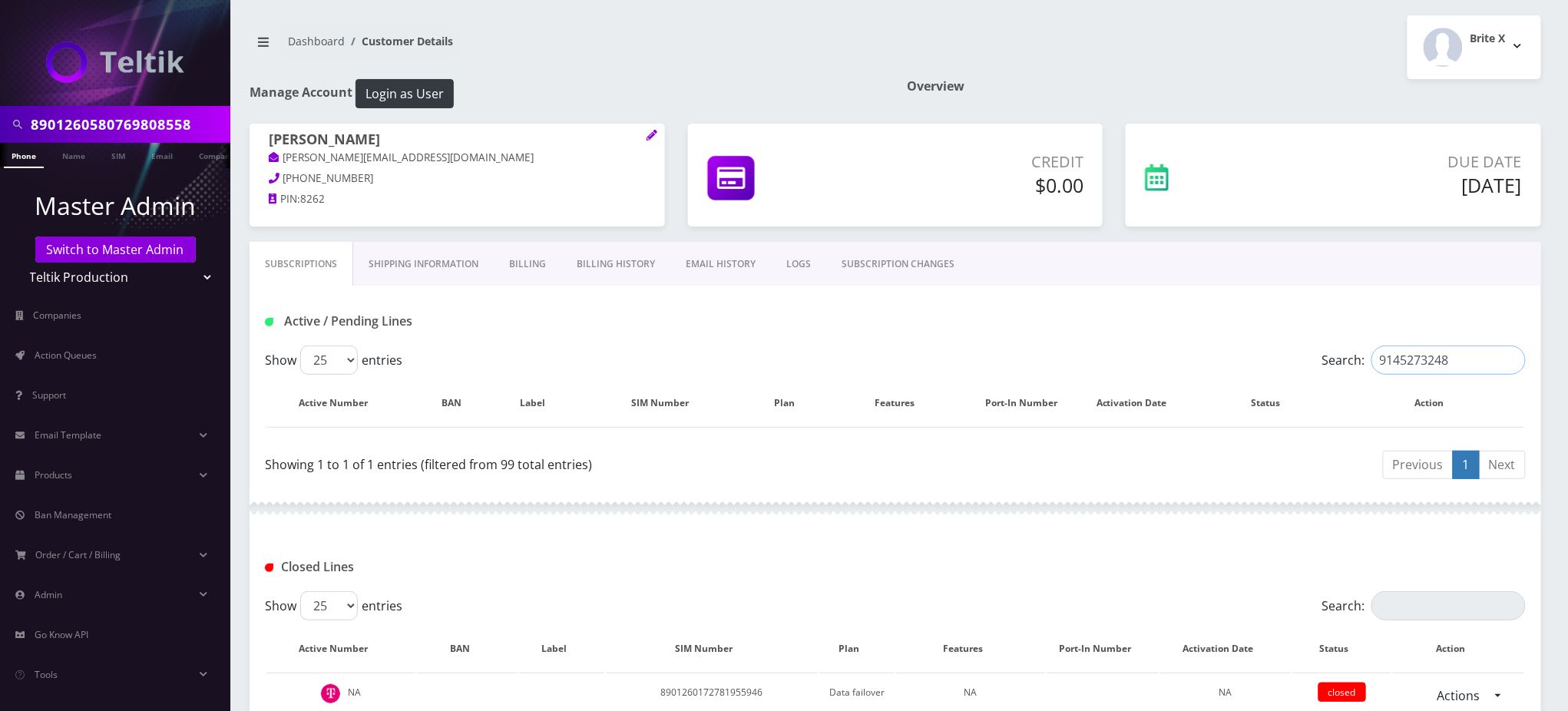
click at [1435, 357] on input "9145273248" at bounding box center [1449, 359] width 154 height 29
paste input "9182395"
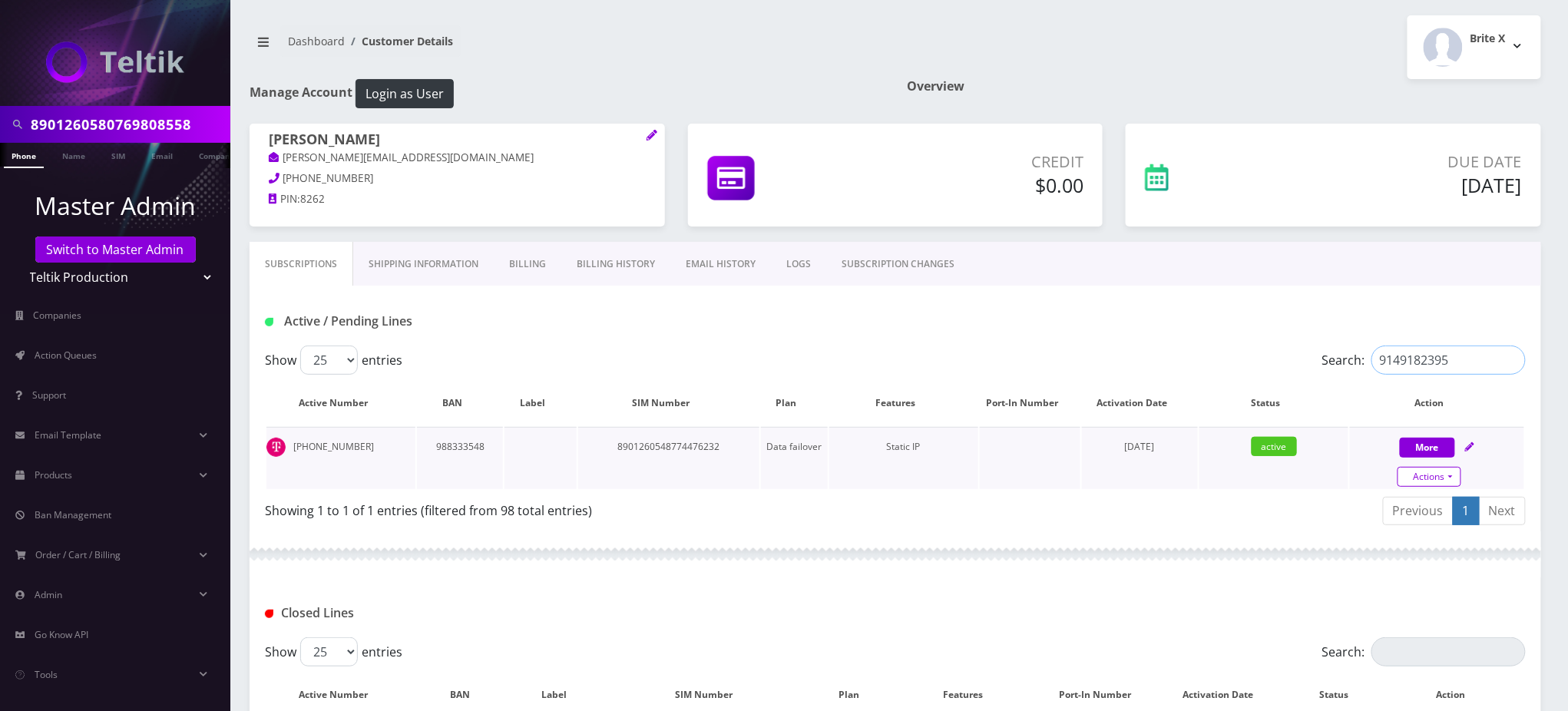
type input "9149182395"
click at [1441, 473] on link "Actions" at bounding box center [1430, 477] width 63 height 20
select select "3-in-1 SIM Starter Kit"
select select "102"
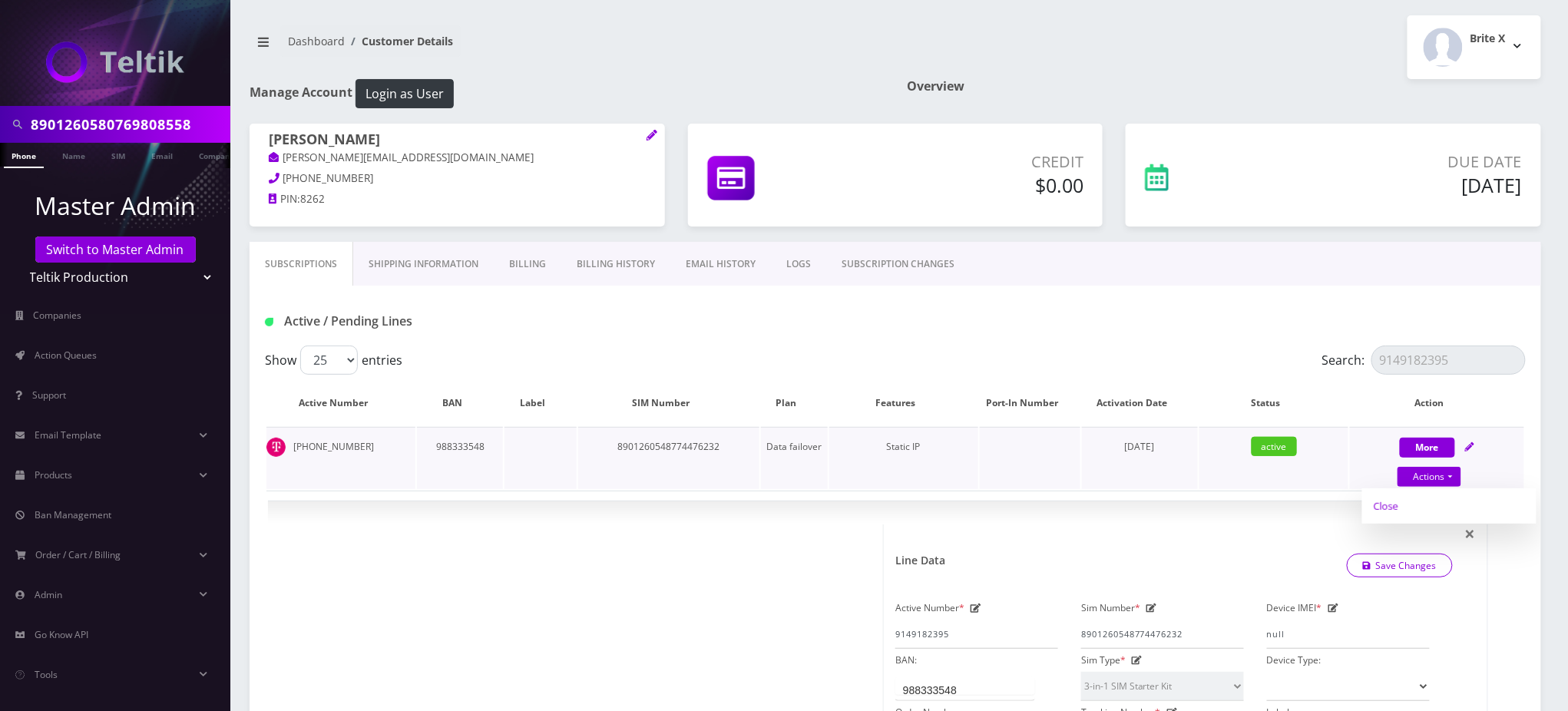
click at [1390, 508] on link "Close" at bounding box center [1450, 506] width 174 height 23
type input "[DATE]"
select select "3-in-1 SIM Starter Kit"
select select "102"
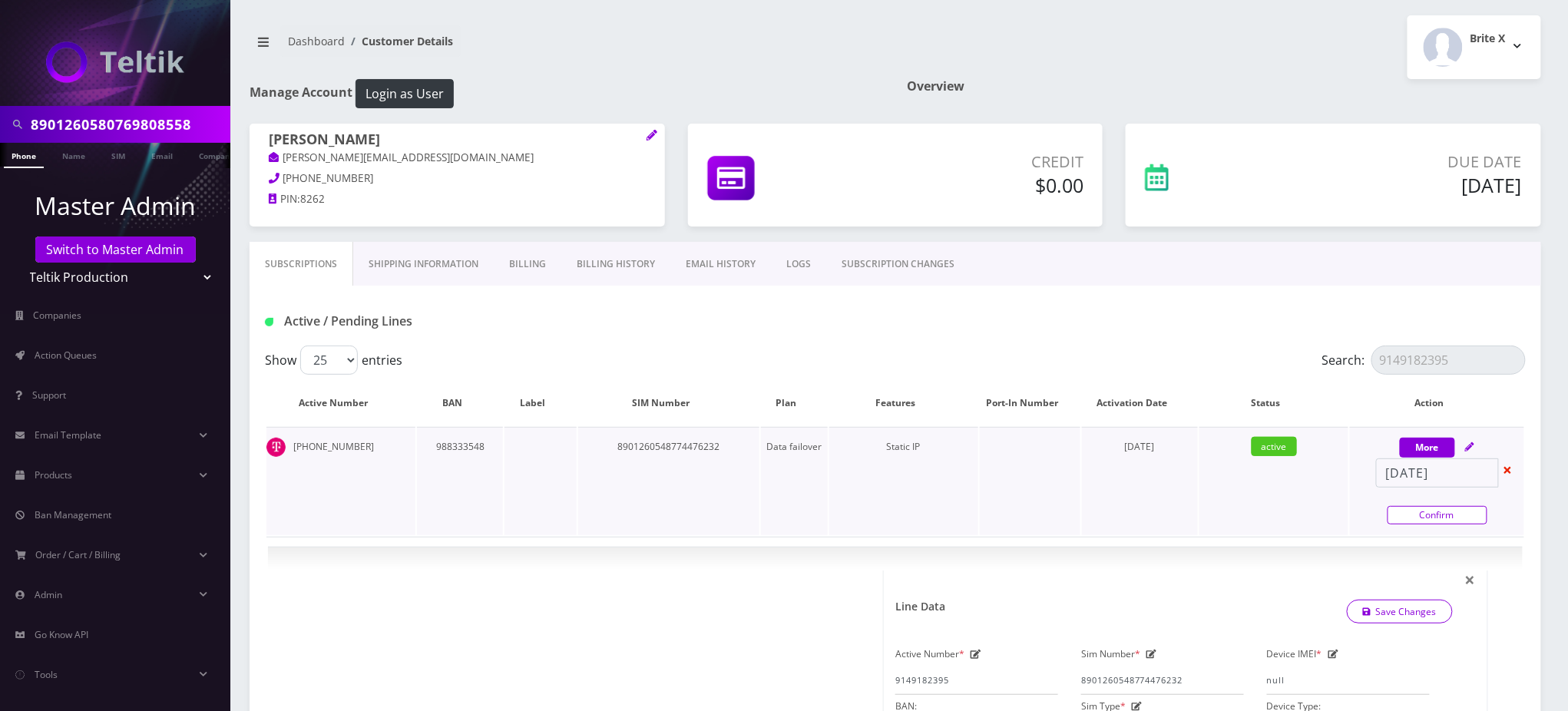
click at [1422, 509] on link "Confirm" at bounding box center [1438, 515] width 100 height 18
select select "3-in-1 SIM Starter Kit"
select select "102"
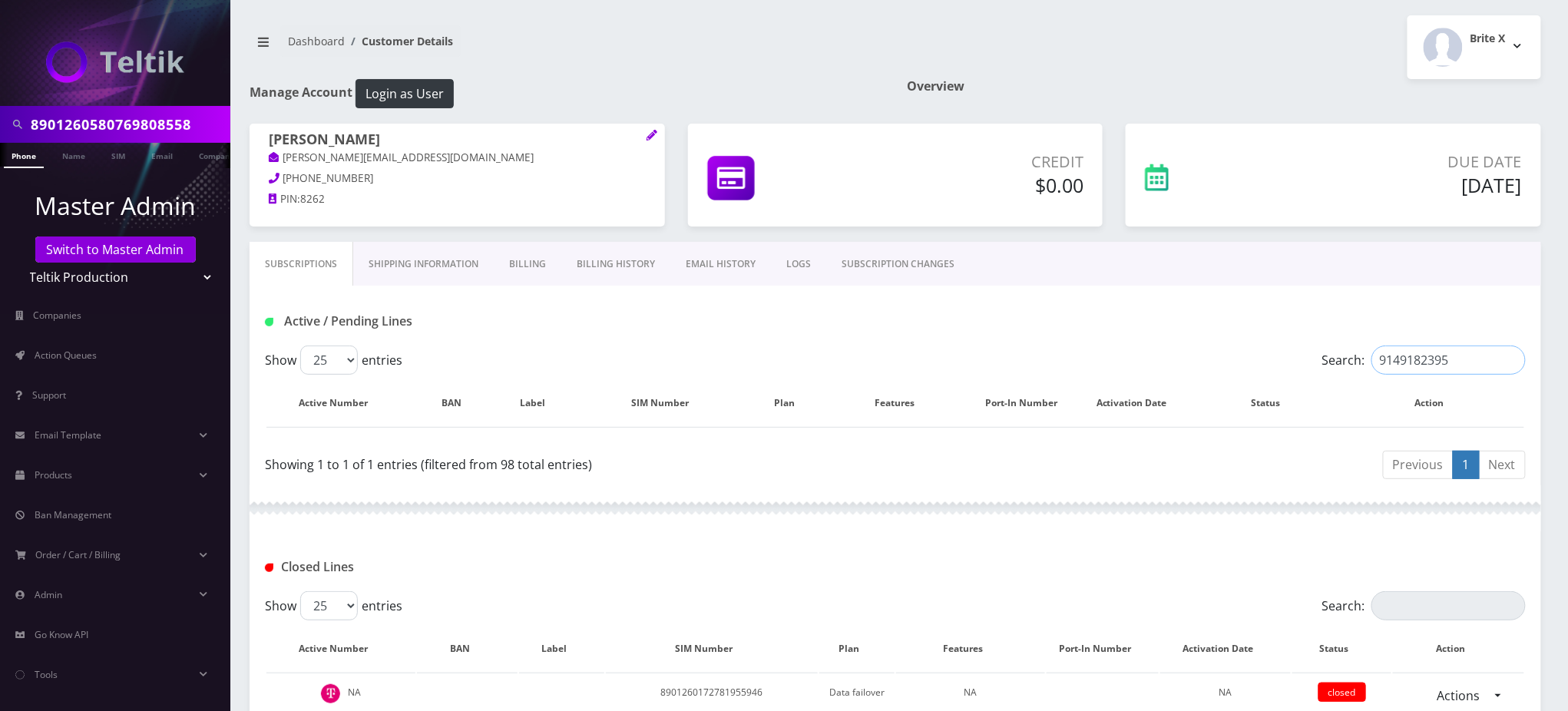
click at [1420, 363] on input "9149182395" at bounding box center [1449, 359] width 154 height 29
paste input "739147453"
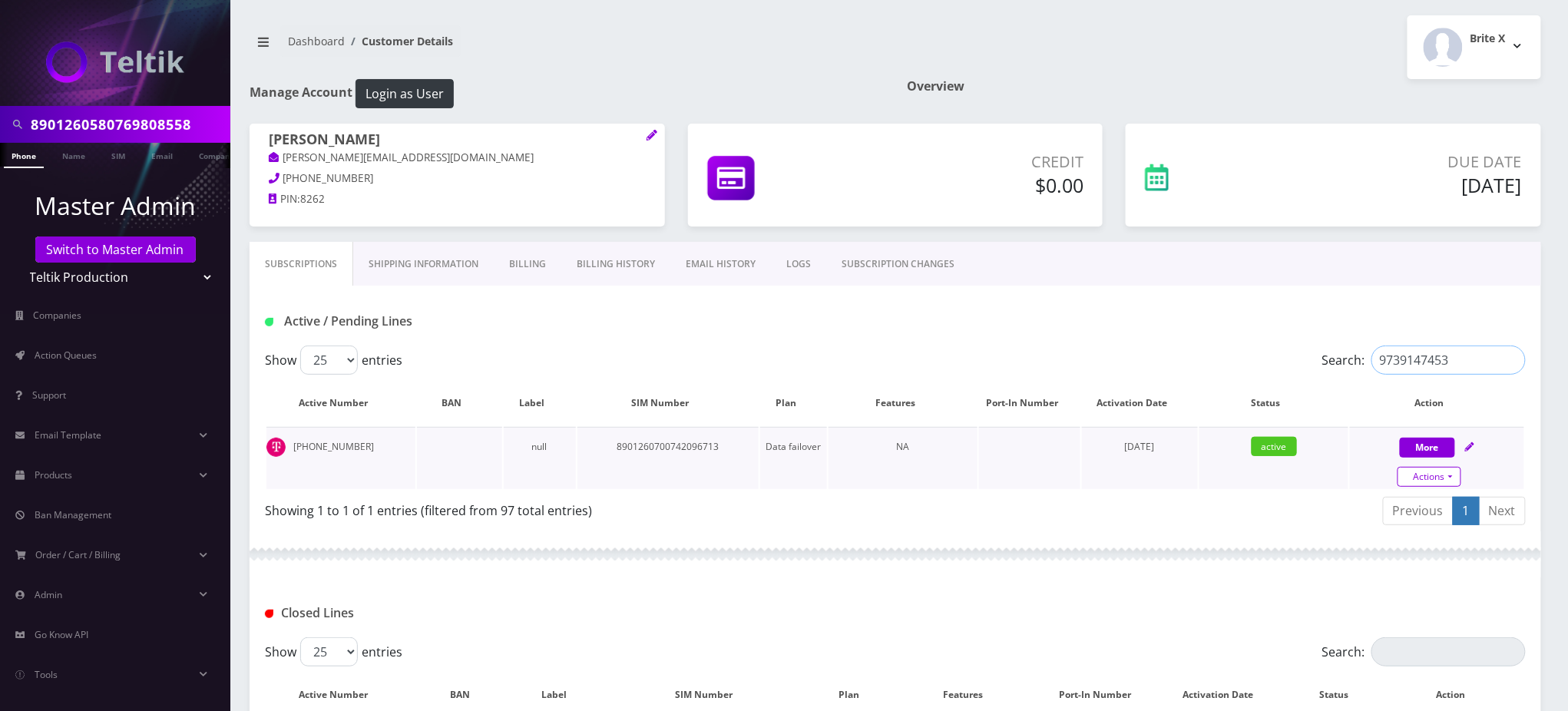
type input "9739147453"
click at [1439, 478] on link "Actions" at bounding box center [1430, 477] width 63 height 20
select select "102"
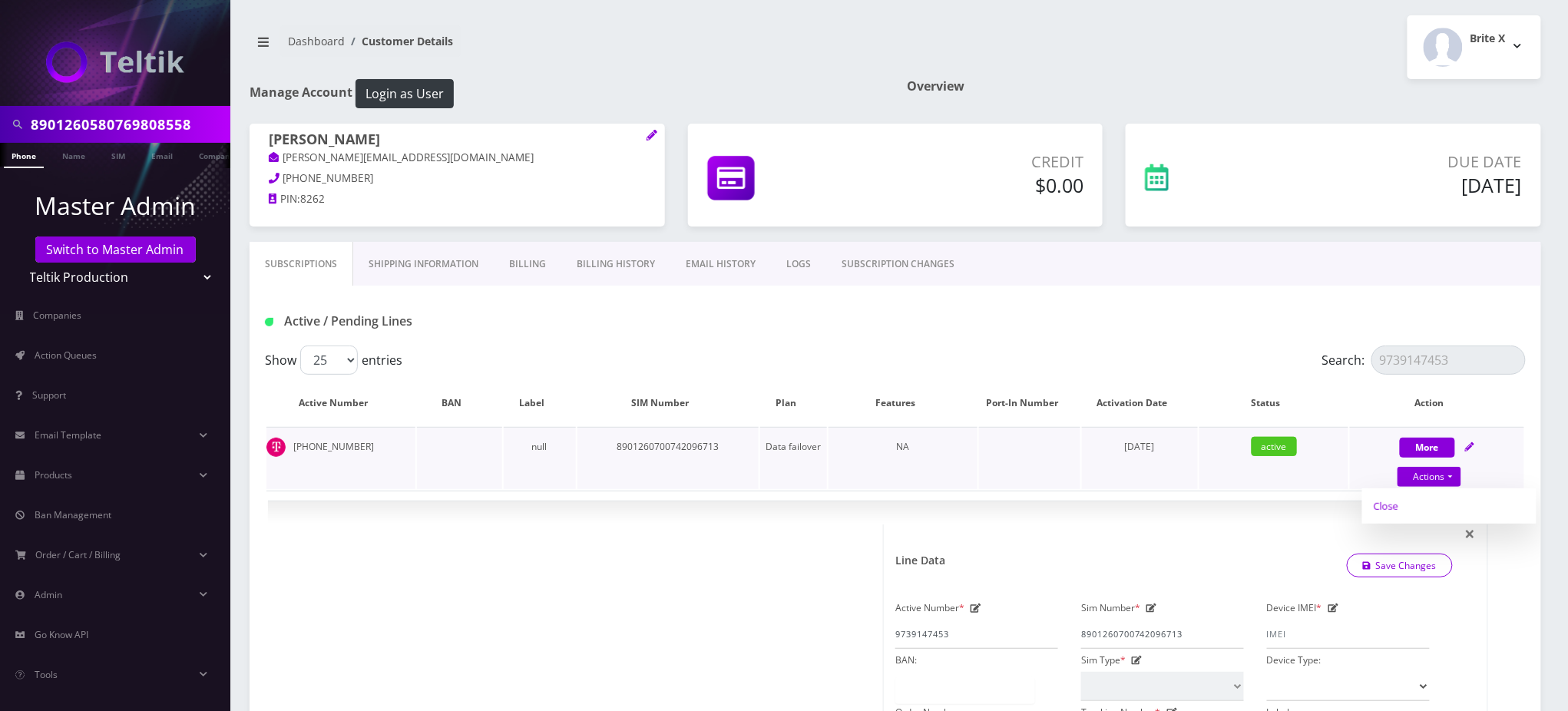
click at [1392, 503] on link "Close" at bounding box center [1450, 506] width 174 height 23
type input "[DATE]"
select select "102"
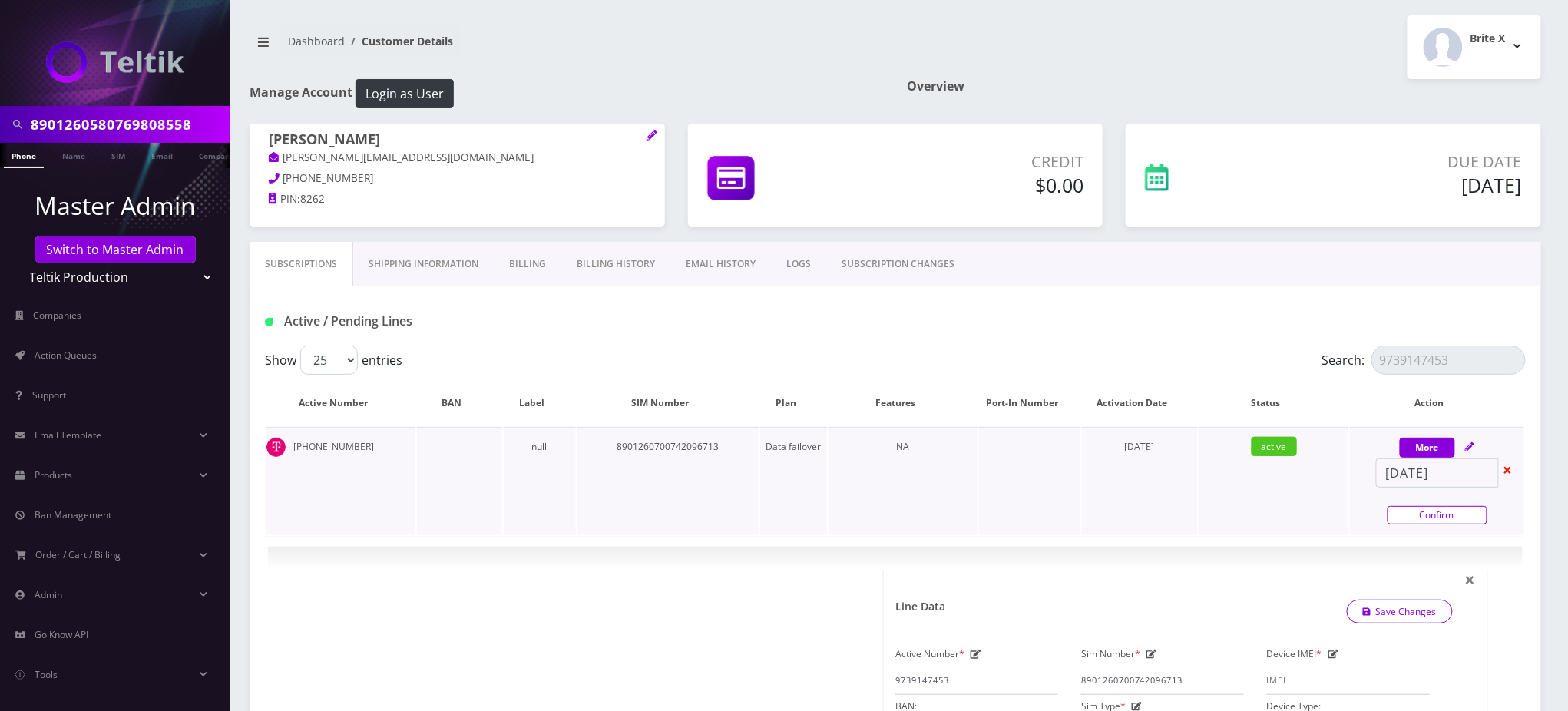
click at [1405, 514] on link "Confirm" at bounding box center [1438, 515] width 100 height 18
select select "102"
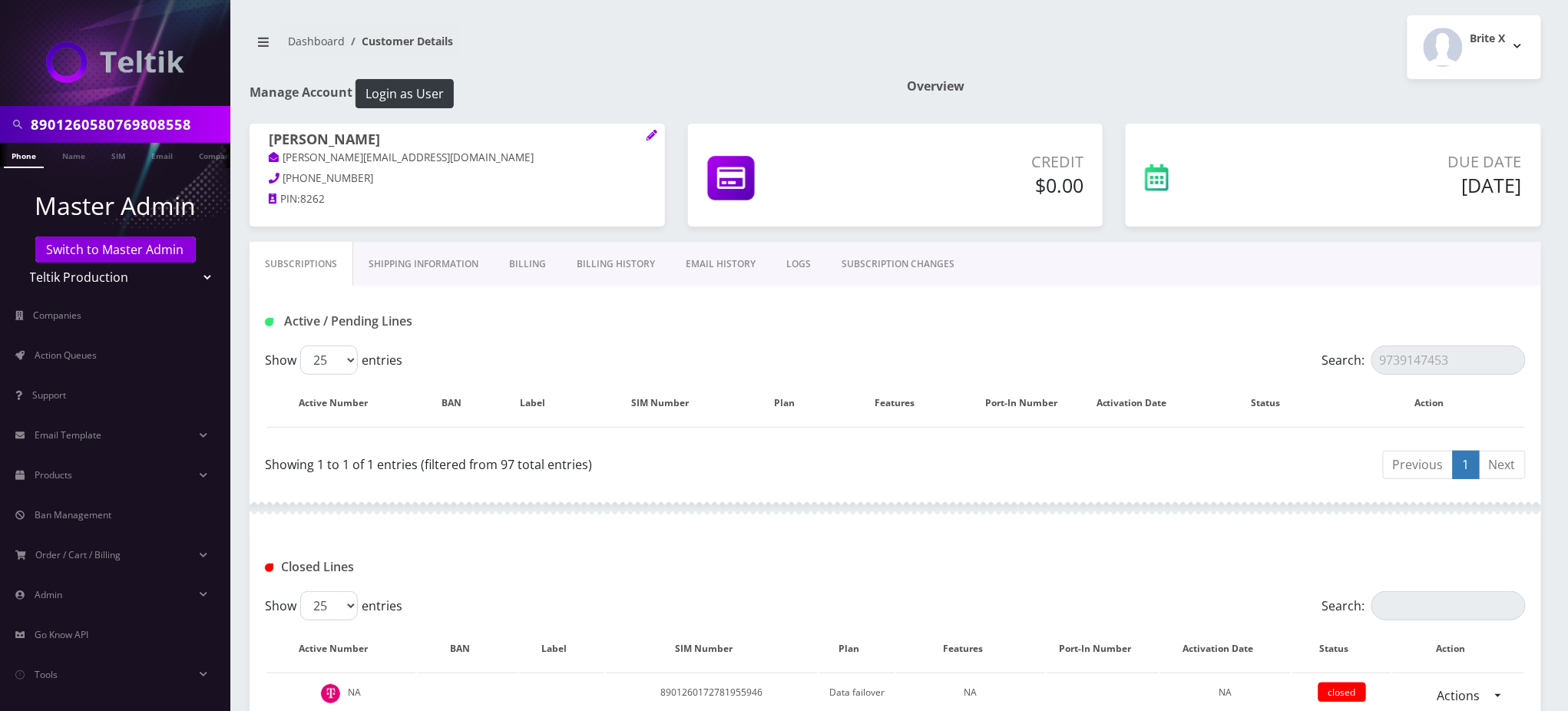
click at [952, 359] on div "Show 25 50 100 250 500 entries" at bounding box center [738, 359] width 947 height 29
